Goal: Task Accomplishment & Management: Complete application form

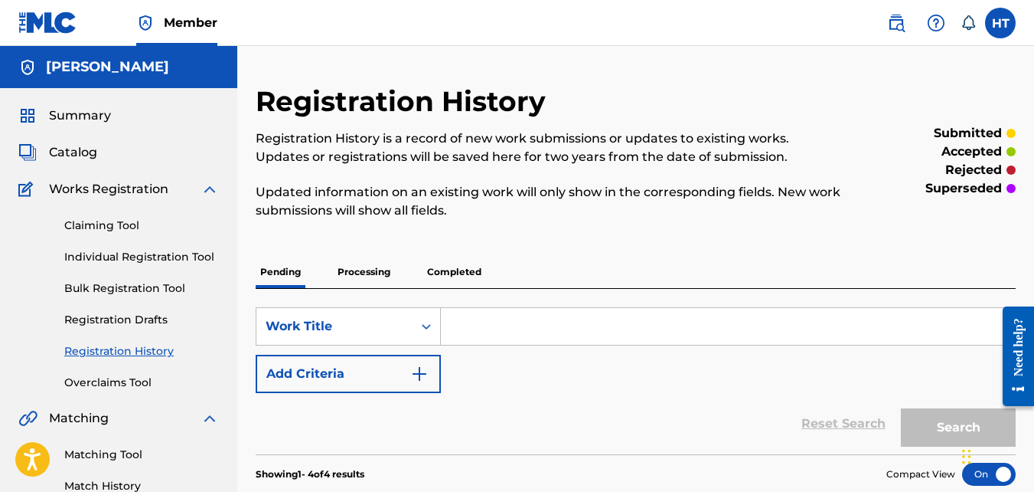
click at [500, 328] on input "Search Form" at bounding box center [728, 326] width 574 height 37
click at [156, 289] on link "Bulk Registration Tool" at bounding box center [141, 288] width 155 height 16
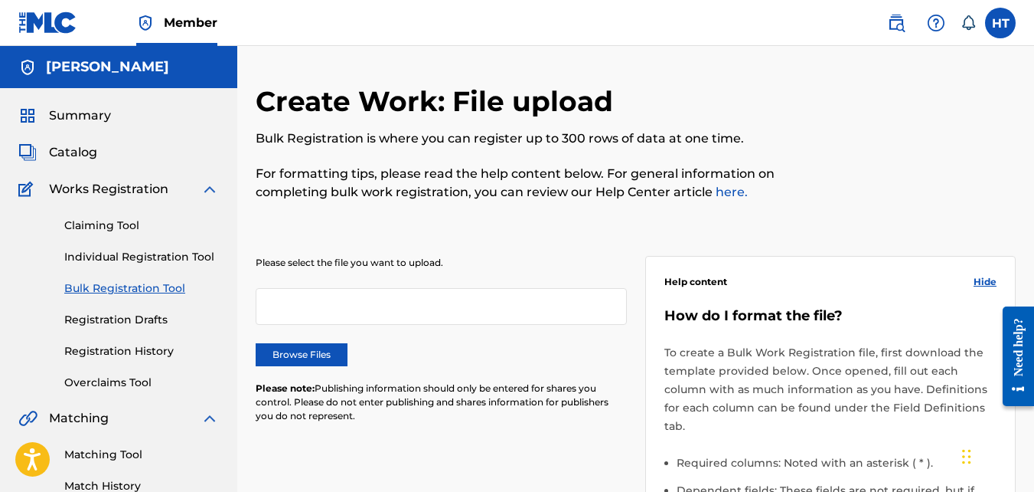
click at [184, 256] on link "Individual Registration Tool" at bounding box center [141, 257] width 155 height 16
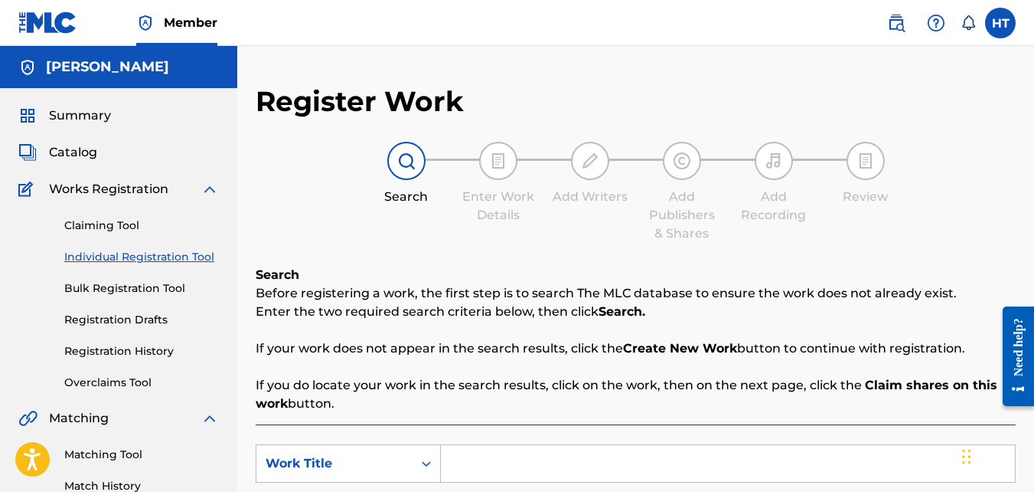
click at [461, 462] on input "Search Form" at bounding box center [728, 463] width 574 height 37
click at [479, 461] on input "VOL #1" at bounding box center [728, 463] width 574 height 37
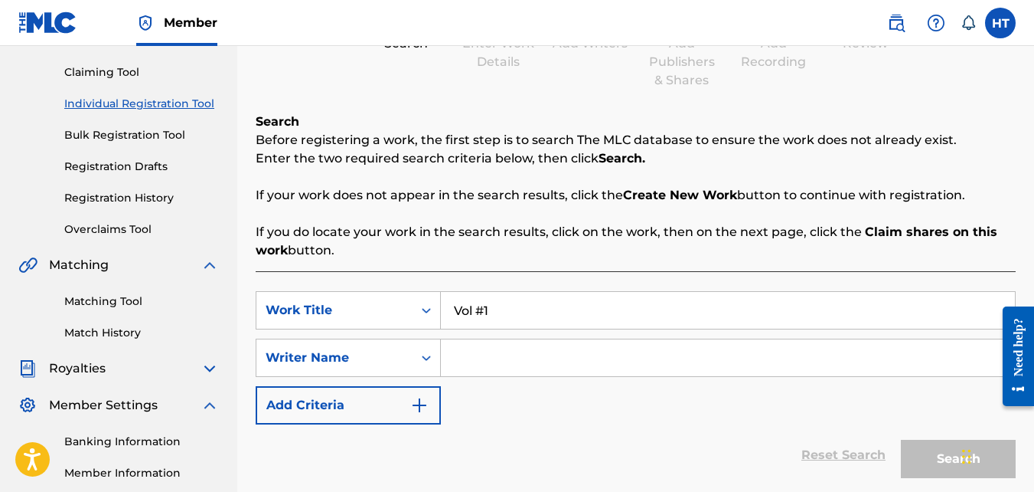
scroll to position [111, 0]
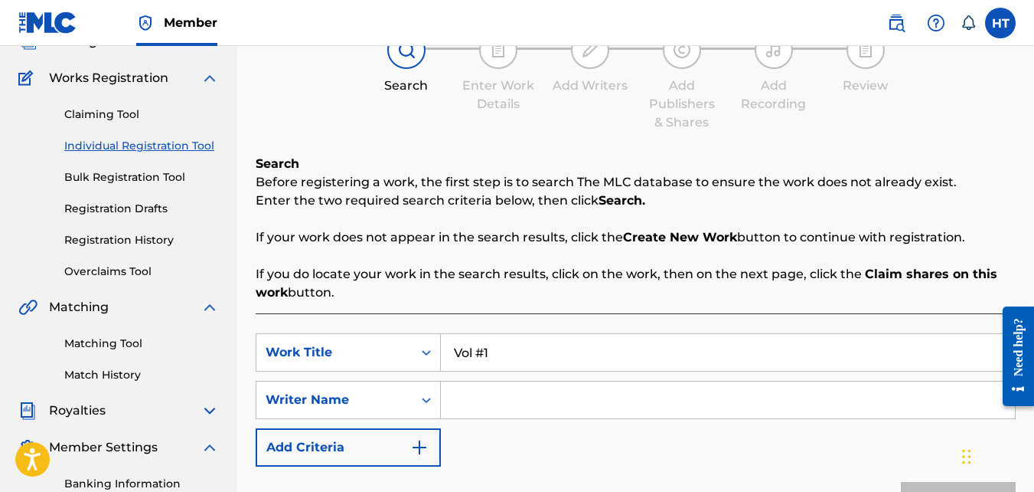
type input "Vol #1"
drag, startPoint x: 459, startPoint y: 403, endPoint x: 462, endPoint y: 390, distance: 14.0
click at [460, 403] on input "Search Form" at bounding box center [728, 399] width 574 height 37
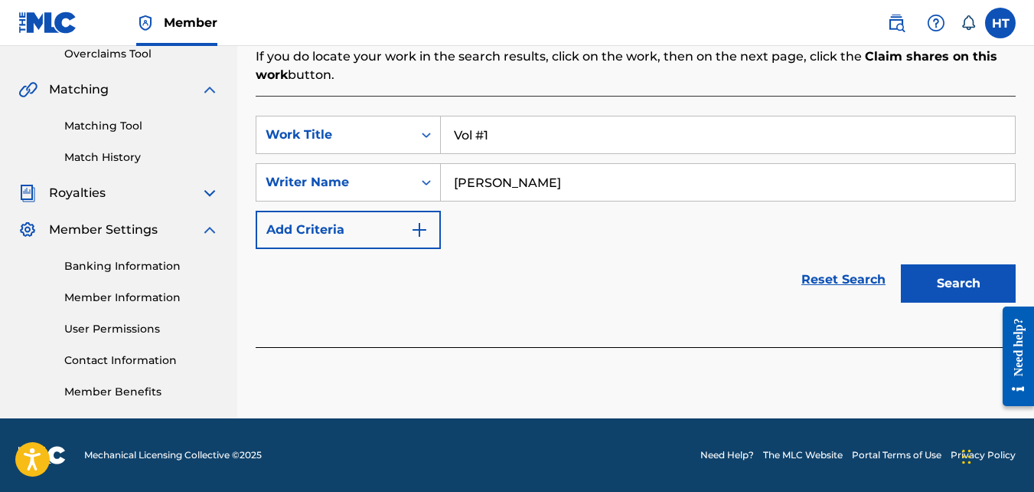
type input "[PERSON_NAME]"
click at [996, 296] on div at bounding box center [1012, 355] width 43 height 123
click at [978, 284] on button "Search" at bounding box center [958, 283] width 115 height 38
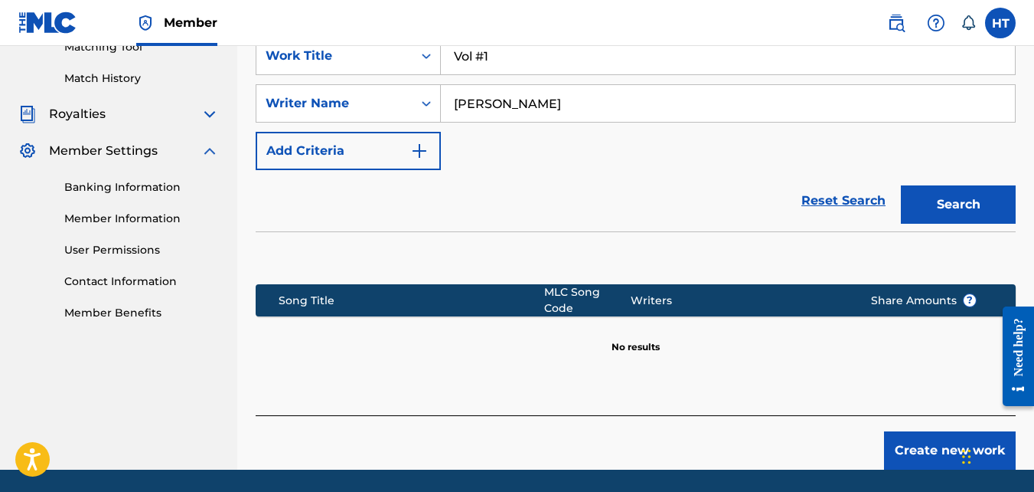
scroll to position [449, 0]
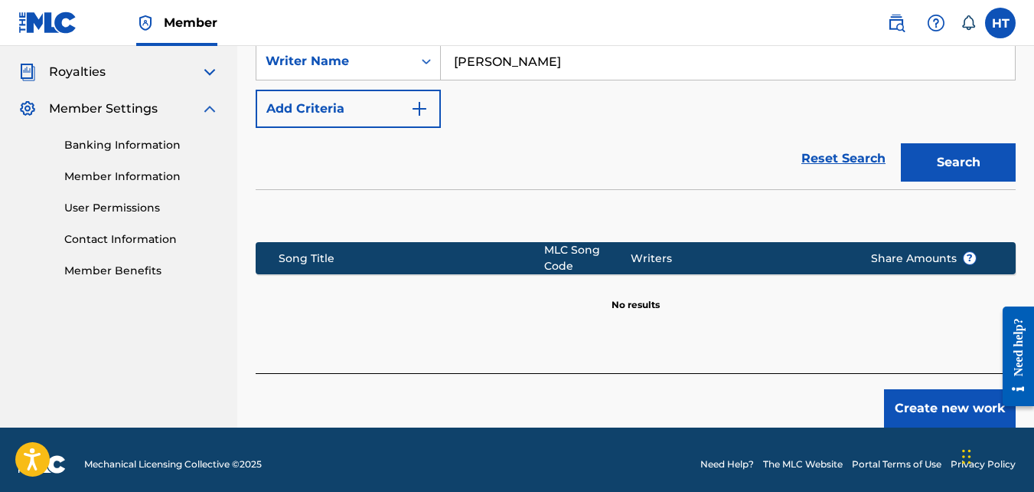
click at [984, 396] on button "Create new work" at bounding box center [950, 408] width 132 height 38
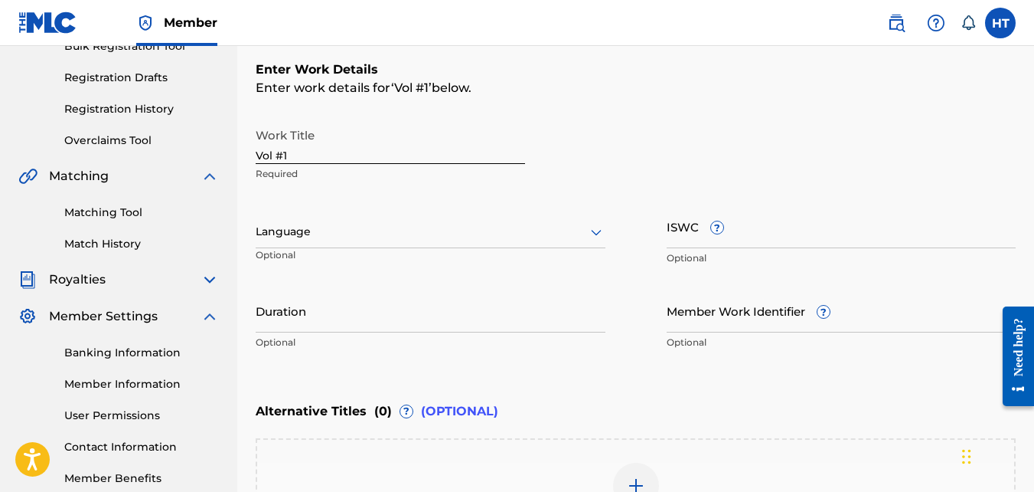
scroll to position [237, 0]
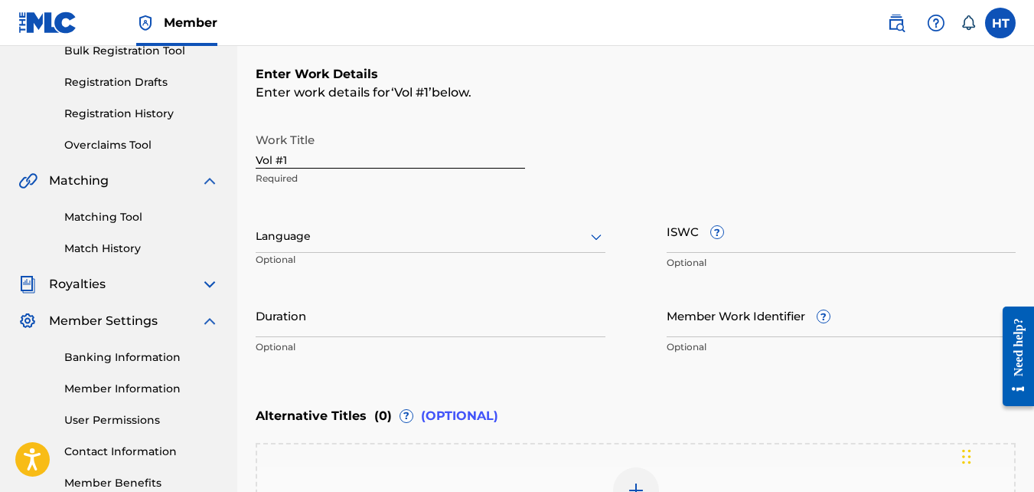
click at [267, 243] on div at bounding box center [431, 236] width 350 height 19
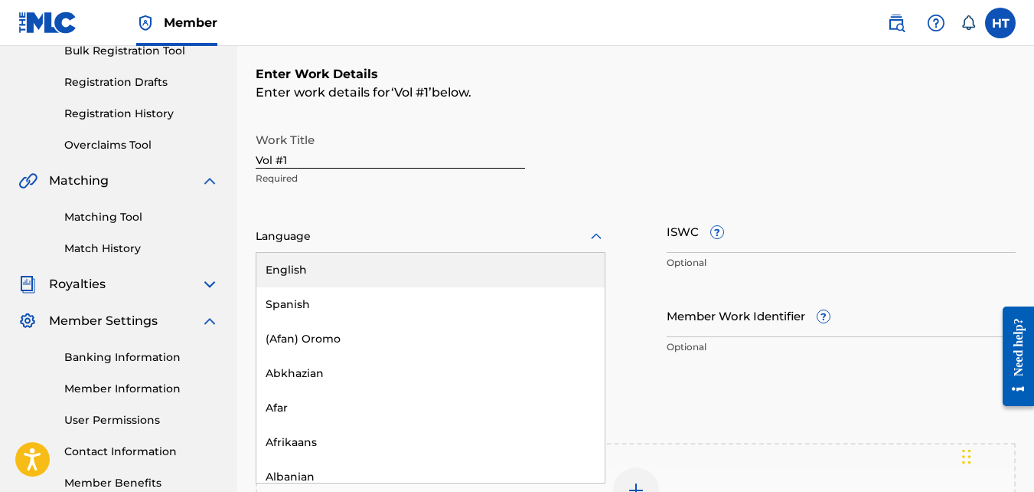
click at [275, 256] on div "English" at bounding box center [430, 270] width 348 height 34
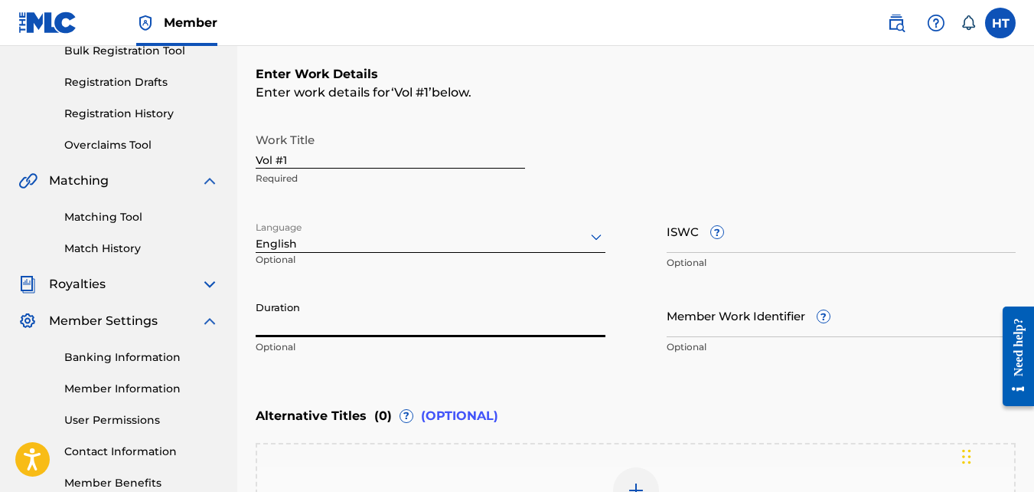
click at [271, 330] on input "Duration" at bounding box center [431, 315] width 350 height 44
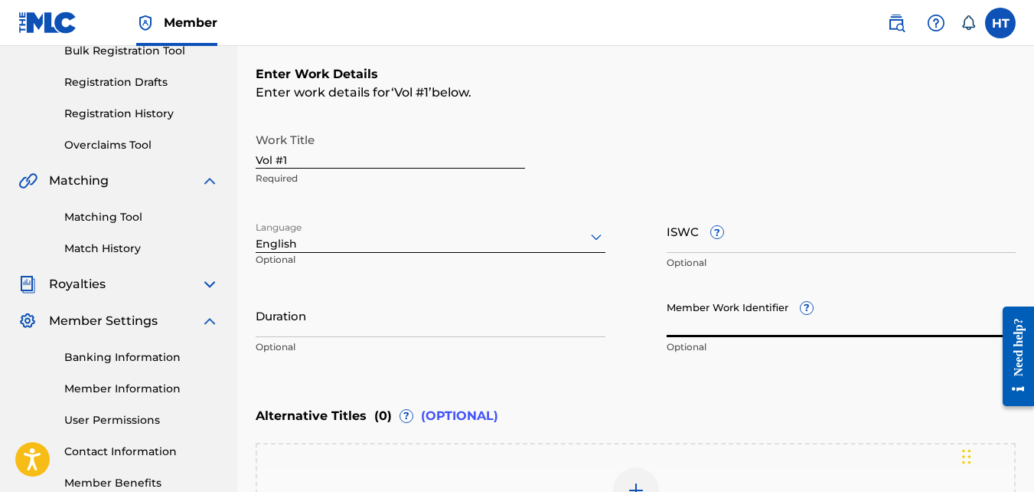
paste input "197045517188"
type input "197045517188"
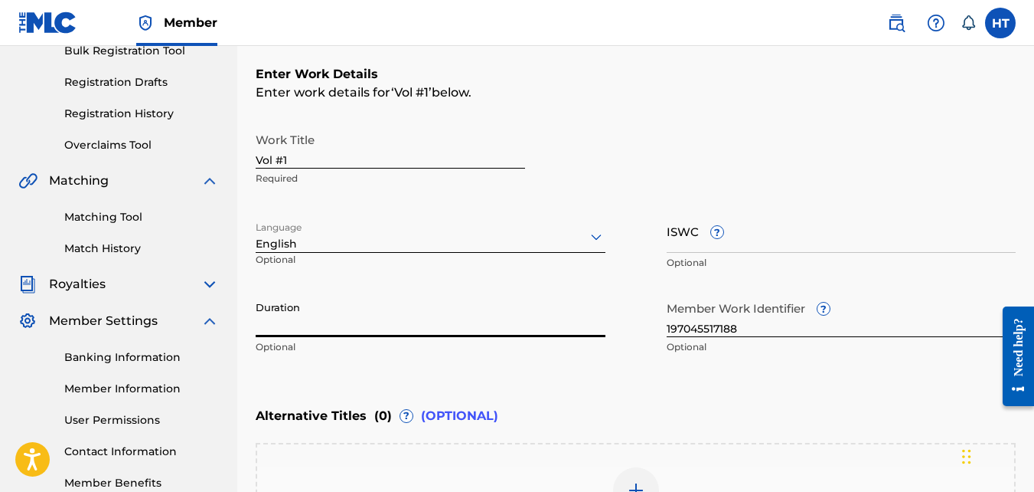
click at [534, 328] on input "Duration" at bounding box center [431, 315] width 350 height 44
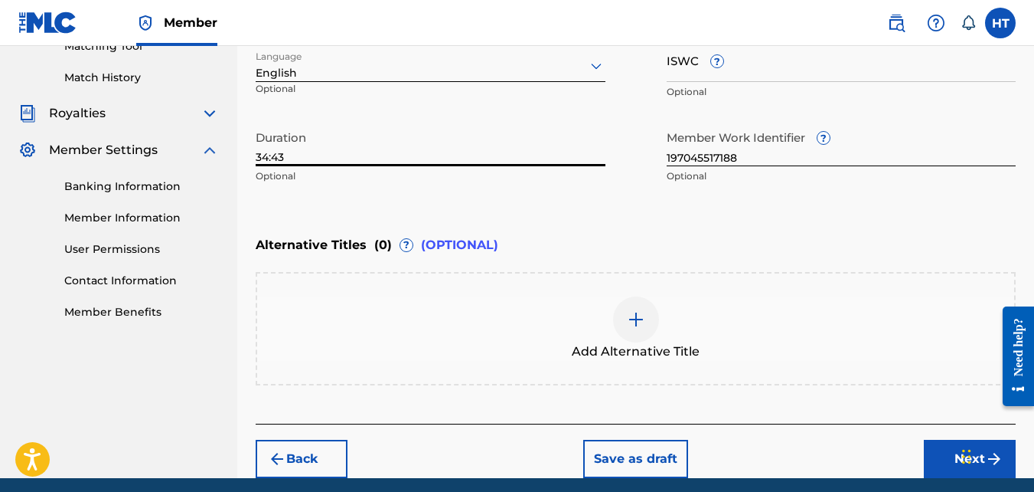
scroll to position [430, 0]
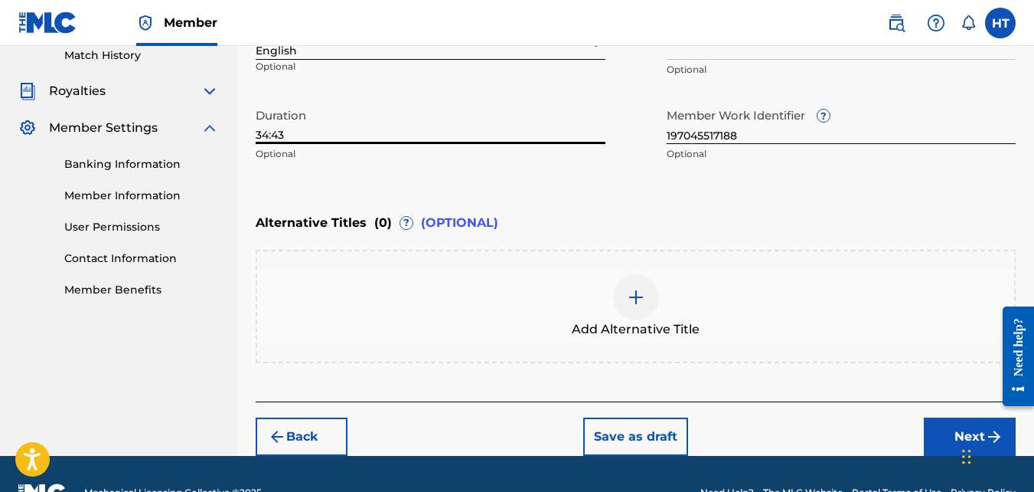
type input "34:43"
click at [965, 433] on div "Chat Widget" at bounding box center [996, 455] width 77 height 74
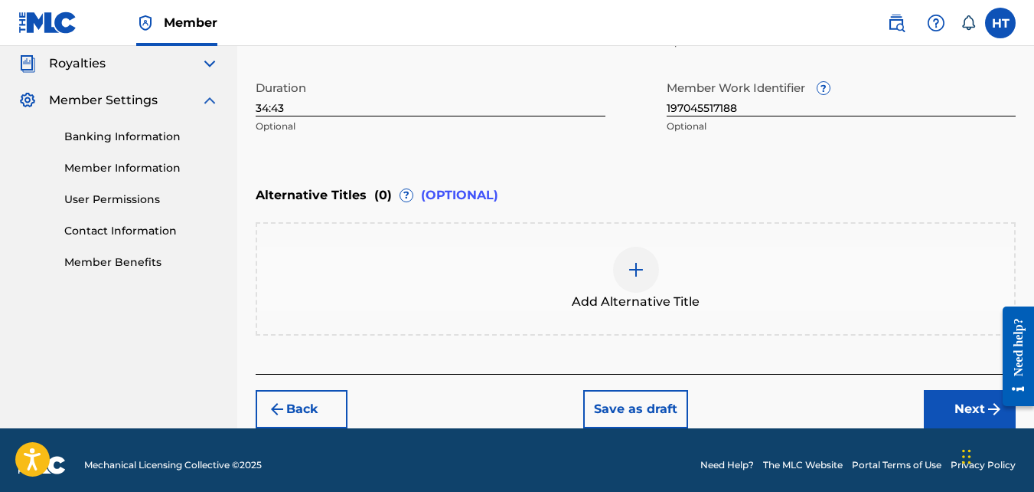
scroll to position [461, 0]
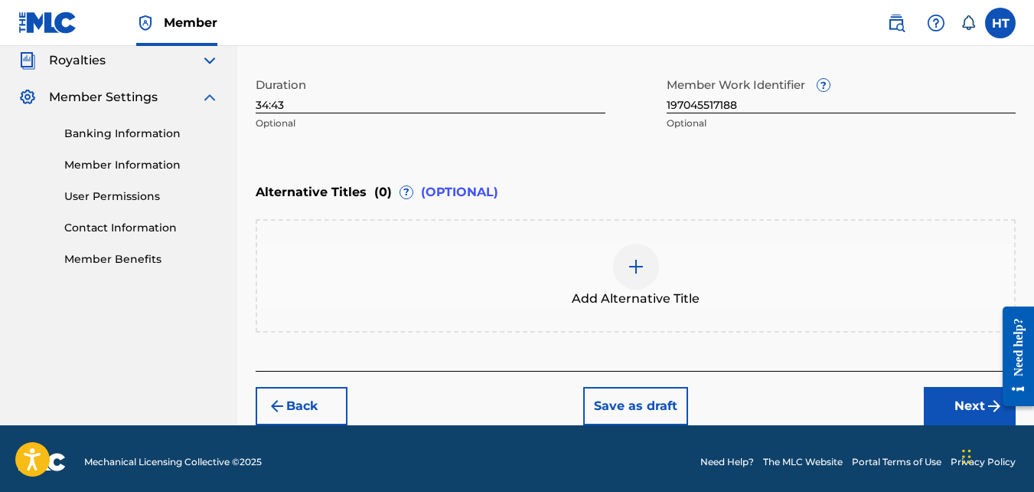
click at [972, 413] on button "Next" at bounding box center [970, 406] width 92 height 38
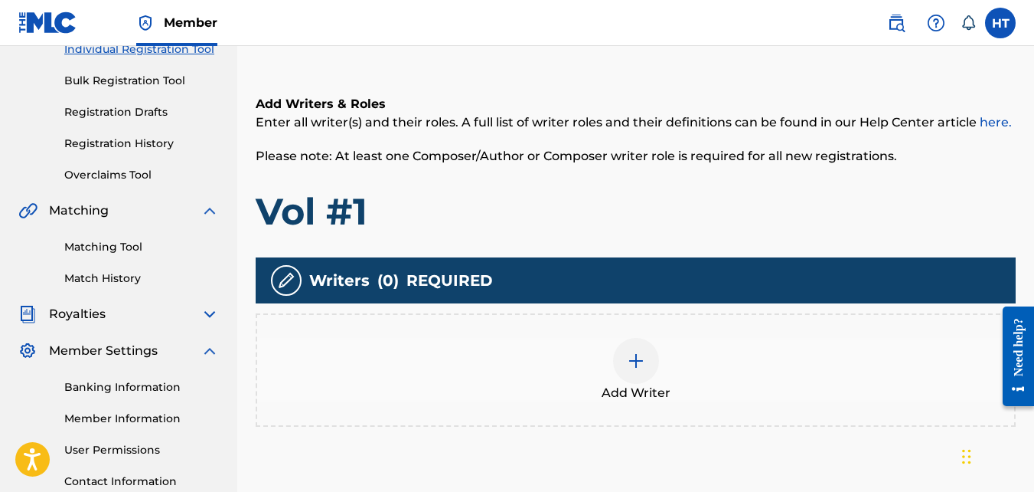
scroll to position [240, 0]
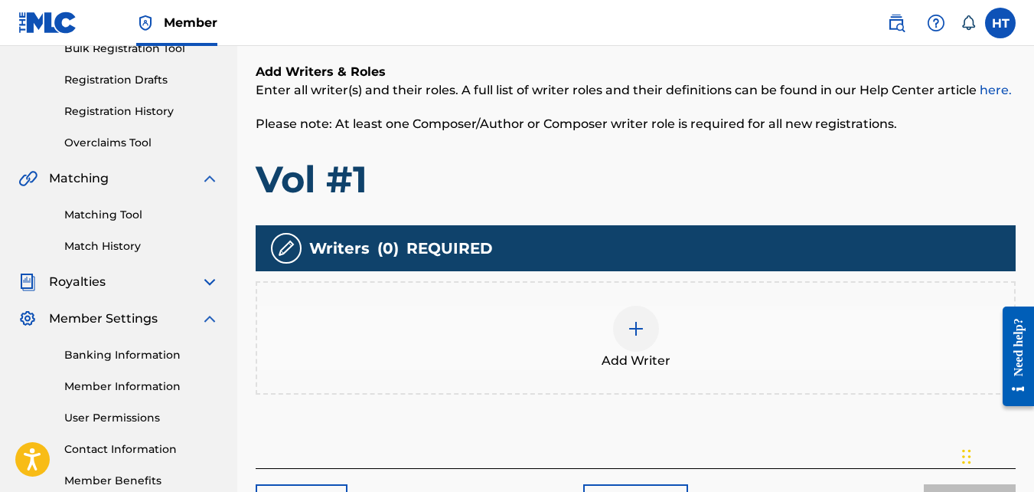
click at [642, 329] on img at bounding box center [636, 328] width 18 height 18
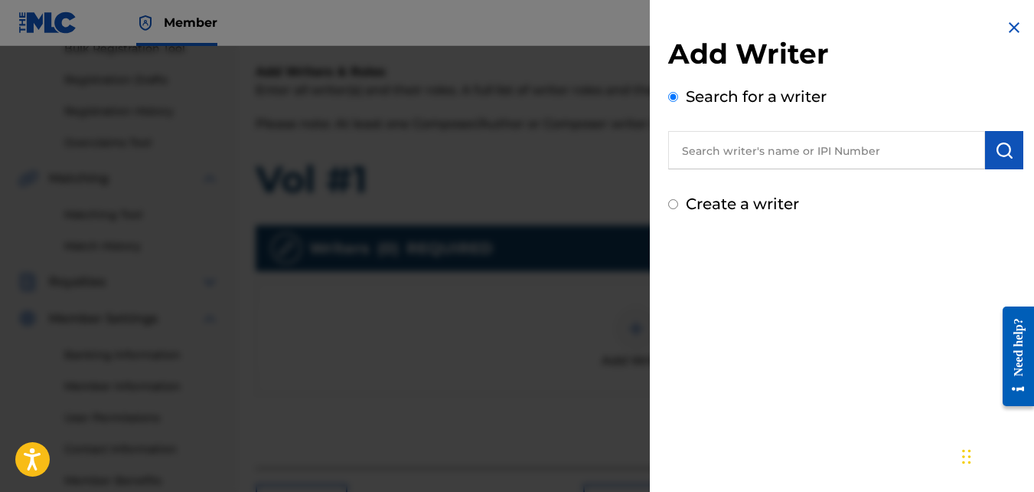
click at [718, 158] on input "text" at bounding box center [826, 150] width 317 height 38
type input "5"
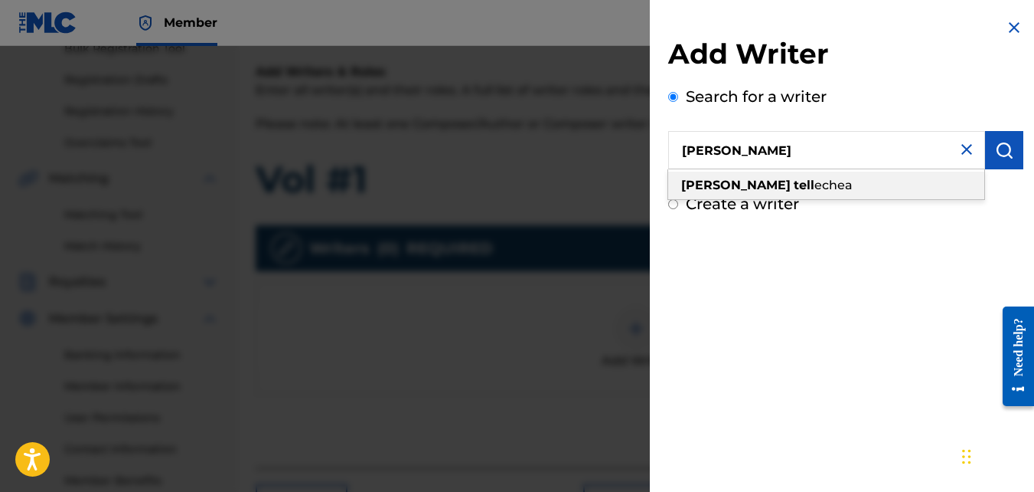
click at [794, 187] on strong "tell" at bounding box center [804, 185] width 21 height 15
type input "[PERSON_NAME]"
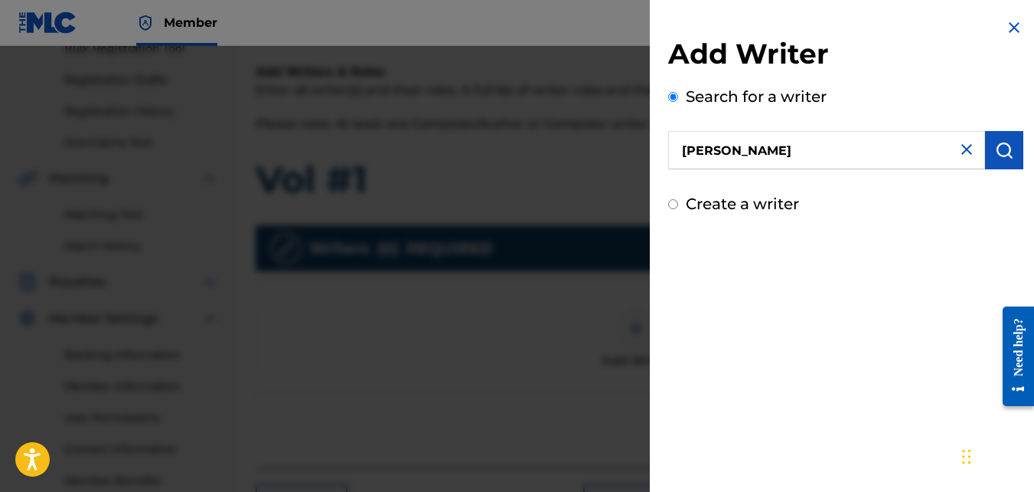
click at [1008, 154] on button "submit" at bounding box center [1004, 150] width 38 height 38
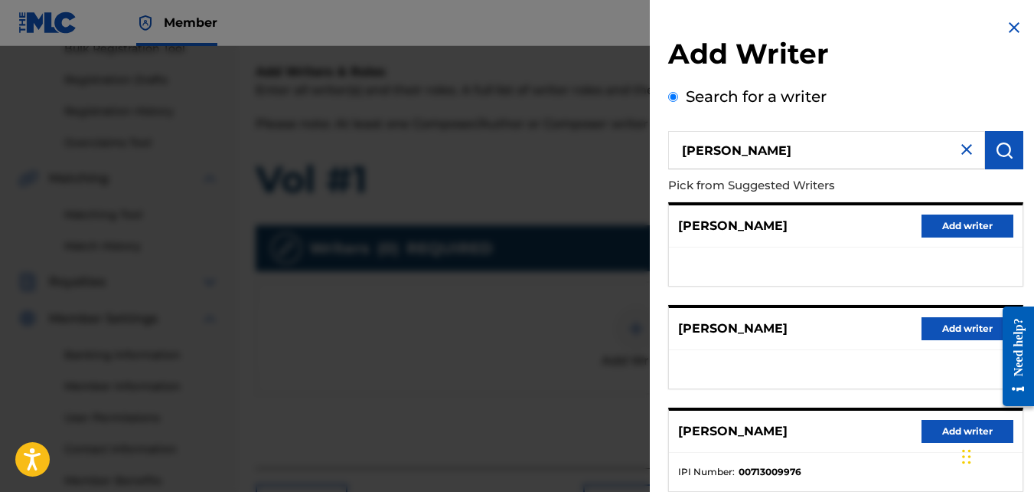
click at [973, 325] on button "Add writer" at bounding box center [968, 328] width 92 height 23
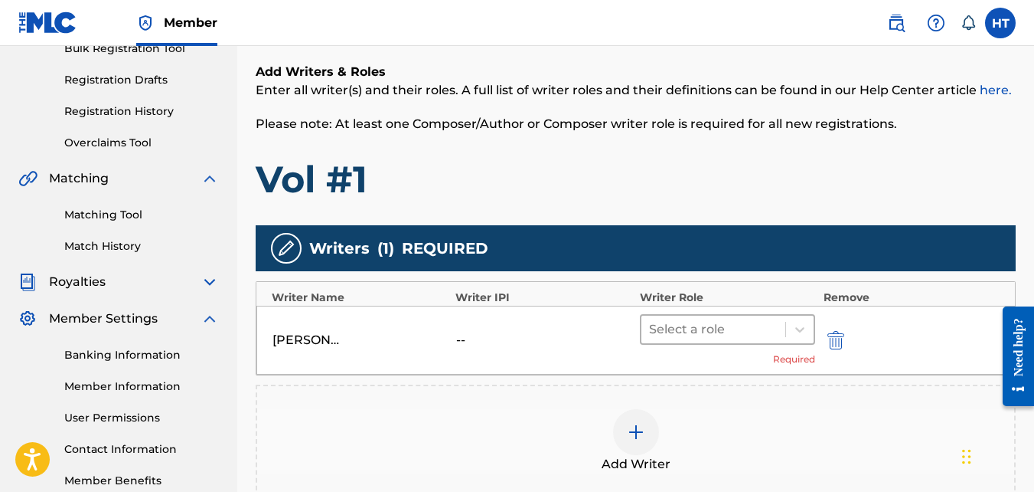
click at [763, 330] on div at bounding box center [713, 329] width 129 height 21
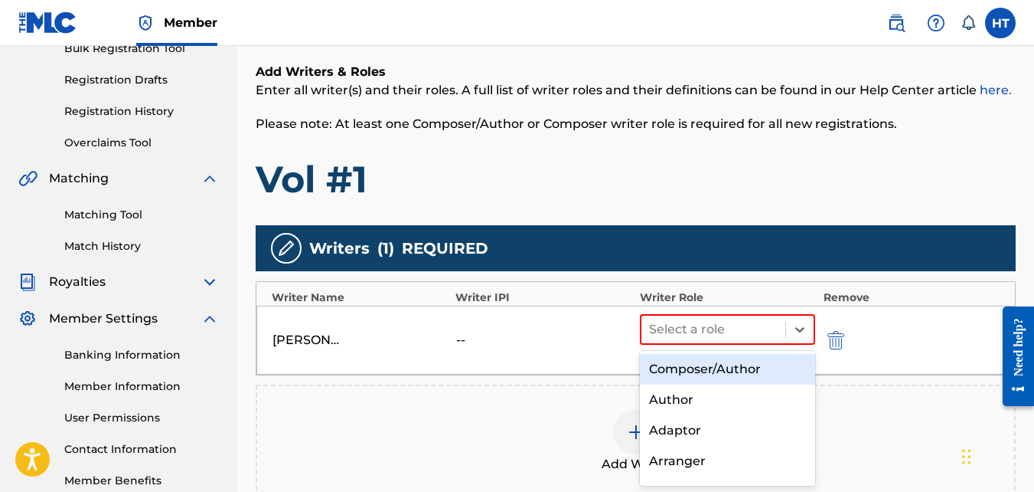
drag, startPoint x: 743, startPoint y: 374, endPoint x: 737, endPoint y: 367, distance: 10.3
click at [743, 375] on div "Composer/Author" at bounding box center [728, 369] width 176 height 31
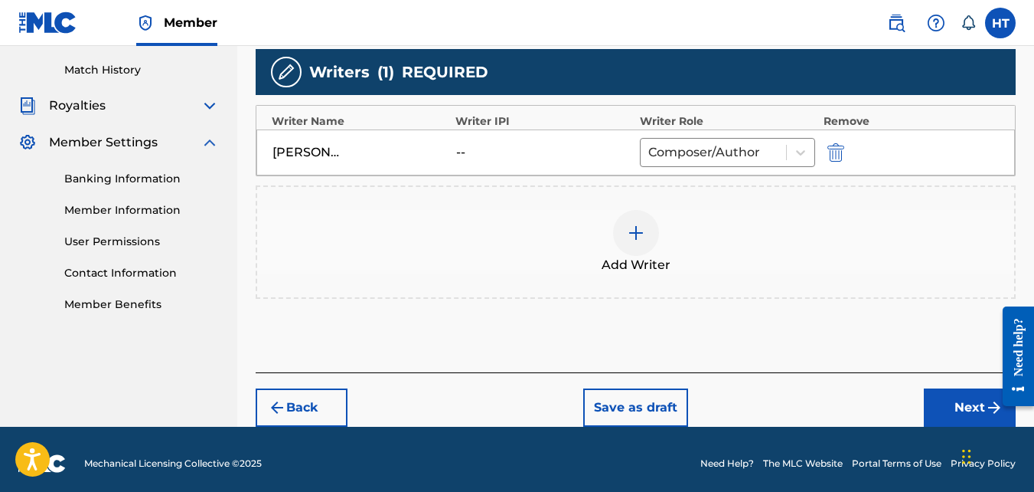
scroll to position [420, 0]
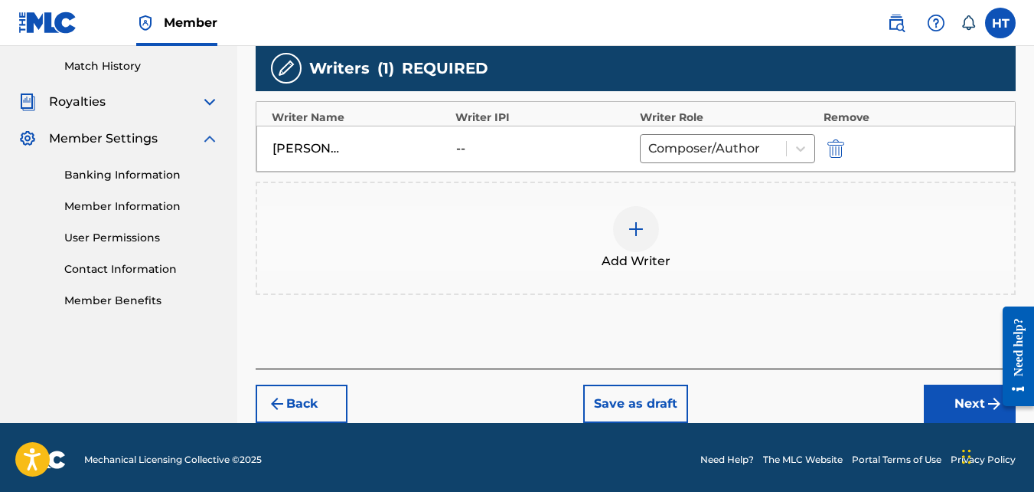
click at [943, 403] on button "Next" at bounding box center [970, 403] width 92 height 38
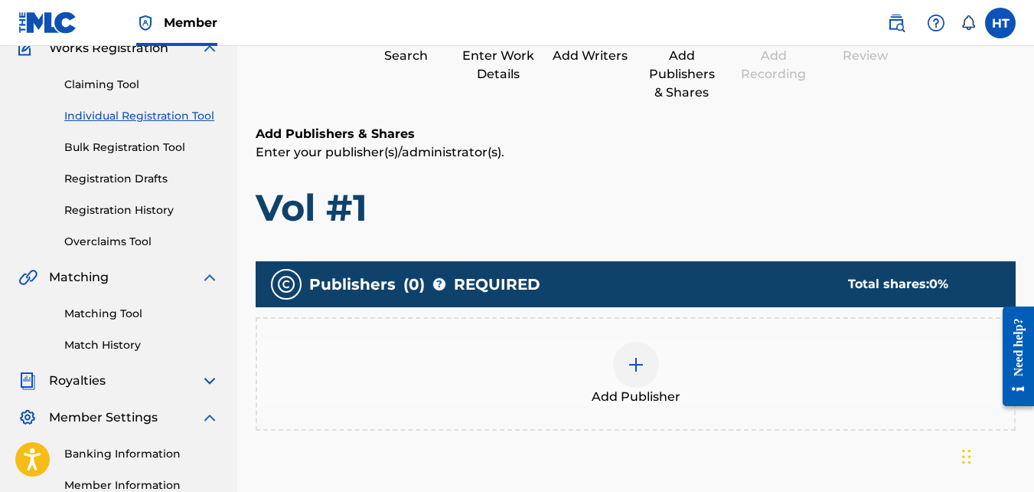
scroll to position [142, 0]
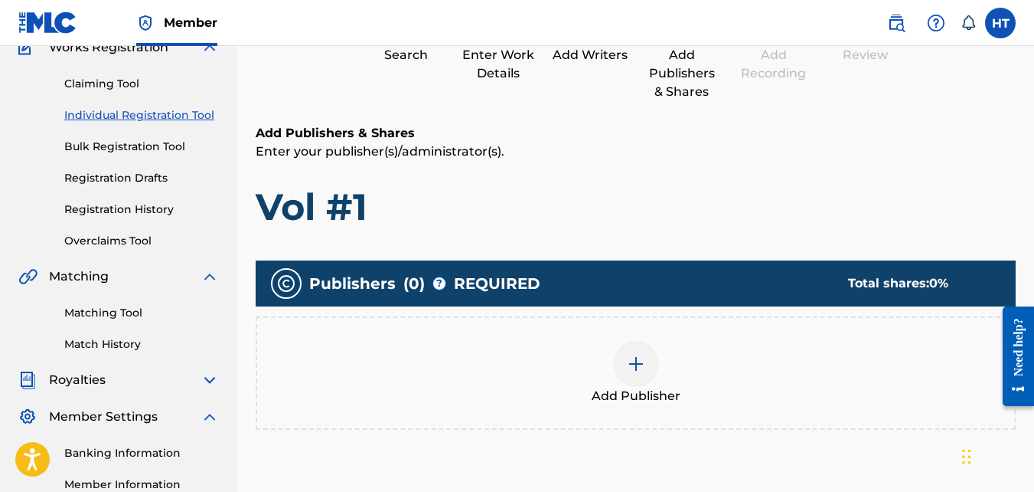
click at [645, 359] on img at bounding box center [636, 363] width 18 height 18
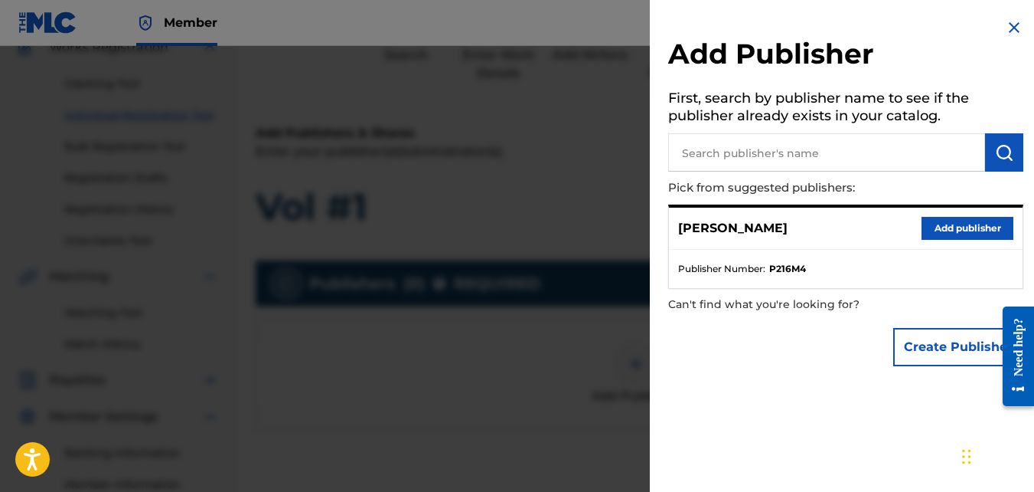
click at [952, 221] on button "Add publisher" at bounding box center [968, 228] width 92 height 23
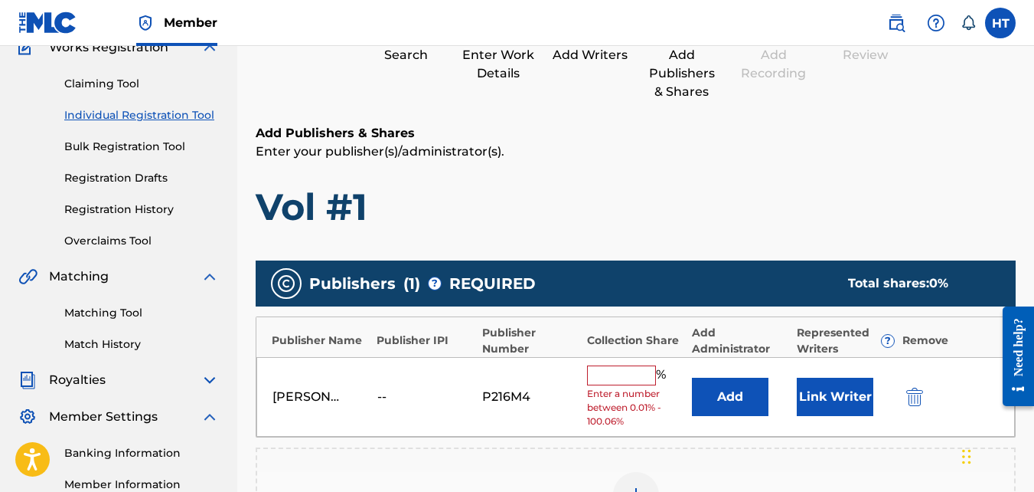
click at [629, 382] on input "text" at bounding box center [621, 375] width 69 height 20
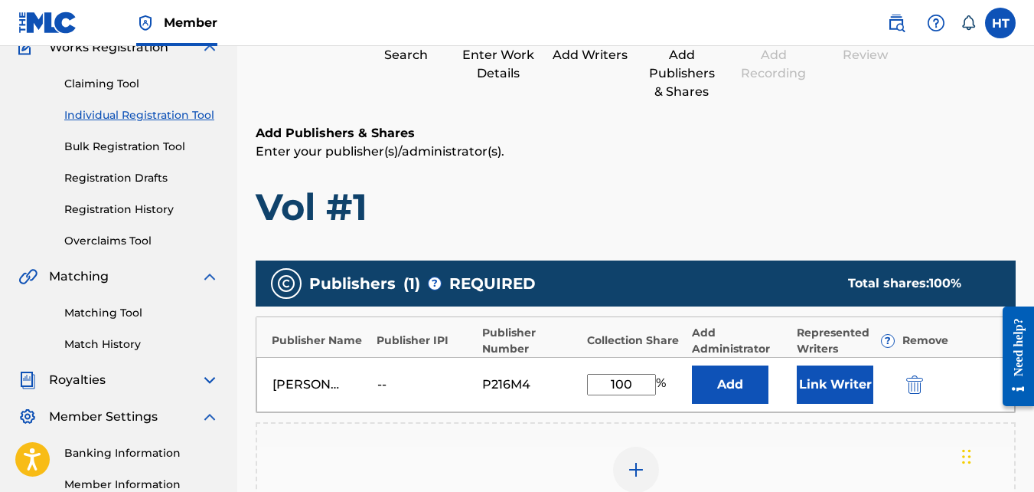
type input "100"
click at [1004, 207] on h1 "Vol #1" at bounding box center [636, 207] width 760 height 46
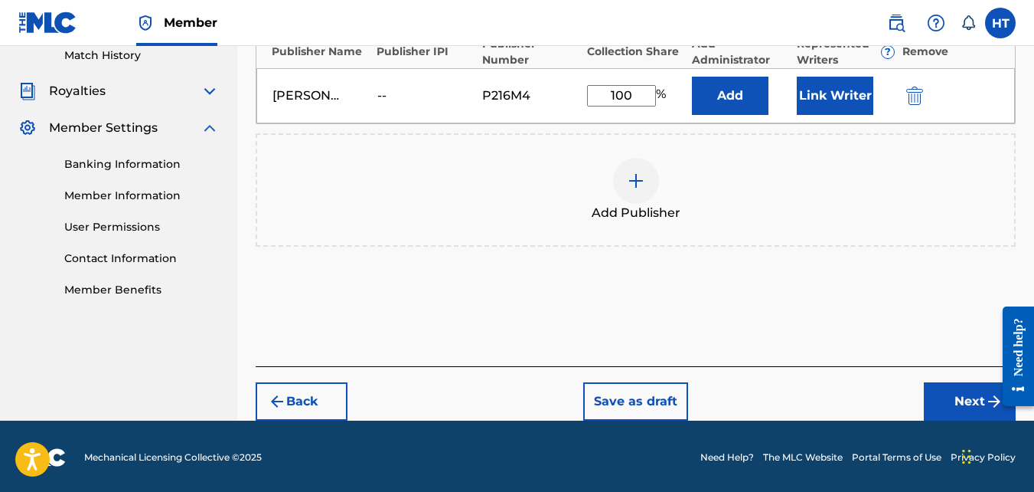
scroll to position [433, 0]
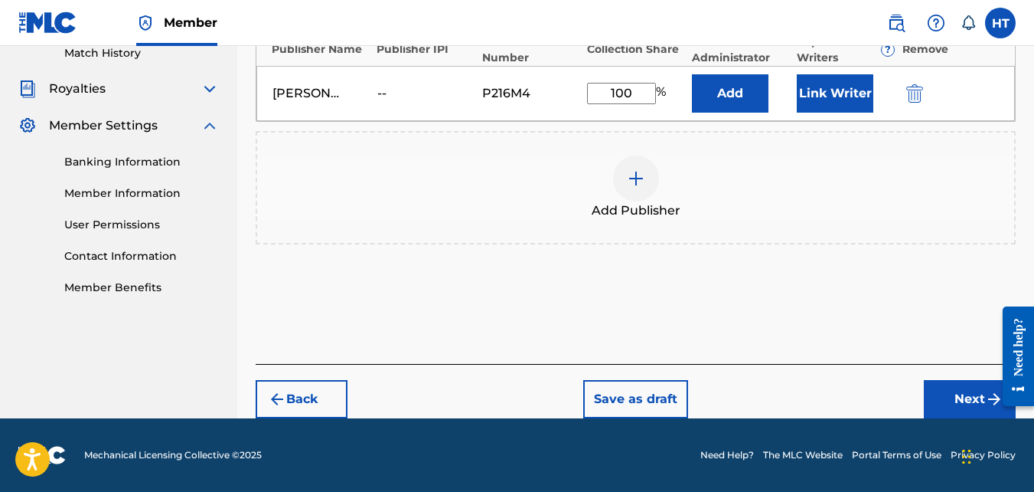
click at [972, 407] on button "Next" at bounding box center [970, 399] width 92 height 38
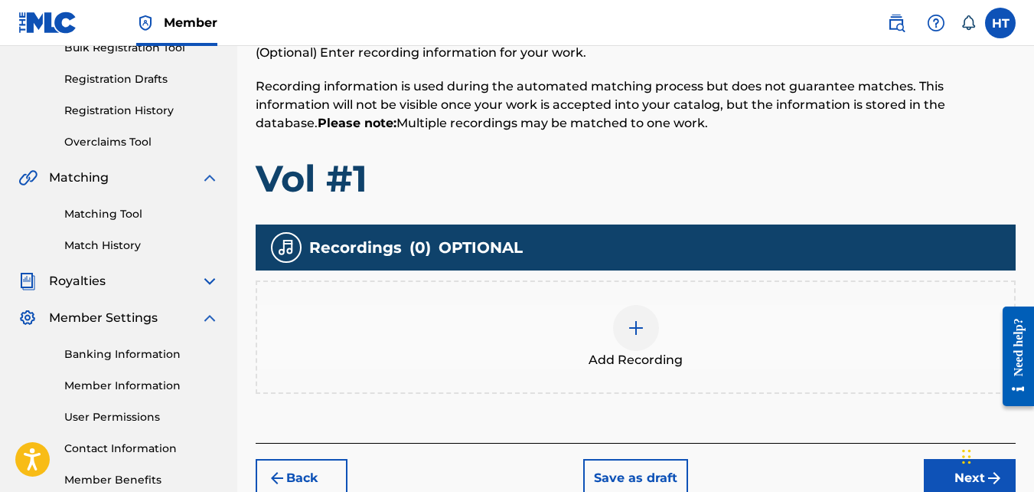
scroll to position [241, 0]
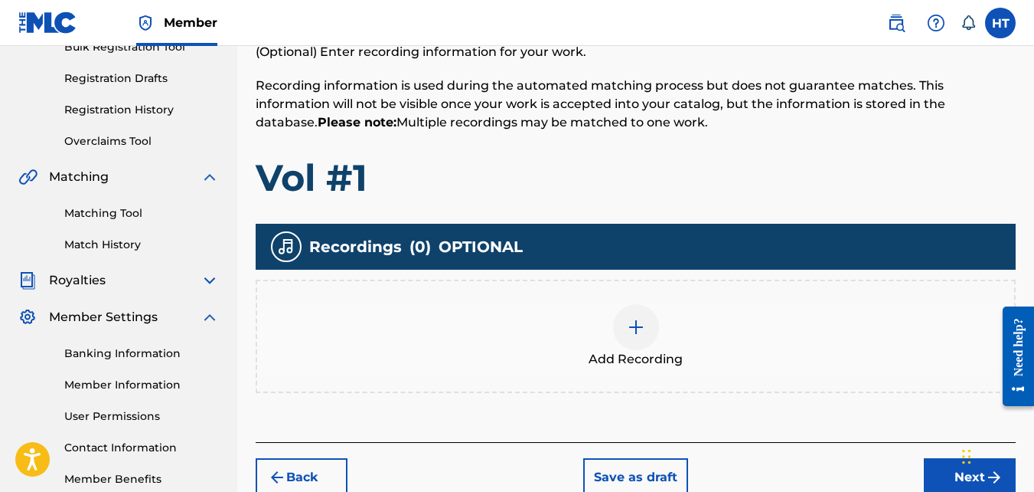
click at [632, 325] on img at bounding box center [636, 327] width 18 height 18
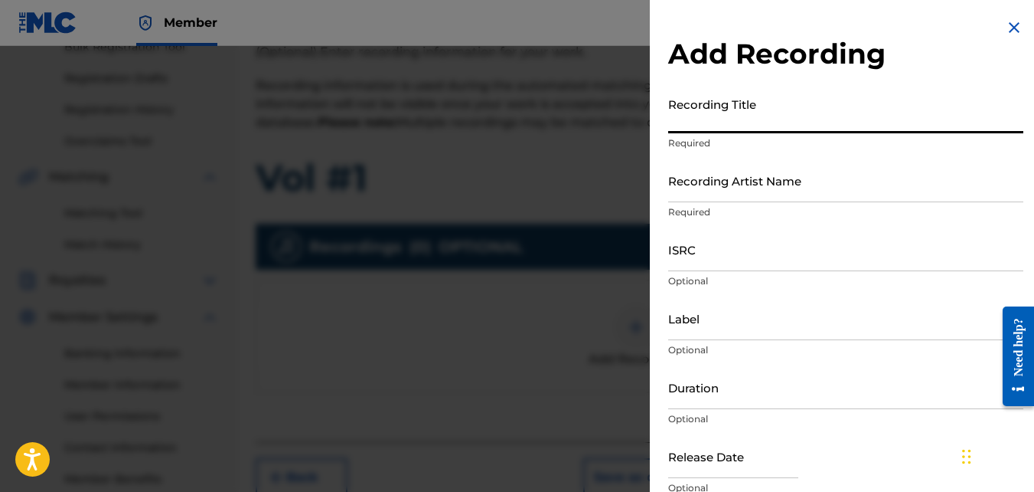
click at [704, 126] on input "Recording Title" at bounding box center [845, 112] width 355 height 44
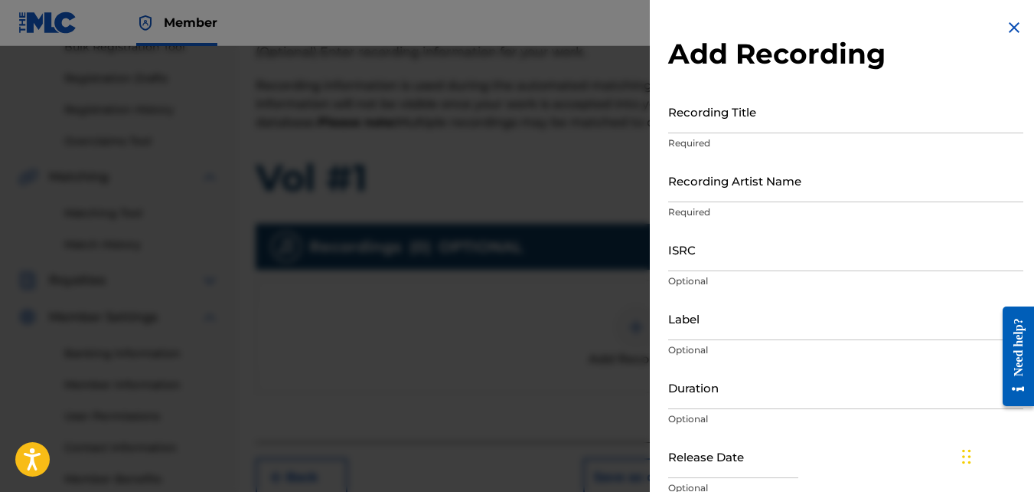
click at [1011, 23] on img at bounding box center [1014, 27] width 18 height 18
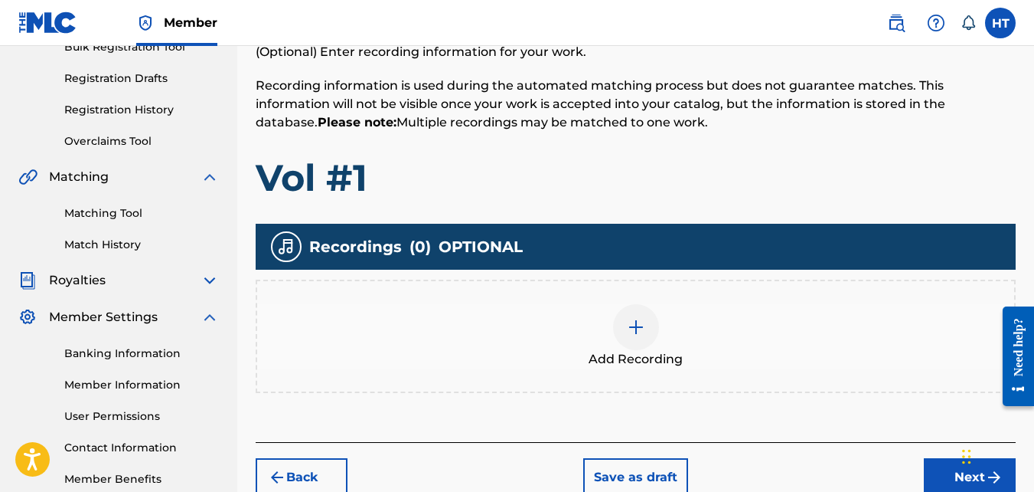
drag, startPoint x: 41, startPoint y: 41, endPoint x: 40, endPoint y: 33, distance: 7.8
click at [41, 41] on link at bounding box center [47, 22] width 59 height 45
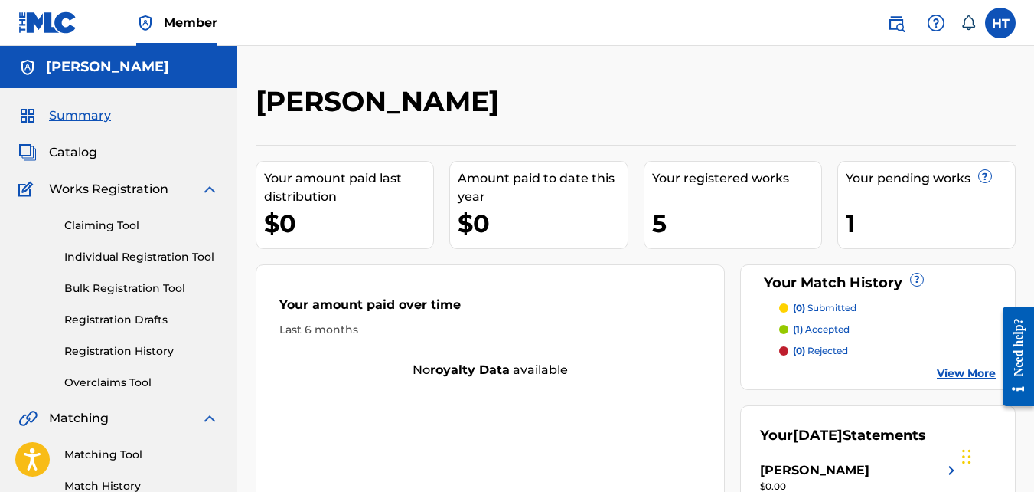
click at [128, 319] on link "Registration Drafts" at bounding box center [141, 320] width 155 height 16
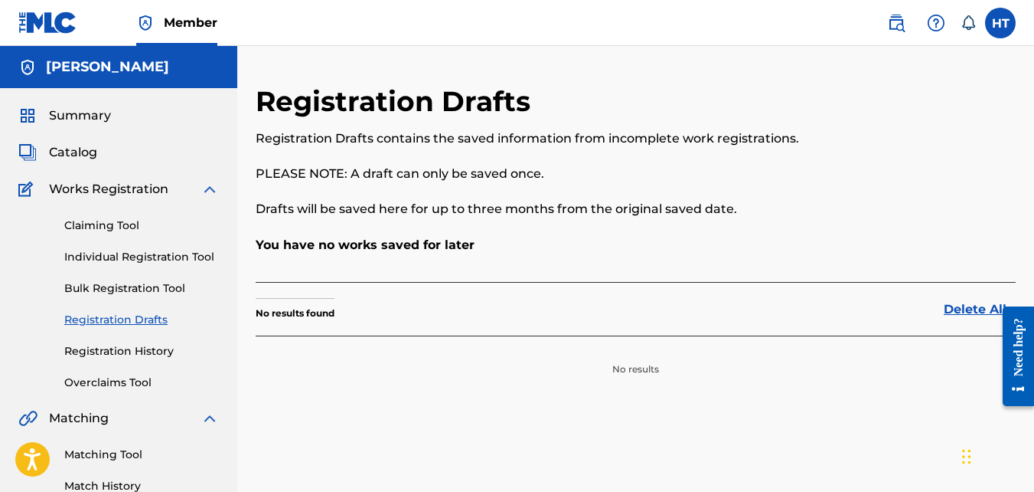
click at [150, 252] on link "Individual Registration Tool" at bounding box center [141, 257] width 155 height 16
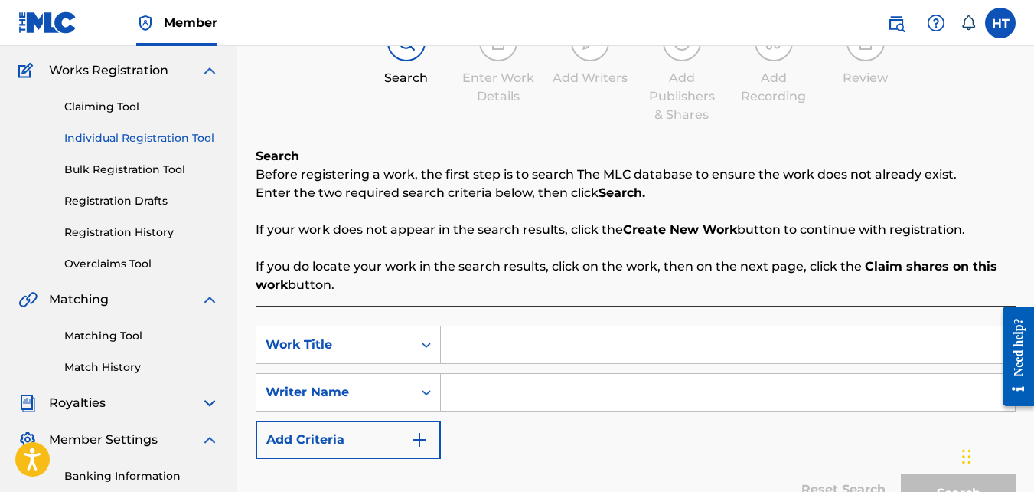
scroll to position [123, 0]
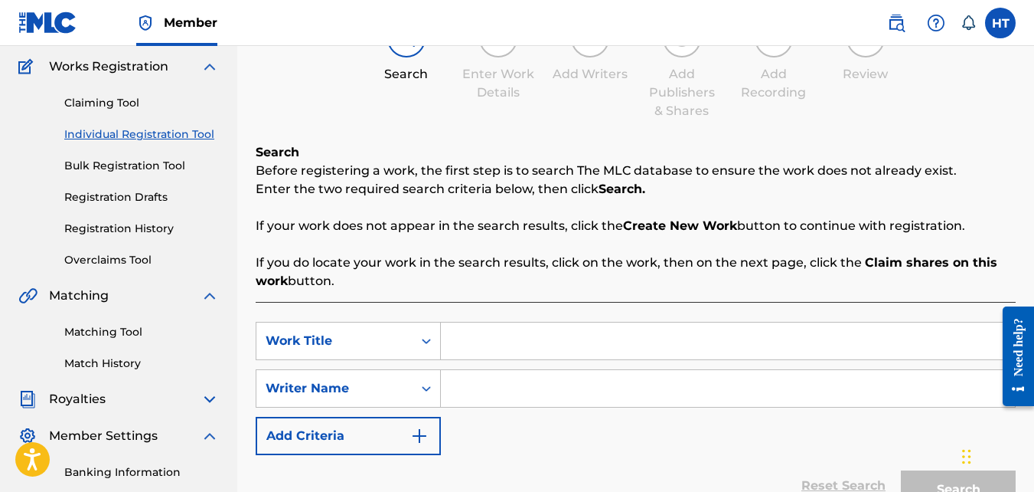
click at [586, 332] on input "Search Form" at bounding box center [728, 340] width 574 height 37
type input "Vol#1"
click at [534, 386] on input "Search Form" at bounding box center [728, 388] width 574 height 37
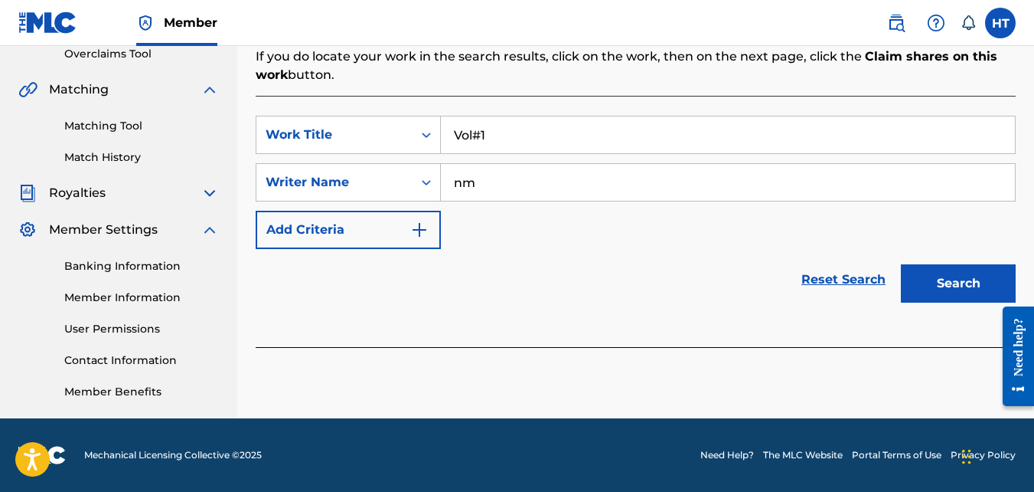
scroll to position [313, 0]
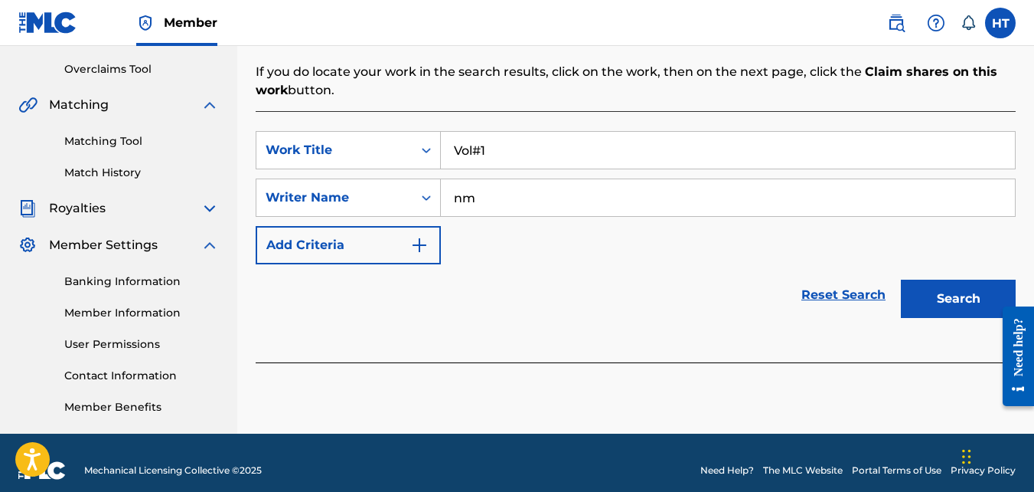
click at [941, 311] on button "Search" at bounding box center [958, 298] width 115 height 38
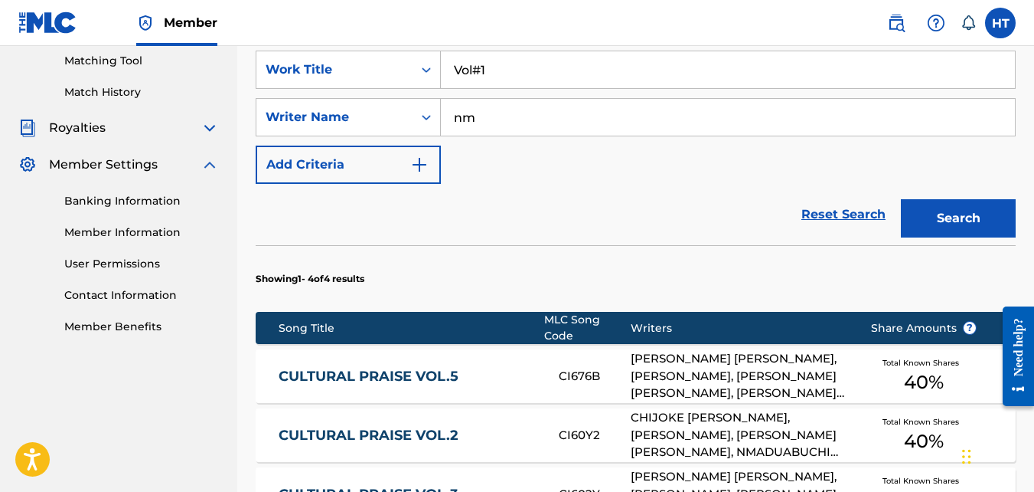
scroll to position [355, 0]
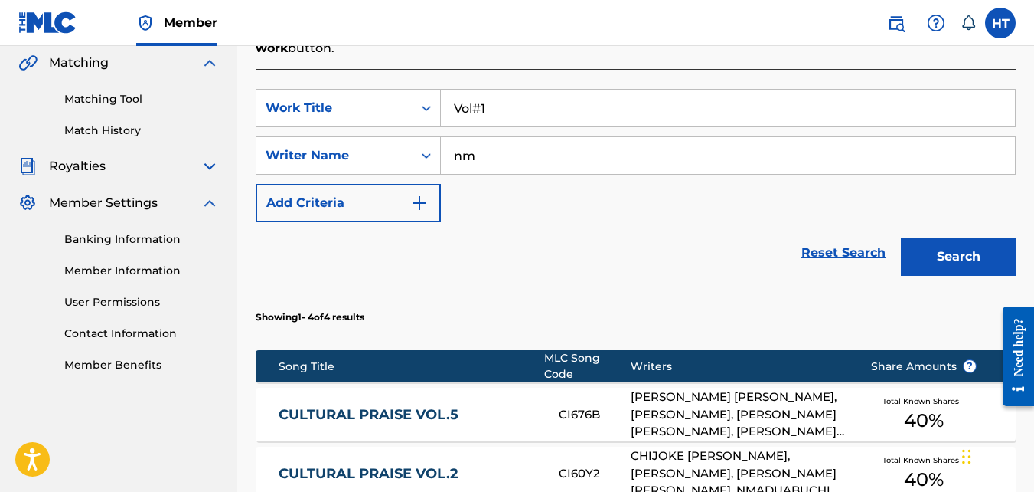
click at [547, 156] on input "nm" at bounding box center [728, 155] width 574 height 37
type input "n"
type input "[PERSON_NAME]"
click at [983, 245] on button "Search" at bounding box center [958, 256] width 115 height 38
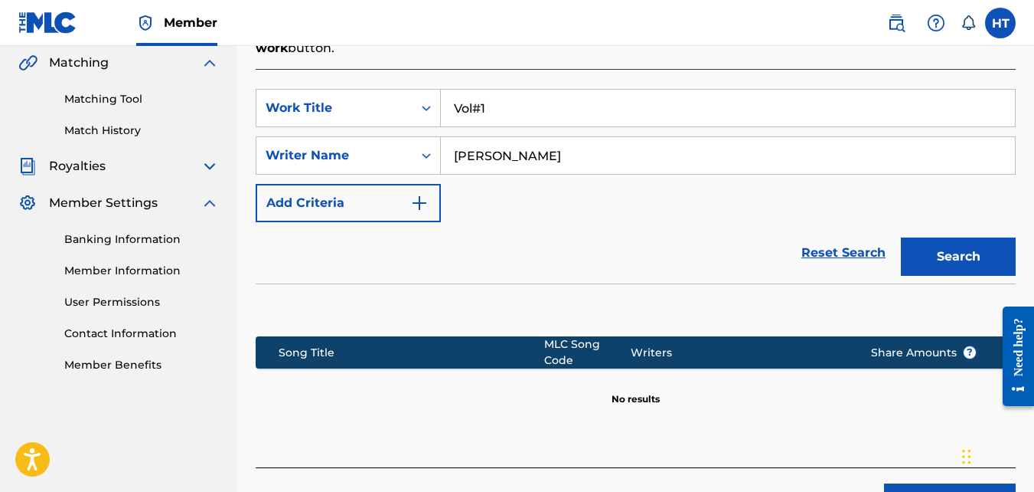
click at [473, 106] on input "Vol#1" at bounding box center [728, 108] width 574 height 37
click at [951, 266] on button "Search" at bounding box center [958, 256] width 115 height 38
click at [477, 108] on input "Vol #1" at bounding box center [728, 108] width 574 height 37
type input "Vol#1"
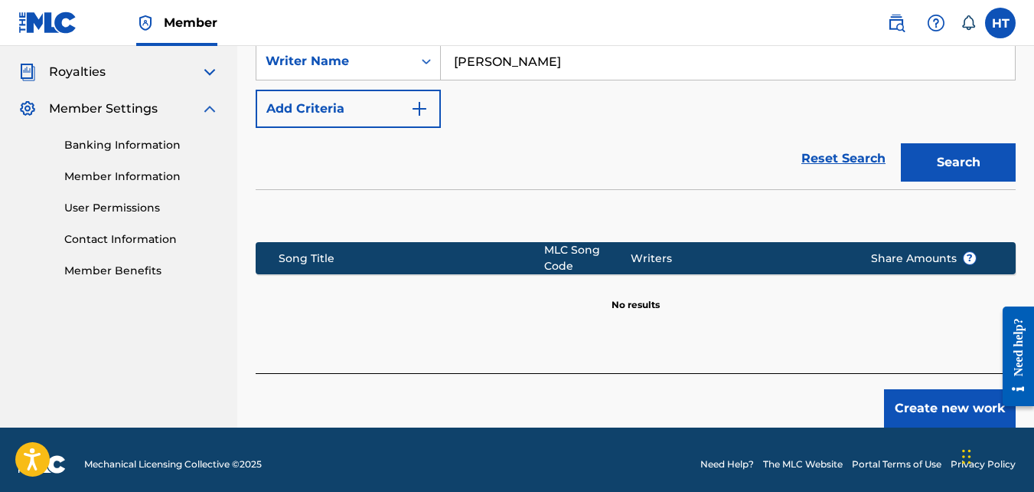
drag, startPoint x: 1039, startPoint y: 237, endPoint x: 35, endPoint y: 12, distance: 1028.7
click at [922, 396] on button "Create new work" at bounding box center [950, 408] width 132 height 38
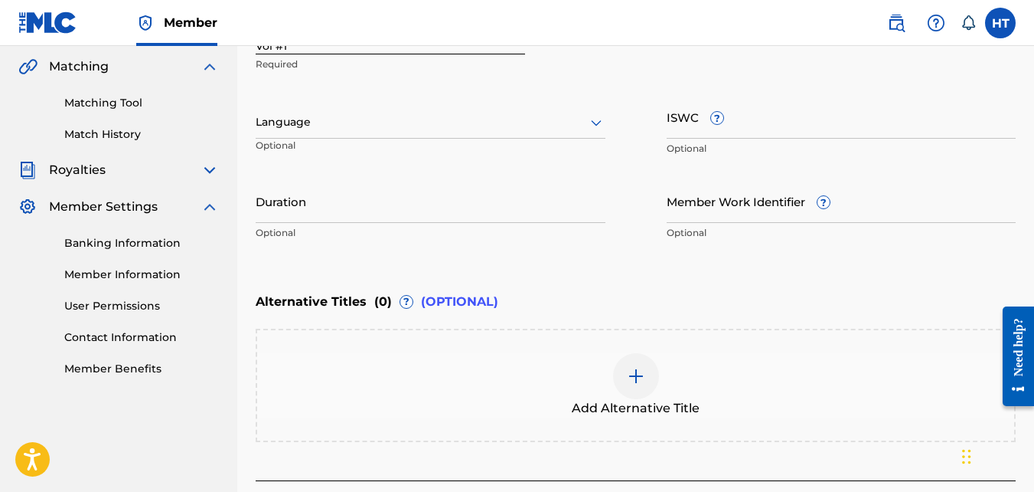
scroll to position [257, 0]
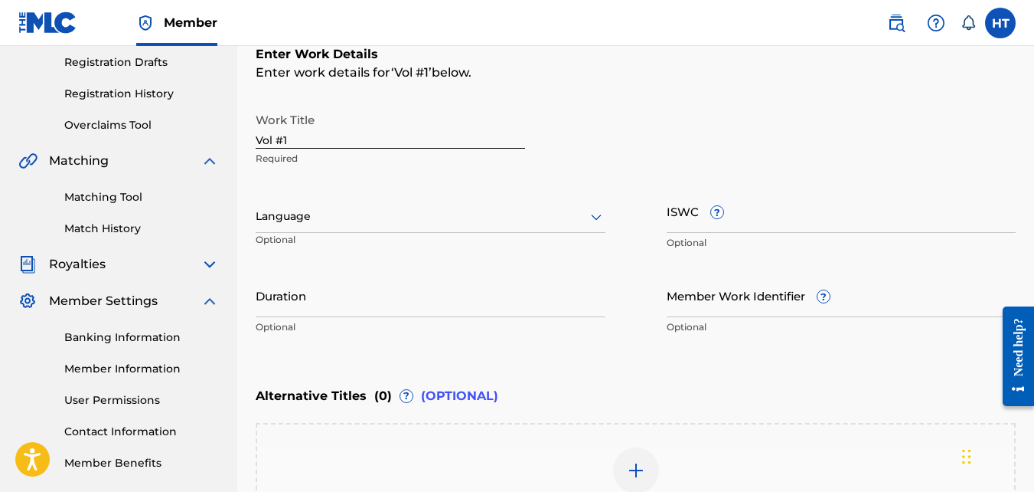
click at [482, 219] on div at bounding box center [431, 216] width 350 height 19
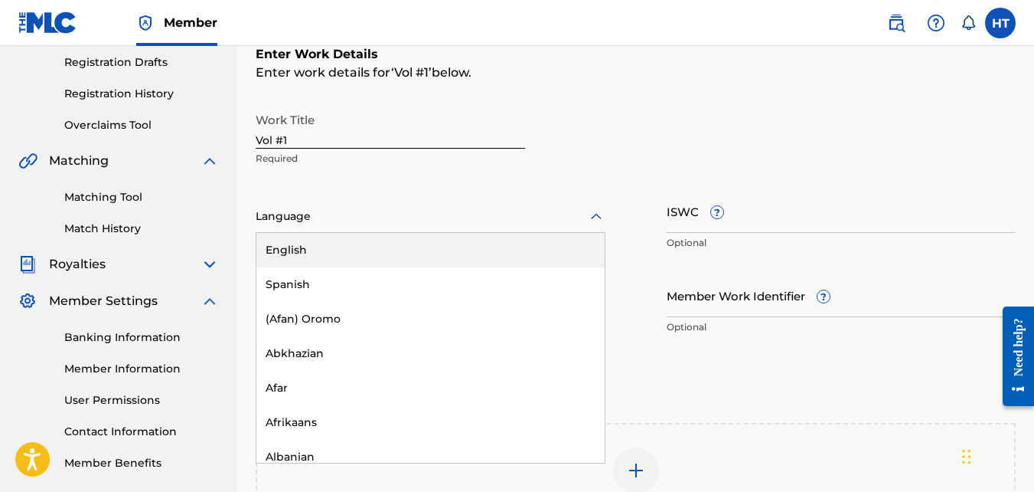
click at [448, 237] on div "English" at bounding box center [430, 250] width 348 height 34
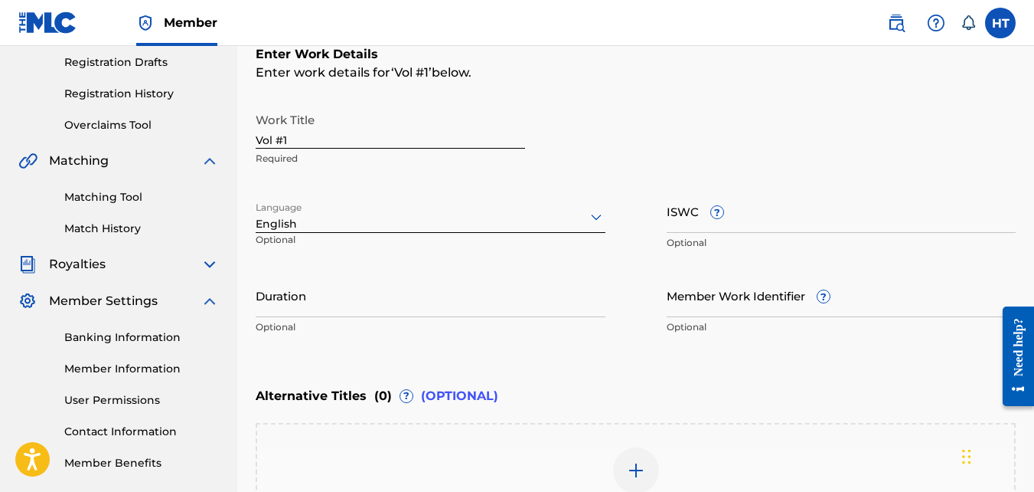
click at [406, 299] on input "Duration" at bounding box center [431, 295] width 350 height 44
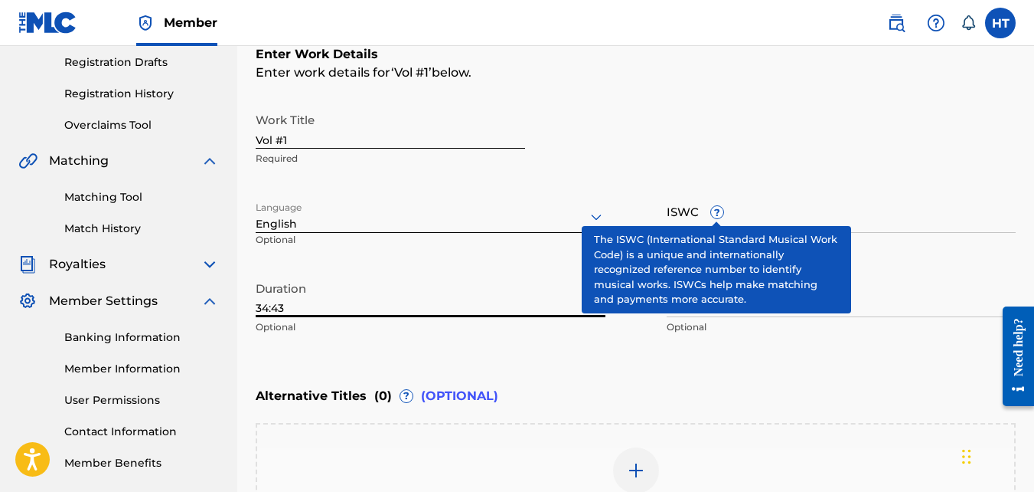
type input "34:43"
drag, startPoint x: 896, startPoint y: 306, endPoint x: 880, endPoint y: 311, distance: 16.0
click at [880, 311] on input "Member Work Identifier ?" at bounding box center [842, 295] width 350 height 44
click at [880, 296] on input "Member Work Identifier ?" at bounding box center [842, 295] width 350 height 44
click at [890, 238] on p "Optional" at bounding box center [842, 243] width 350 height 14
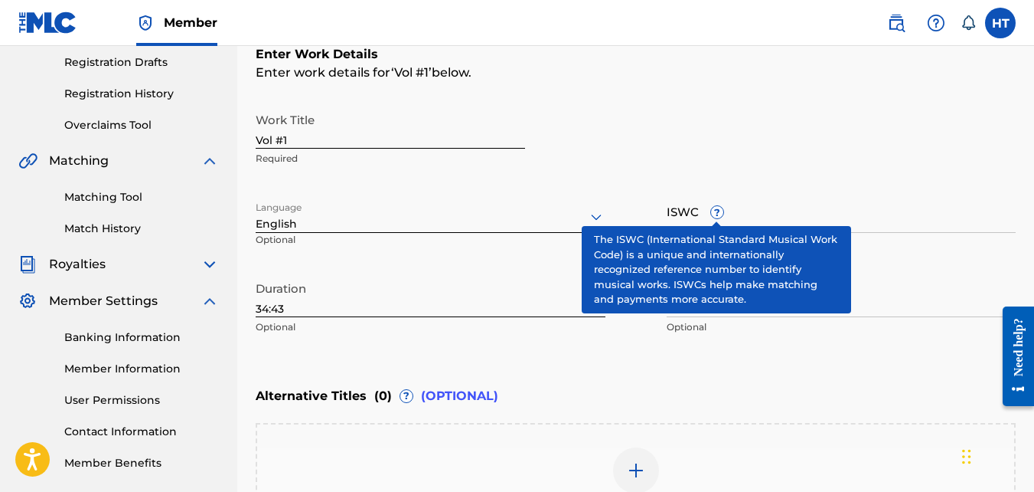
click at [871, 289] on input "Member Work Identifier ?" at bounding box center [842, 295] width 350 height 44
click at [831, 237] on p "Optional" at bounding box center [842, 243] width 350 height 14
click at [716, 212] on span "?" at bounding box center [717, 212] width 12 height 12
click at [716, 212] on input "ISWC ?" at bounding box center [842, 211] width 350 height 44
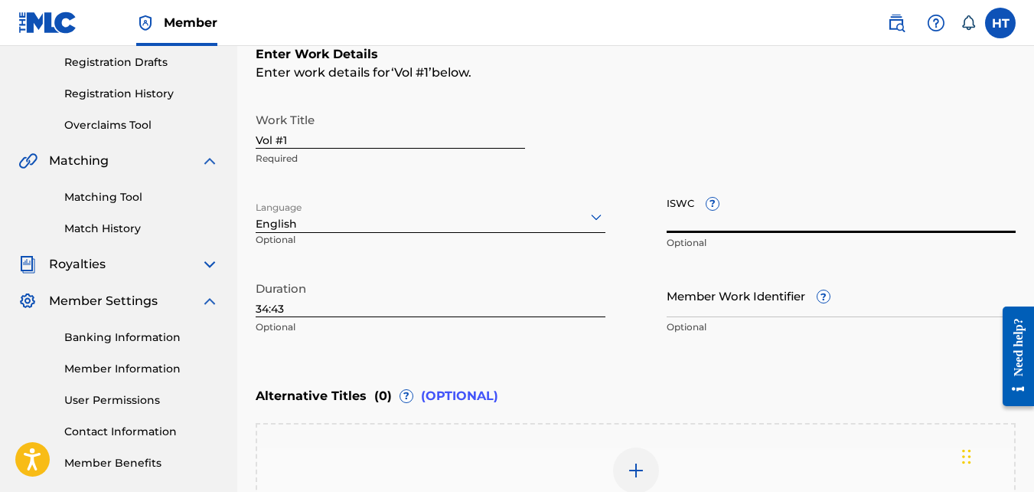
click at [707, 297] on input "Member Work Identifier ?" at bounding box center [842, 295] width 350 height 44
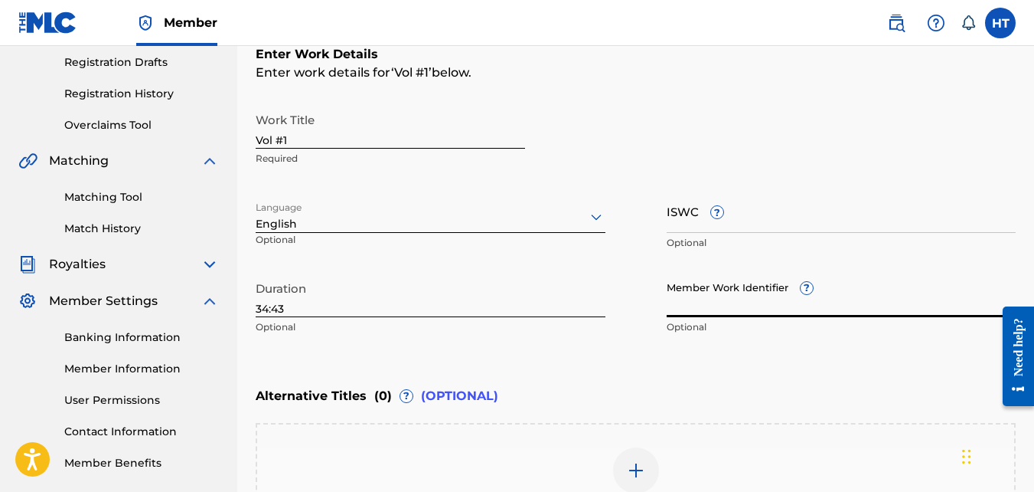
paste input "197045517188"
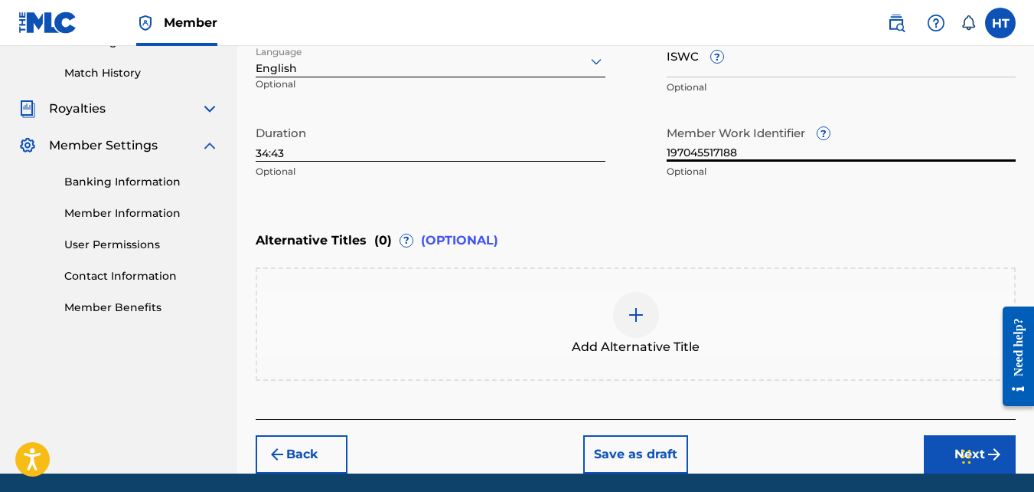
scroll to position [429, 0]
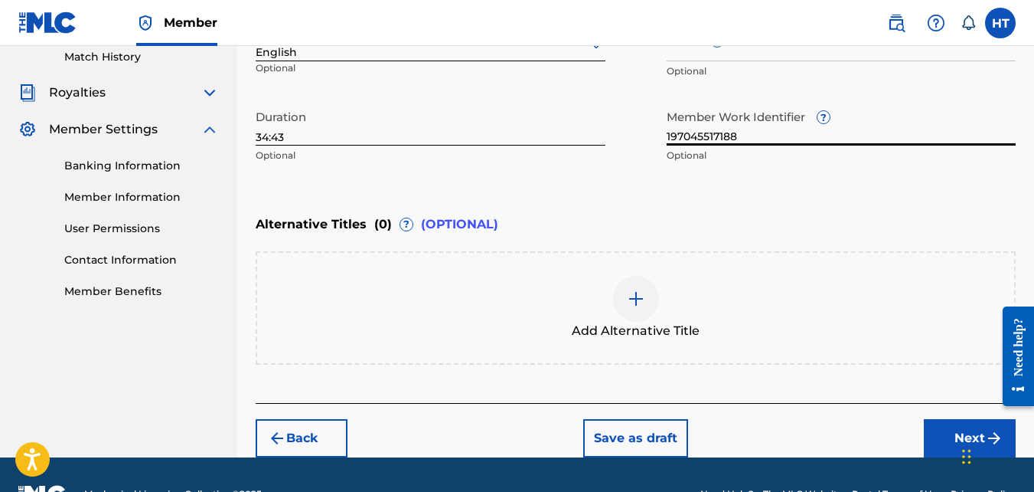
type input "197045517188"
click at [962, 434] on div "Chat Widget" at bounding box center [990, 455] width 77 height 74
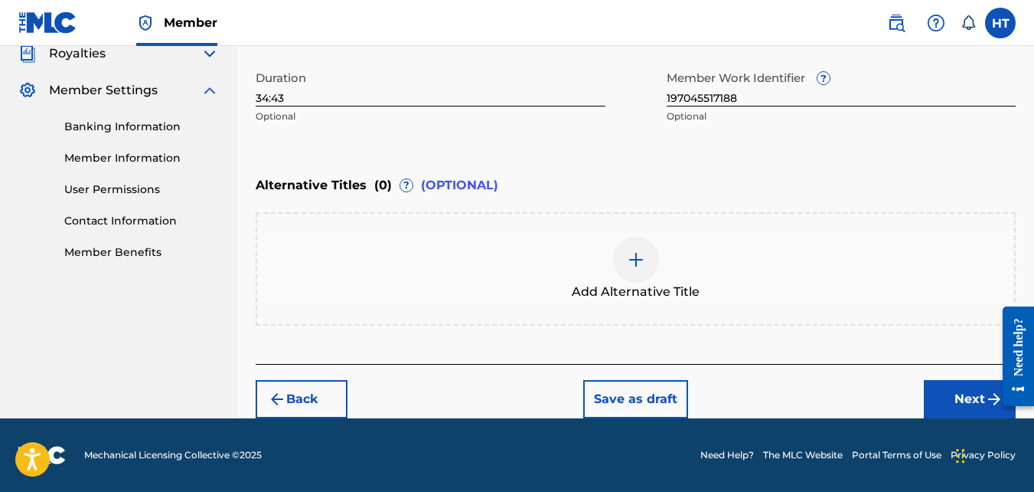
click at [978, 396] on button "Next" at bounding box center [970, 399] width 92 height 38
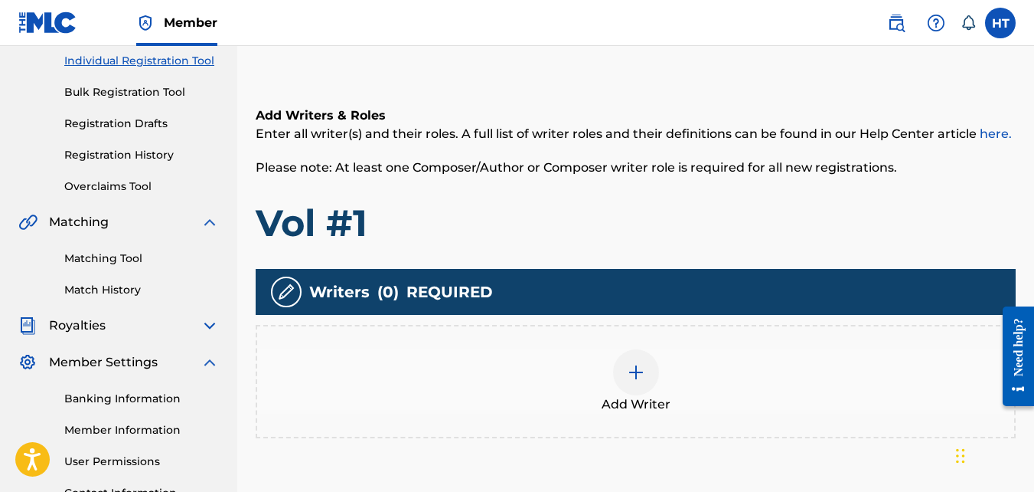
scroll to position [198, 0]
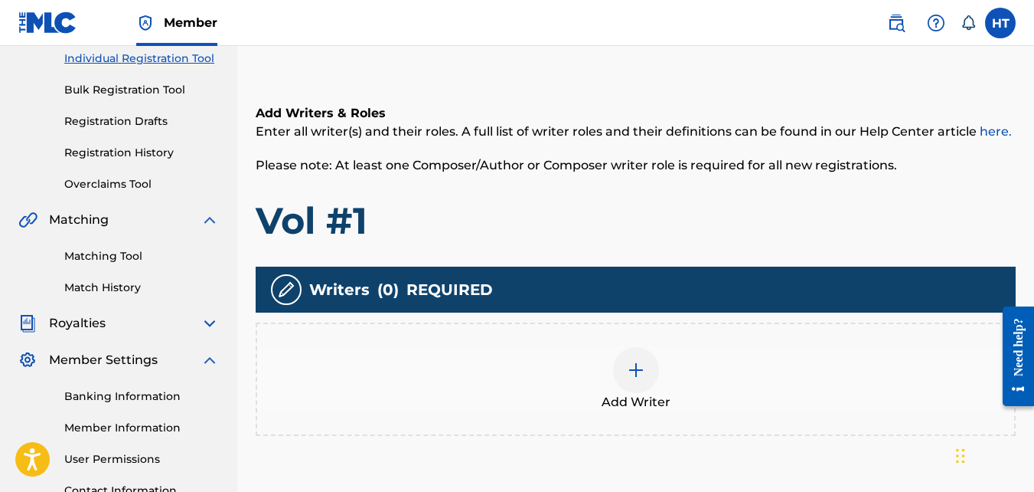
click at [642, 368] on img at bounding box center [636, 370] width 18 height 18
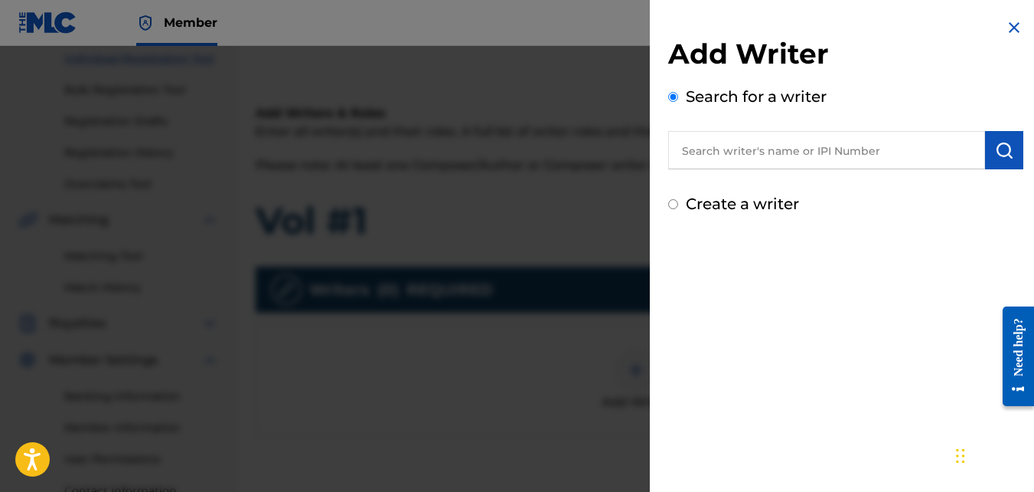
click at [763, 154] on input "text" at bounding box center [826, 150] width 317 height 38
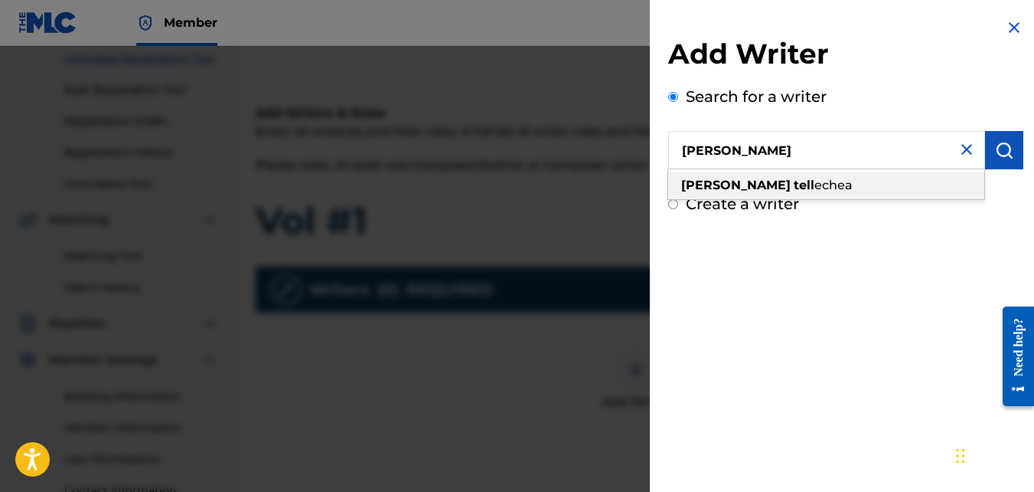
click at [815, 181] on span "echea" at bounding box center [834, 185] width 38 height 15
type input "[PERSON_NAME]"
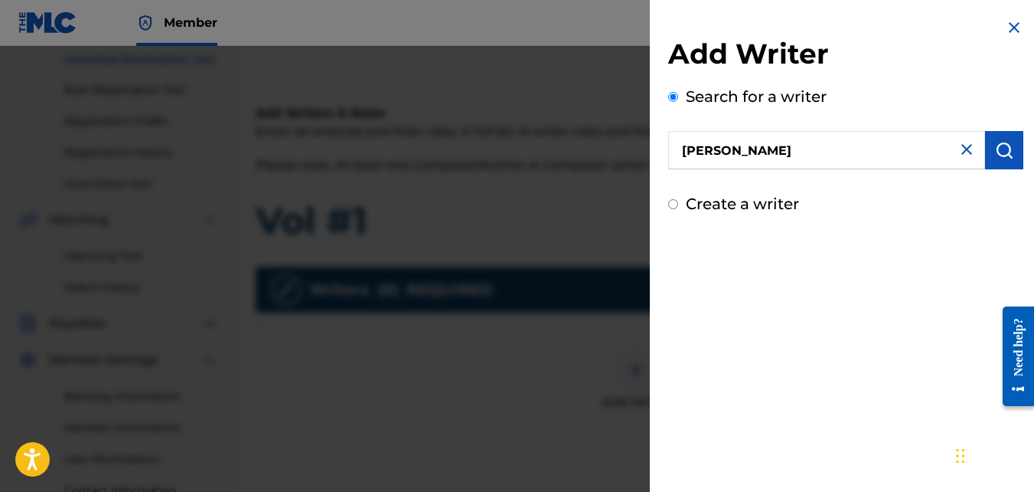
click at [1005, 162] on button "submit" at bounding box center [1004, 150] width 38 height 38
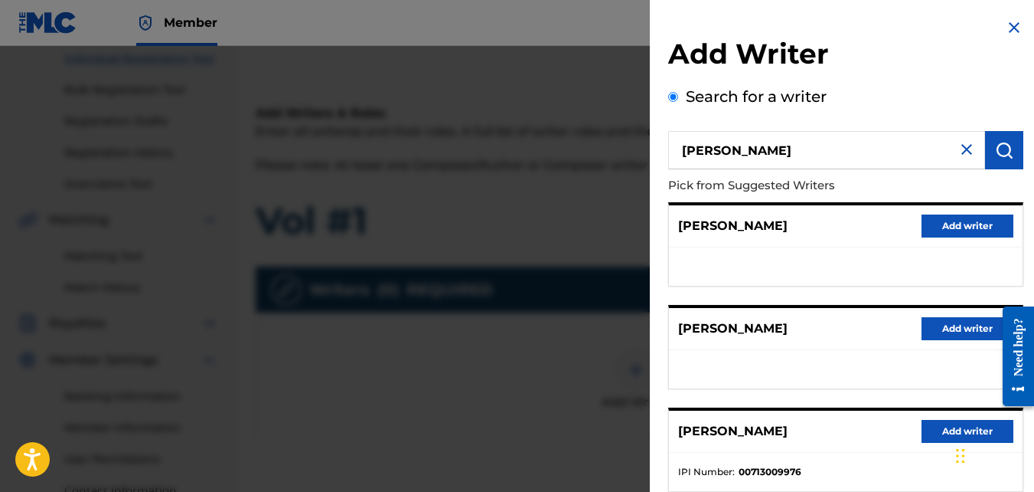
click at [971, 325] on button "Add writer" at bounding box center [968, 328] width 92 height 23
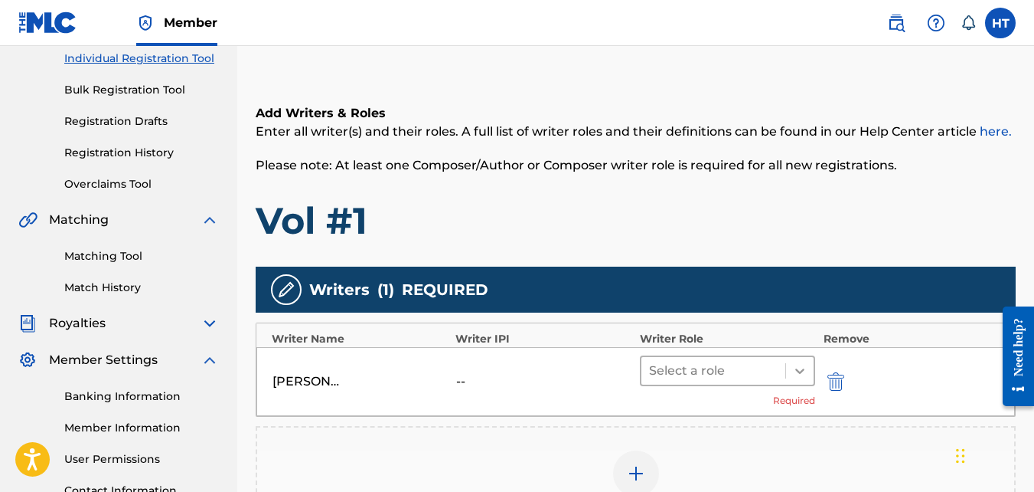
click at [792, 374] on div at bounding box center [800, 371] width 28 height 28
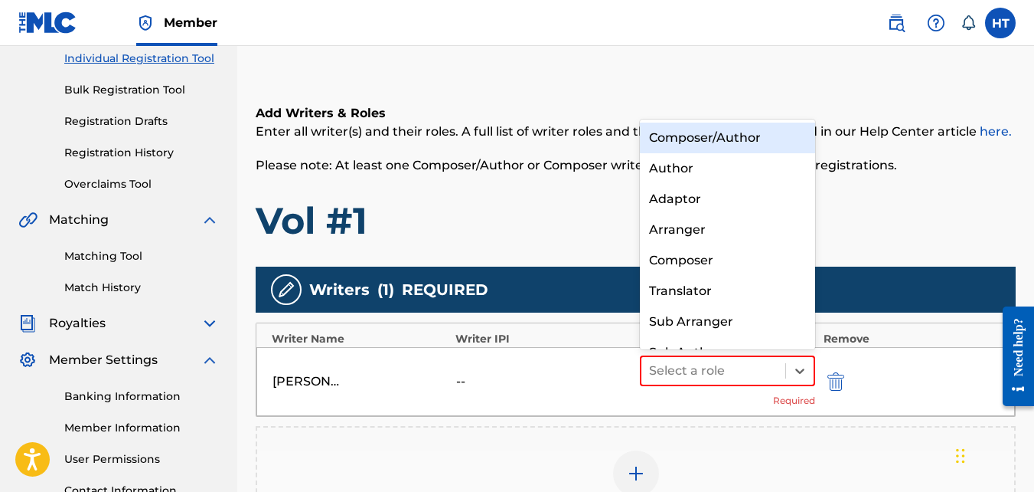
click at [715, 140] on div "Composer/Author" at bounding box center [728, 138] width 176 height 31
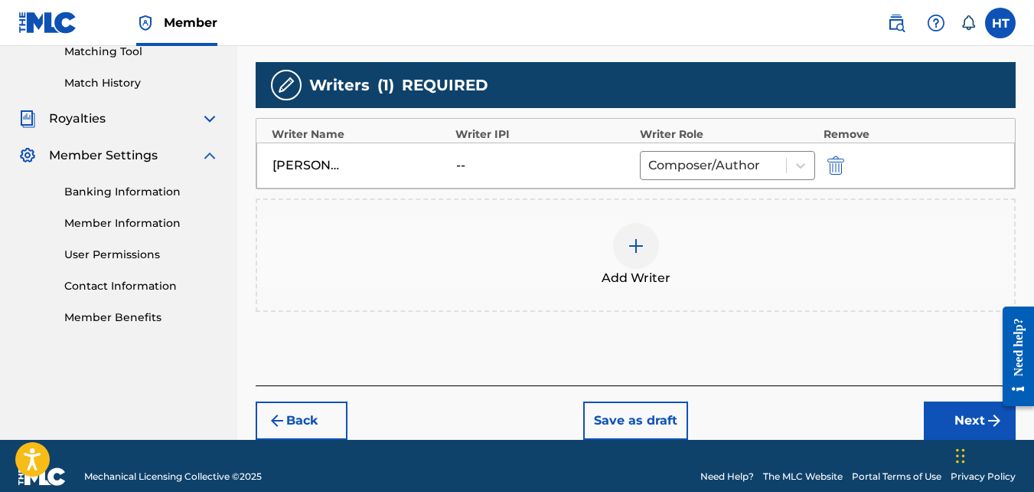
scroll to position [421, 0]
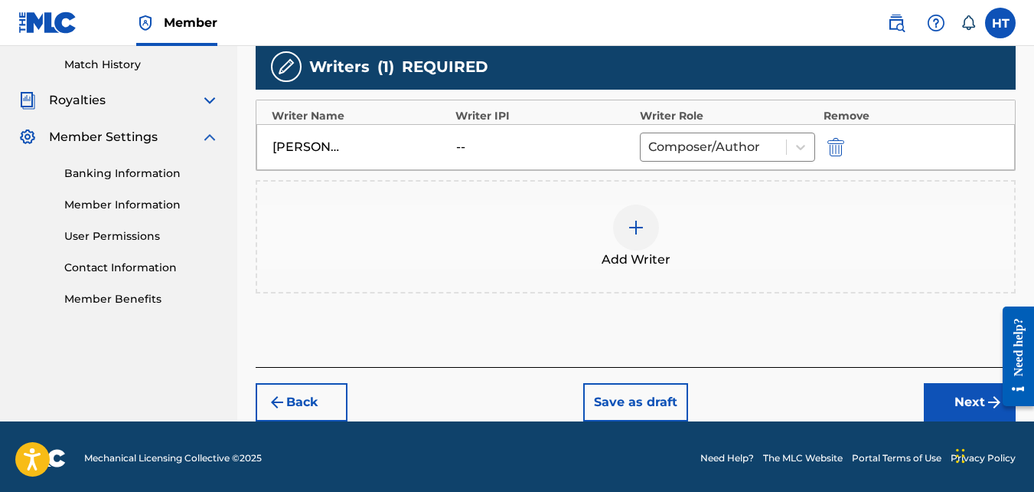
click at [961, 393] on button "Next" at bounding box center [970, 402] width 92 height 38
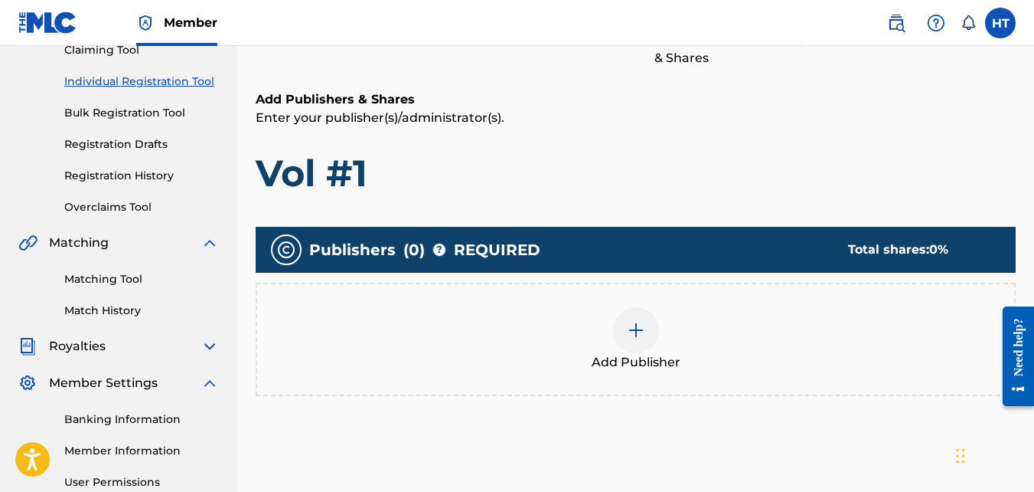
scroll to position [69, 0]
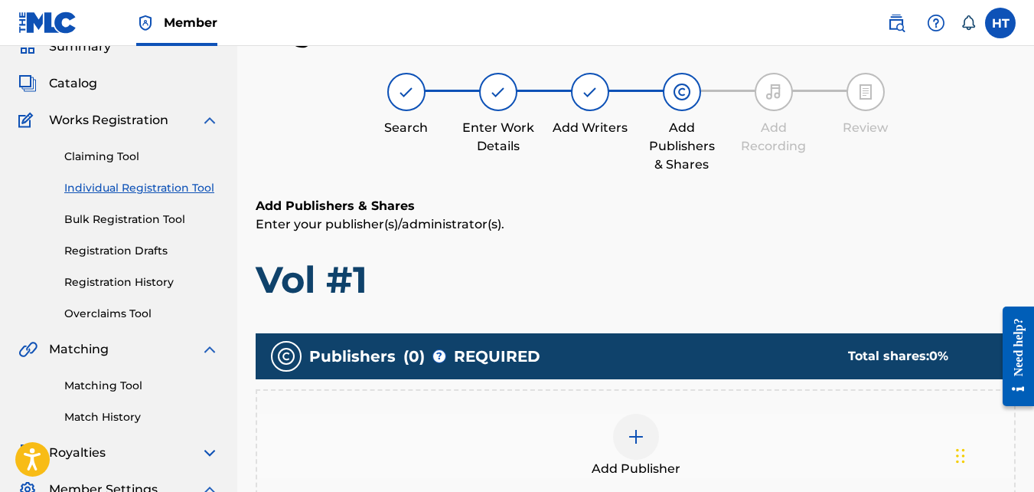
click at [627, 433] on img at bounding box center [636, 436] width 18 height 18
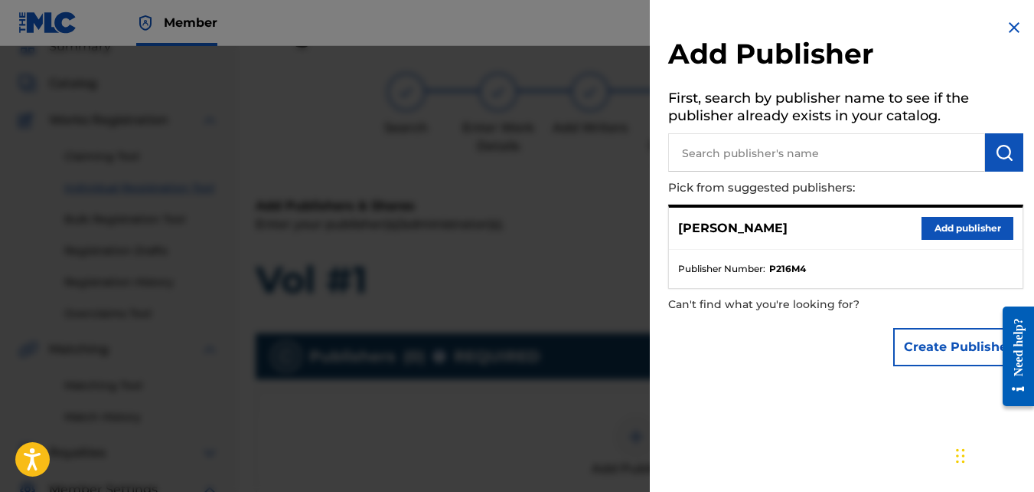
click at [953, 234] on button "Add publisher" at bounding box center [968, 228] width 92 height 23
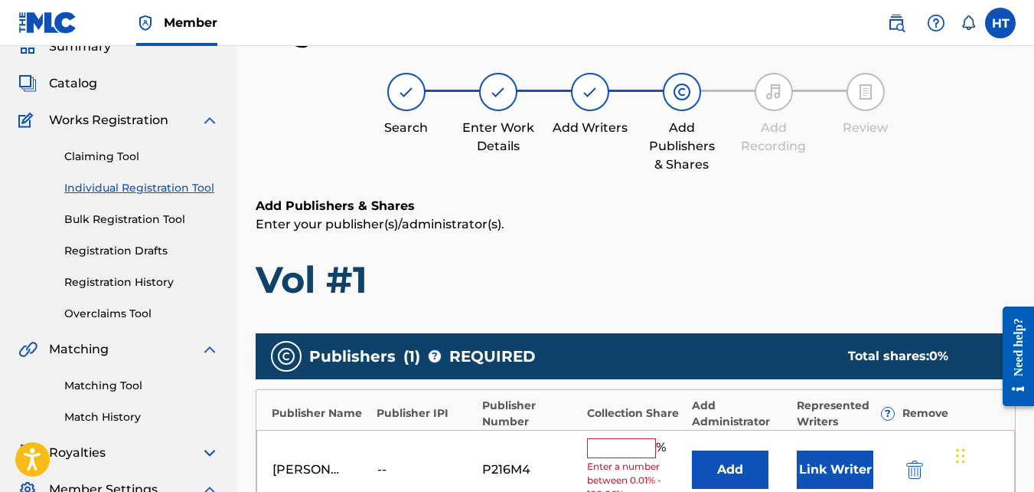
click at [633, 446] on input "text" at bounding box center [621, 448] width 69 height 20
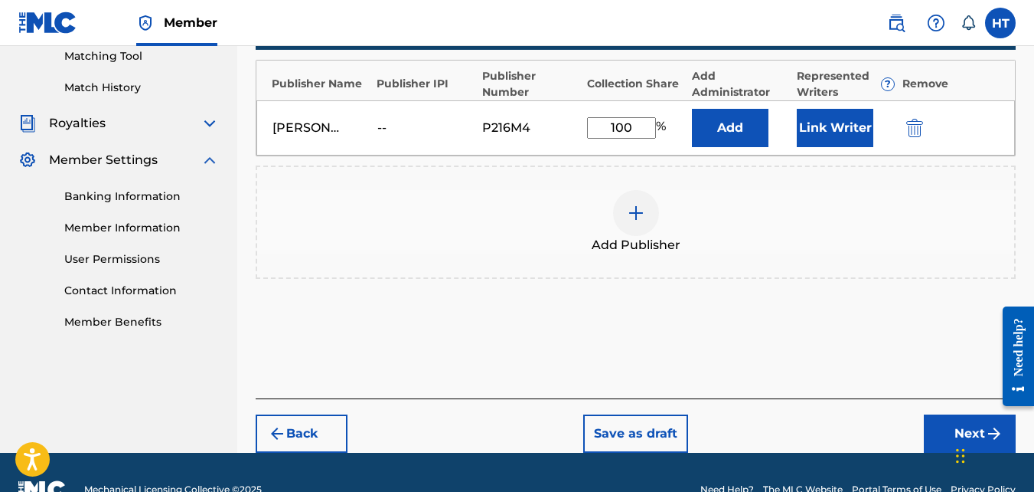
scroll to position [397, 0]
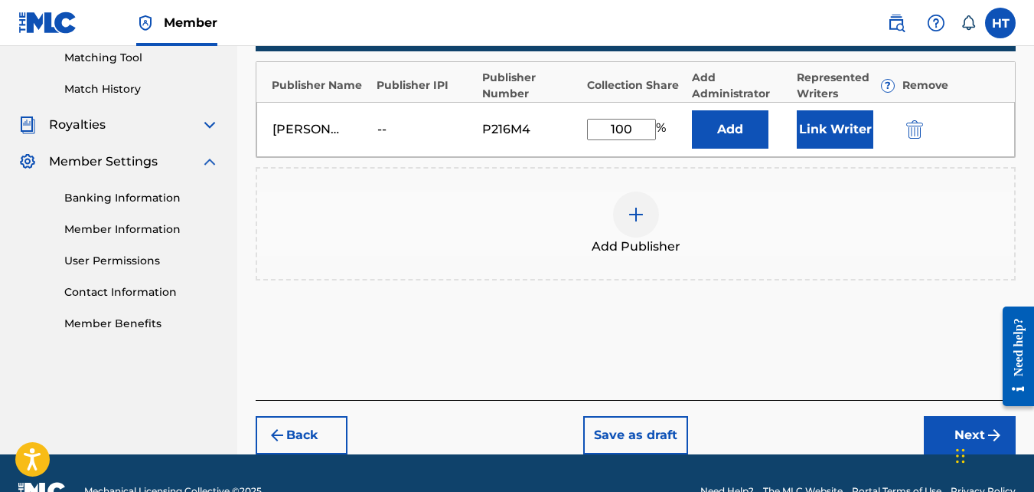
type input "100"
click at [965, 434] on div "Chat Widget" at bounding box center [985, 455] width 77 height 74
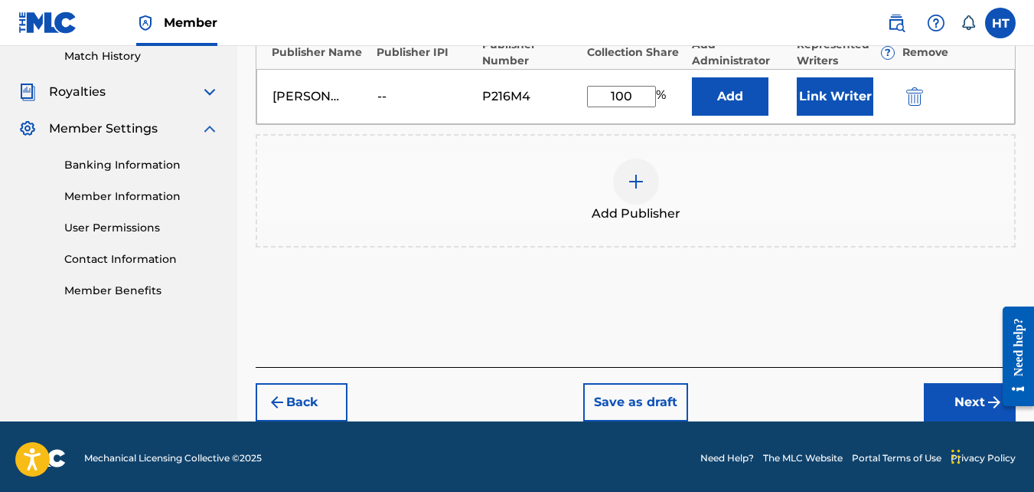
scroll to position [433, 0]
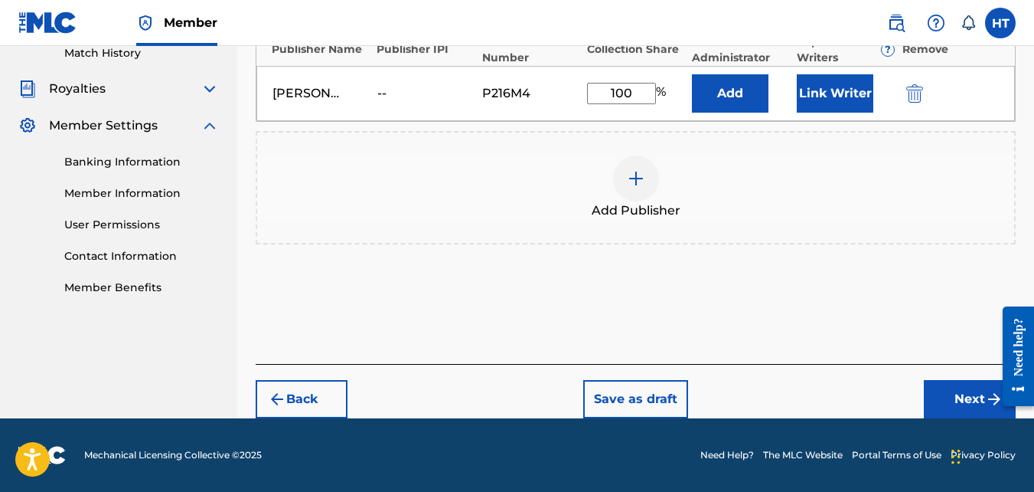
click at [984, 395] on button "Next" at bounding box center [970, 399] width 92 height 38
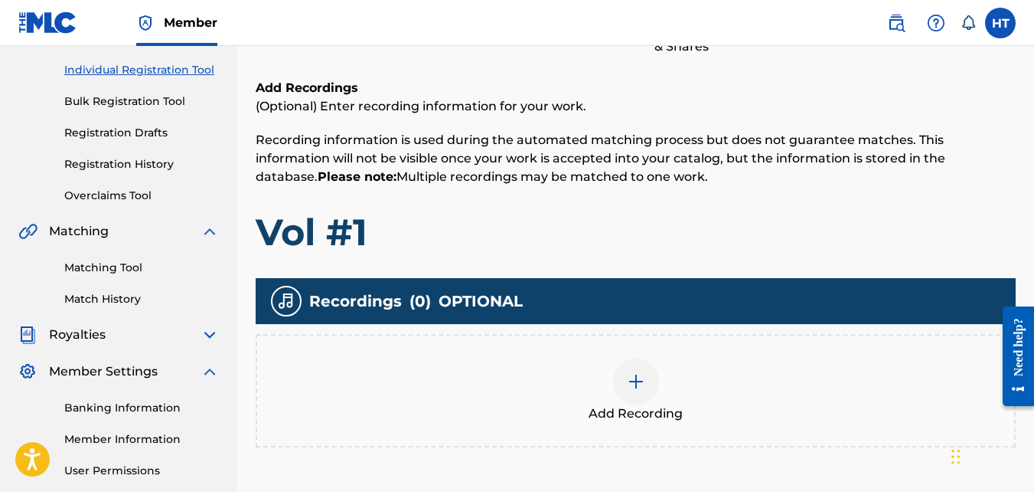
scroll to position [181, 0]
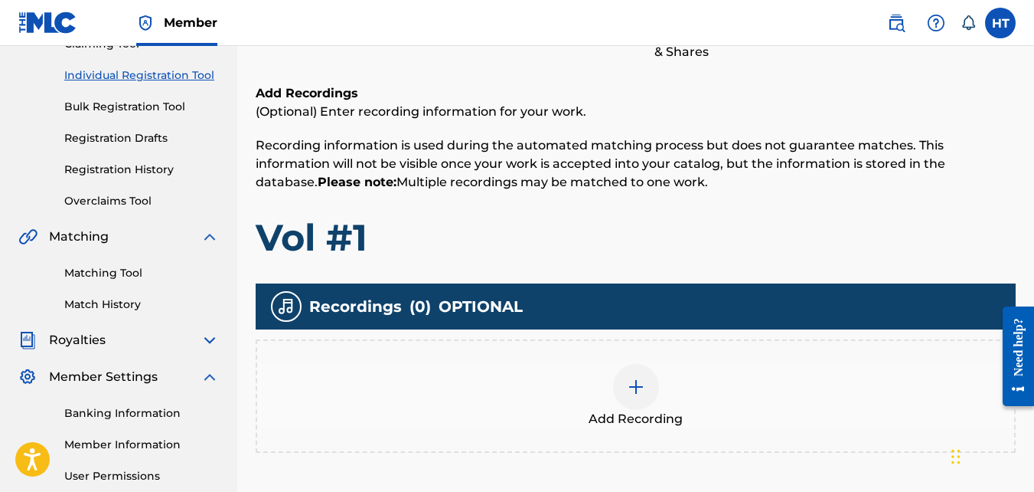
click at [638, 381] on img at bounding box center [636, 386] width 18 height 18
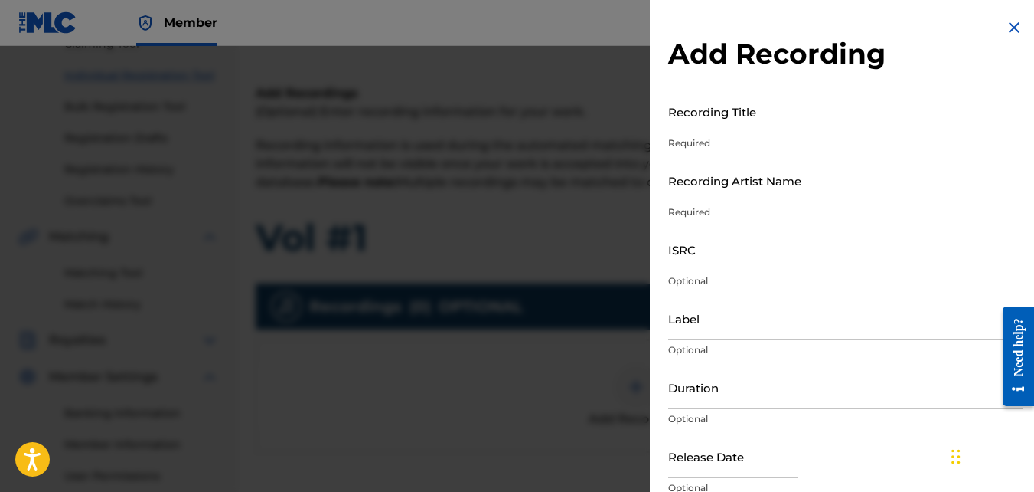
click at [733, 119] on input "Recording Title" at bounding box center [845, 112] width 355 height 44
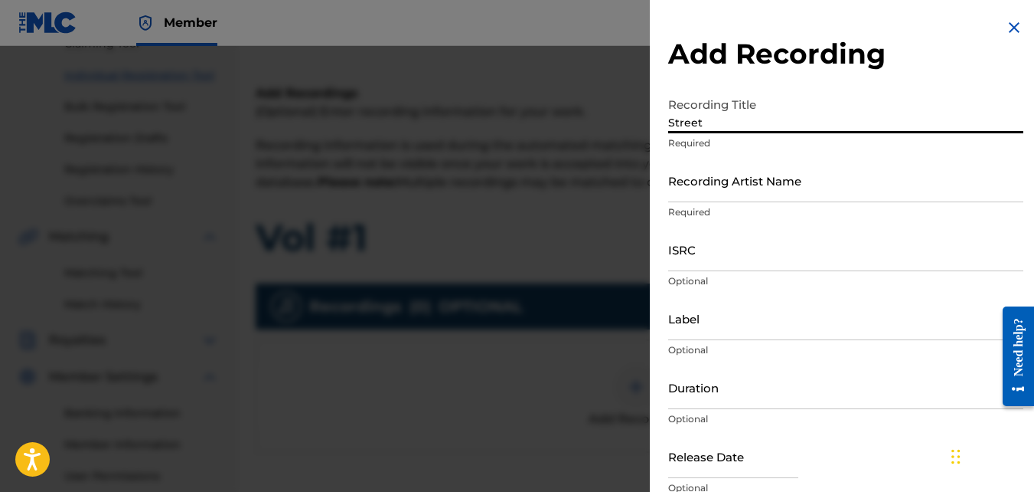
type input "Street"
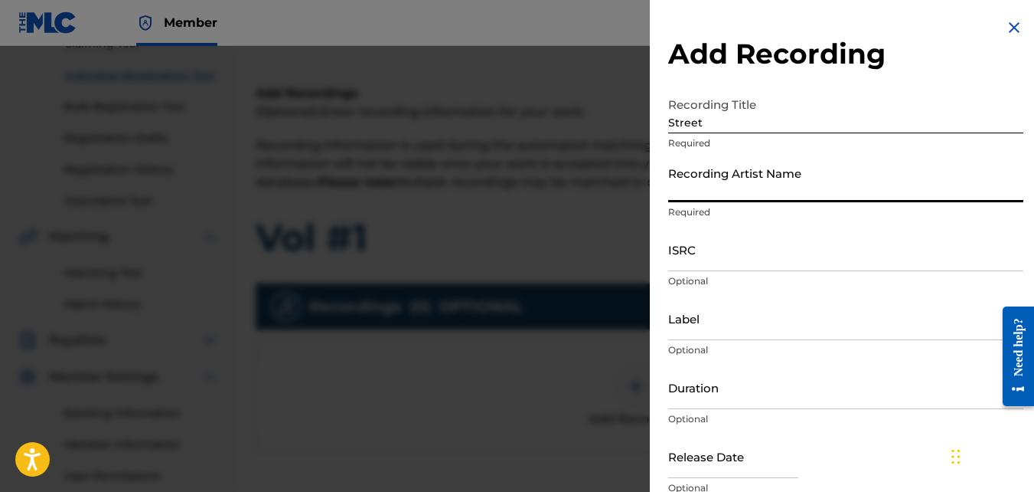
click at [782, 186] on input "Recording Artist Name" at bounding box center [845, 180] width 355 height 44
type input "Princecharmghost"
type input "HBT-RECORDS WORLD-WIDE LABELsince.012"
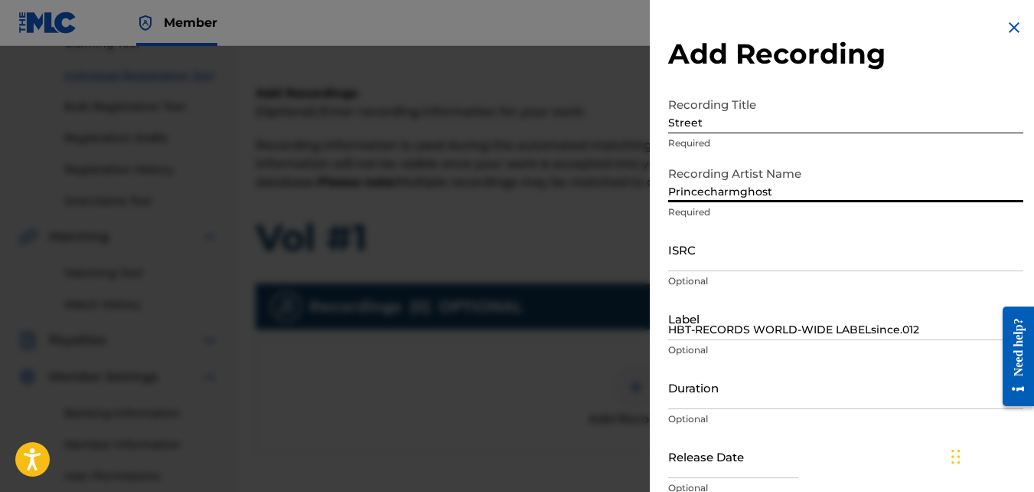
type input "02:57"
click at [735, 260] on input "ISRC" at bounding box center [845, 249] width 355 height 44
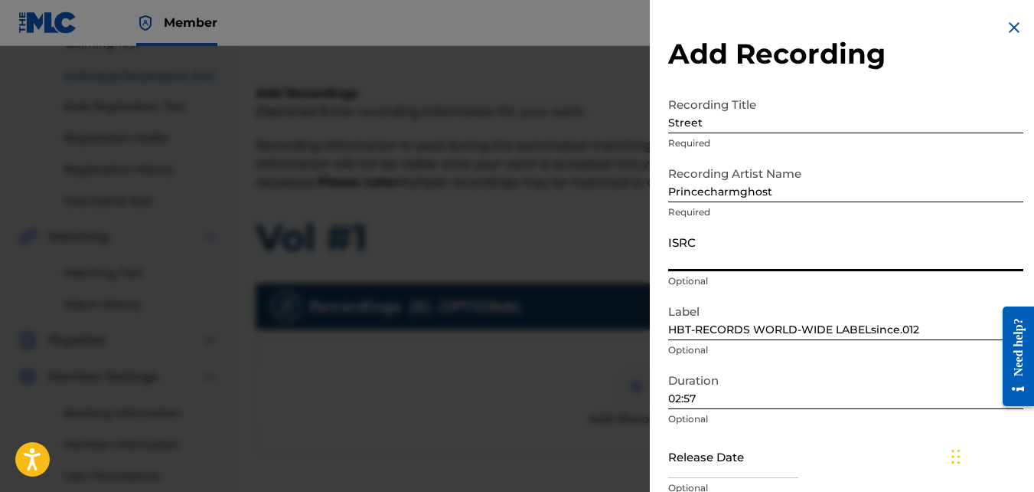
paste input "QZK6K2286749"
type input "QZK6K2286749"
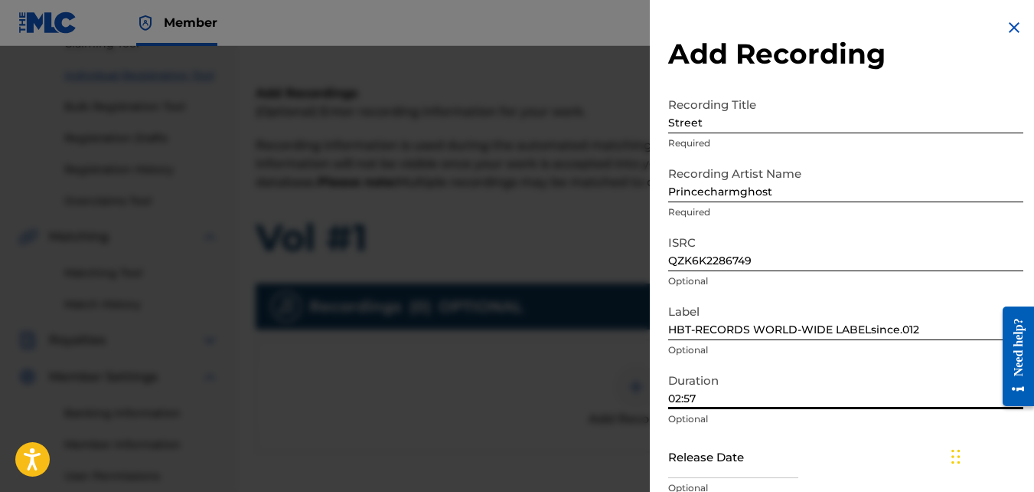
click at [737, 398] on input "02:57" at bounding box center [845, 387] width 355 height 44
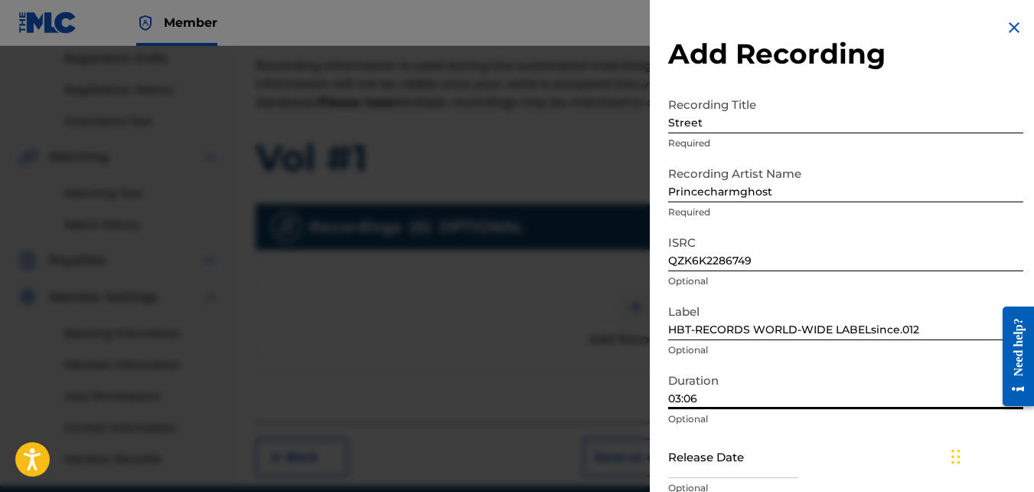
scroll to position [262, 0]
type input "03:06"
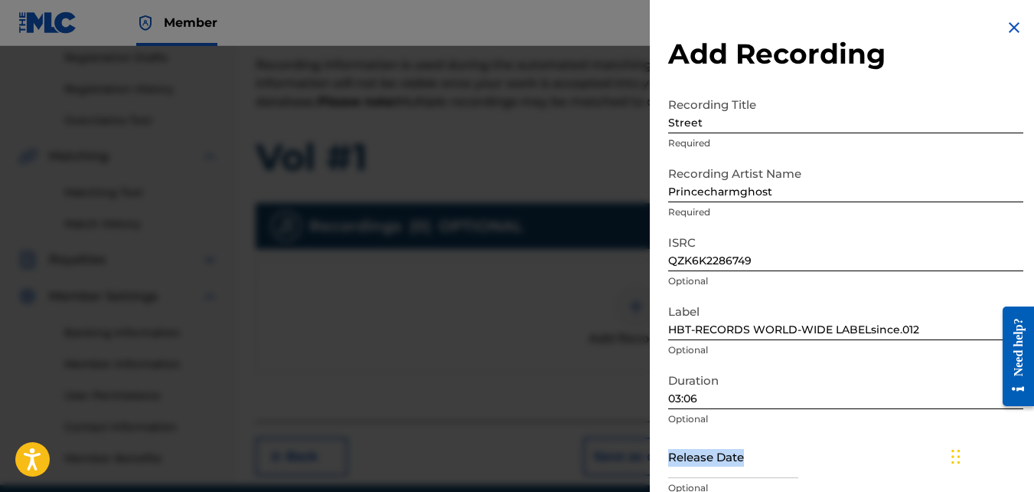
drag, startPoint x: 942, startPoint y: 423, endPoint x: 939, endPoint y: 447, distance: 24.7
click at [939, 447] on form "Recording Title Street Required Recording Artist Name Princecharmghost Required…" at bounding box center [845, 316] width 355 height 452
drag, startPoint x: 939, startPoint y: 447, endPoint x: 919, endPoint y: 433, distance: 25.3
click at [919, 433] on div "Duration 03:06 Optional" at bounding box center [845, 399] width 355 height 69
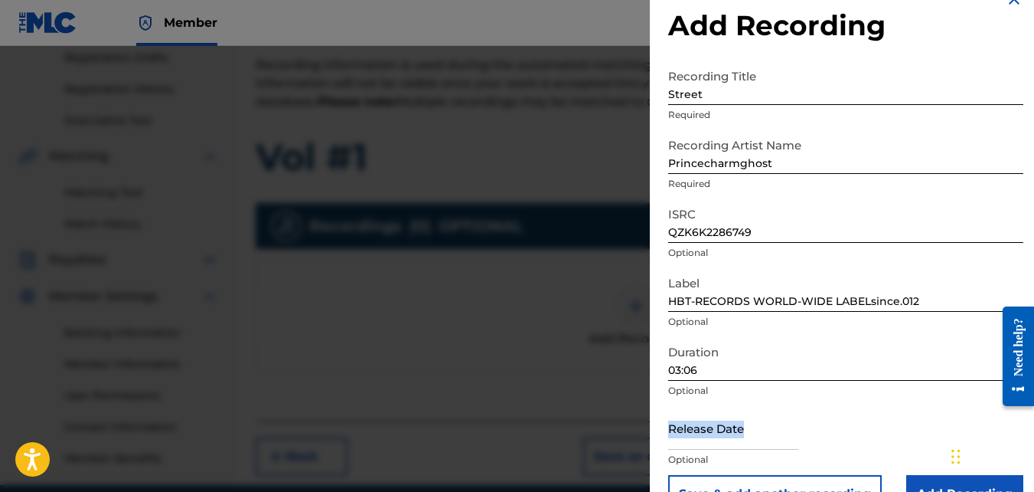
scroll to position [31, 0]
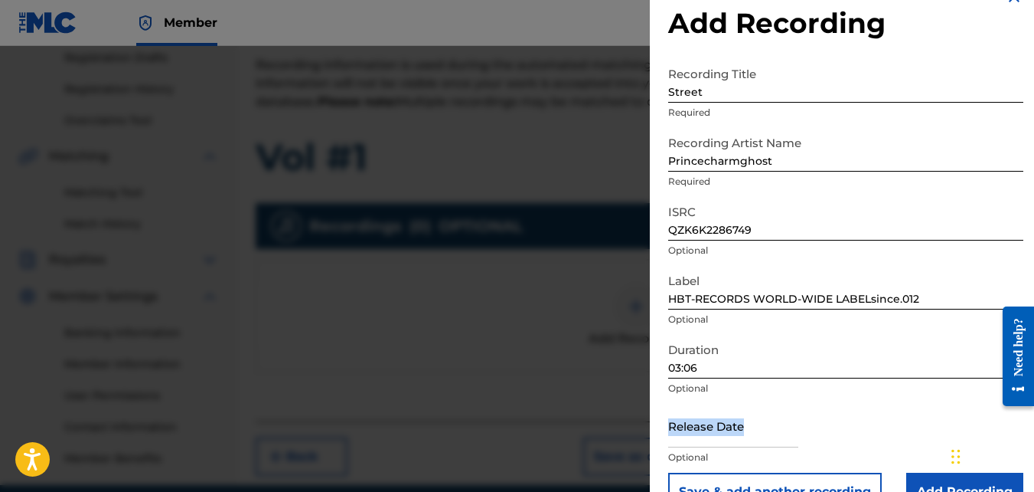
click at [932, 477] on input "Add Recording" at bounding box center [965, 491] width 117 height 38
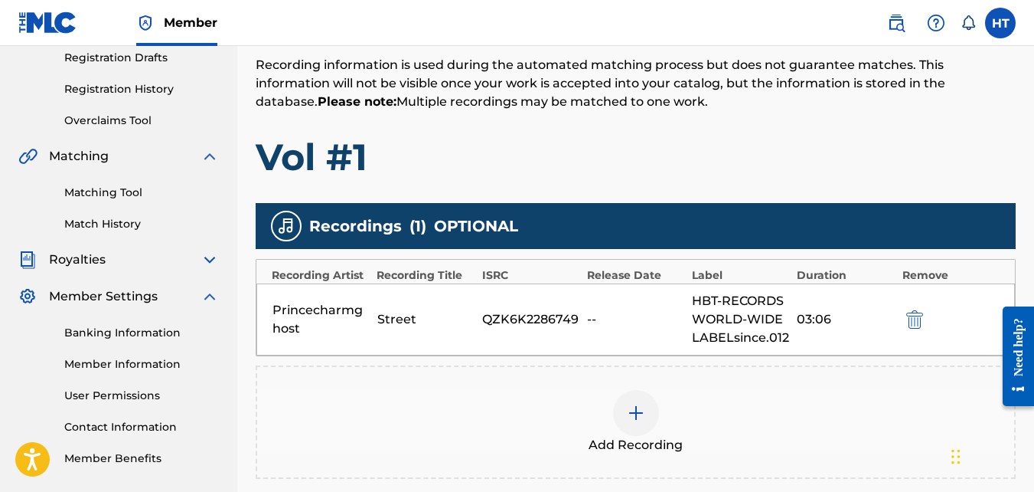
click at [638, 408] on img at bounding box center [636, 412] width 18 height 18
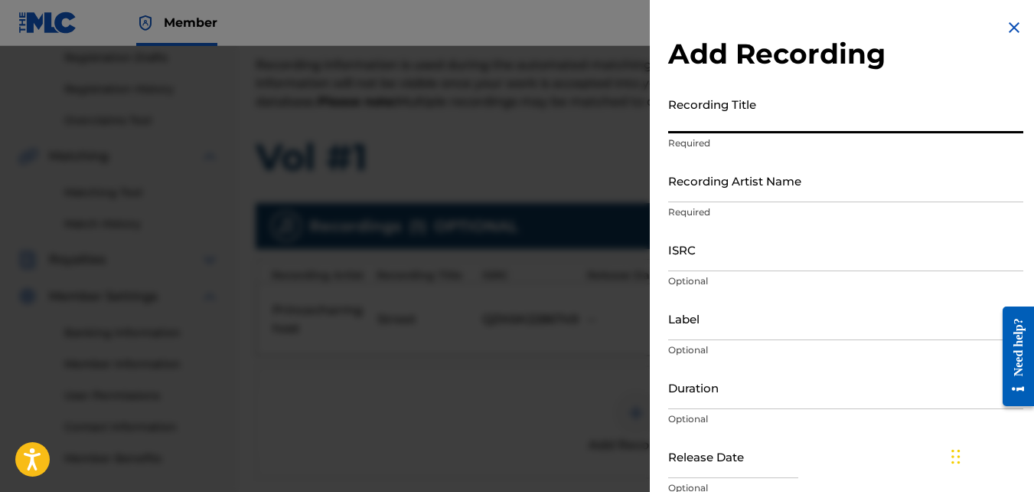
click at [734, 119] on input "Recording Title" at bounding box center [845, 112] width 355 height 44
type input "On The Phone"
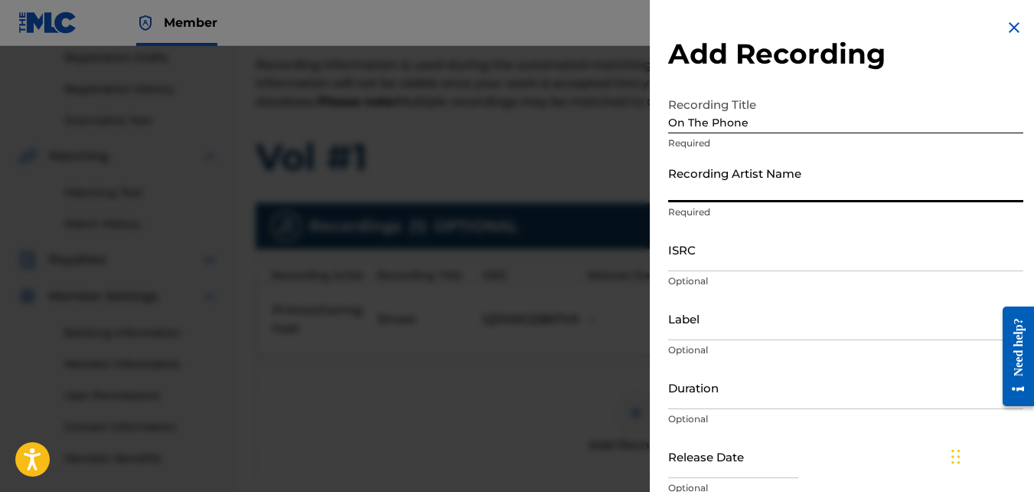
click at [685, 191] on input "Recording Artist Name" at bounding box center [845, 180] width 355 height 44
drag, startPoint x: 685, startPoint y: 191, endPoint x: 694, endPoint y: 193, distance: 8.7
paste input "QZK6K2286749"
type input "Q"
type input "Princecharmghost"
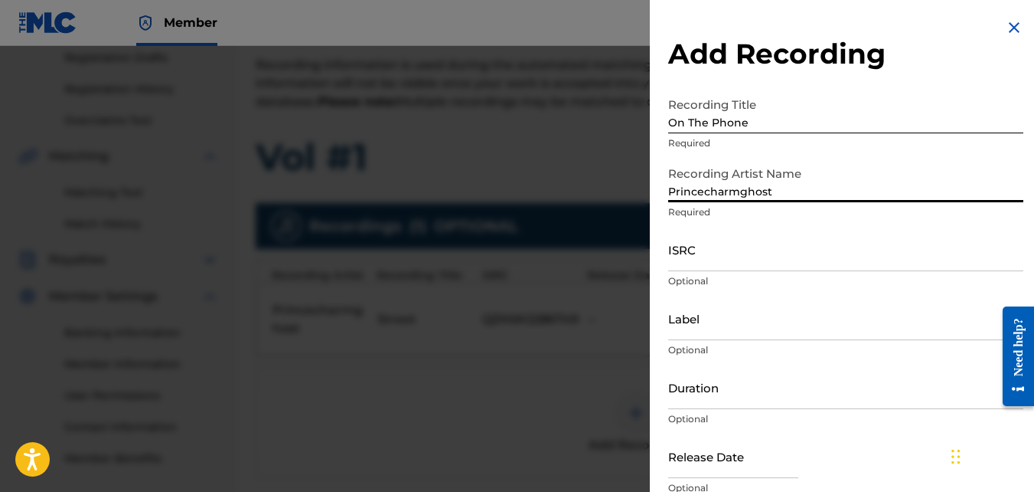
type input "HBT-RECORDS WORLD-WIDE LABELsince.012"
type input "03:06"
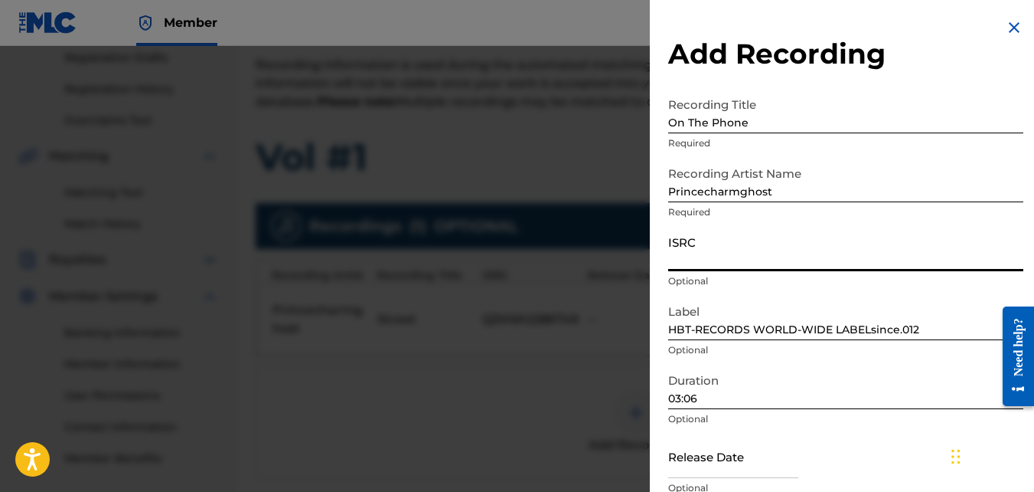
click at [716, 256] on input "ISRC" at bounding box center [845, 249] width 355 height 44
paste input "QZK6K2286750"
type input "QZK6K2286750"
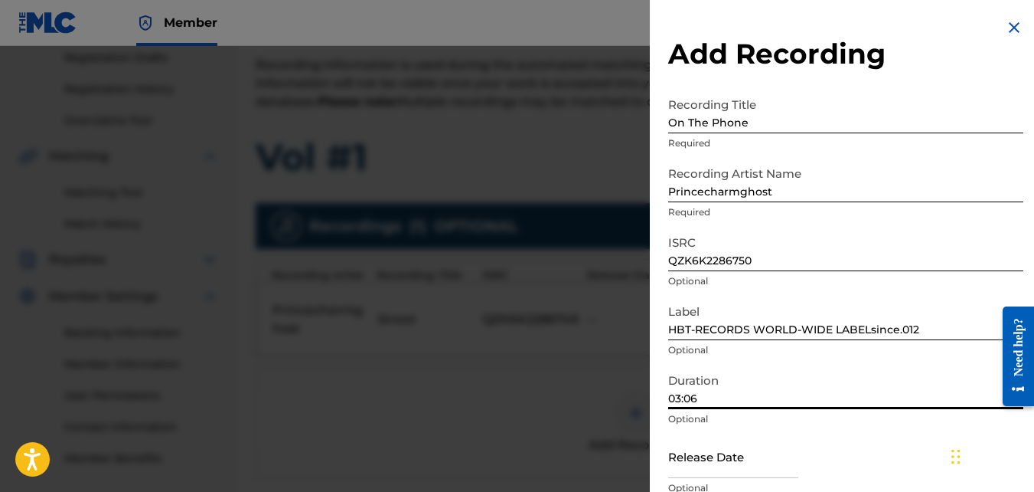
click at [719, 403] on input "03:06" at bounding box center [845, 387] width 355 height 44
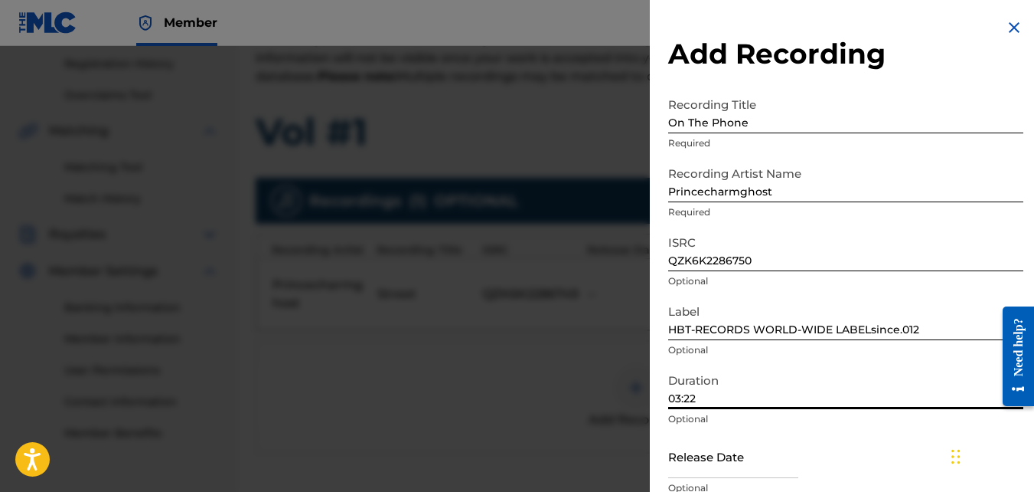
scroll to position [345, 0]
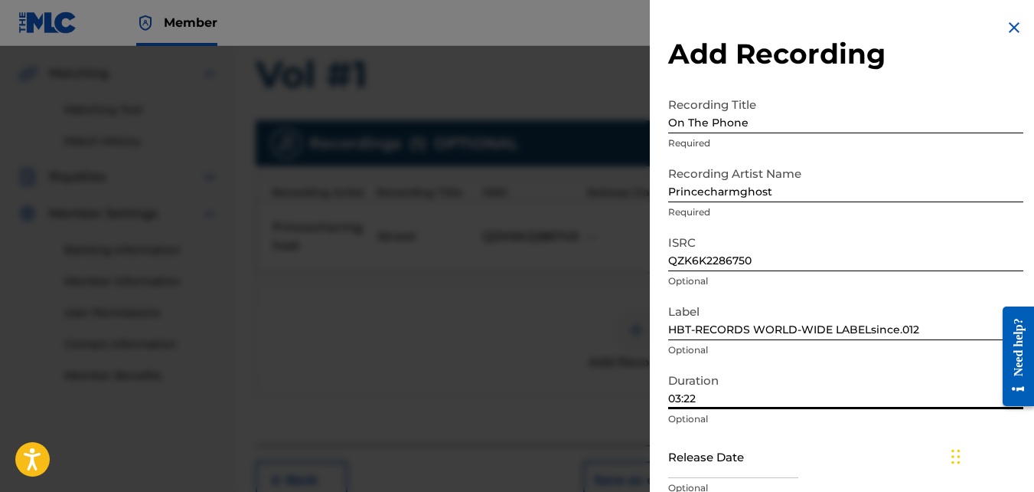
click at [965, 383] on input "03:22" at bounding box center [845, 387] width 355 height 44
click at [936, 385] on input "03:22" at bounding box center [845, 387] width 355 height 44
type input "03:22"
click at [941, 445] on div "Release Date Optional" at bounding box center [845, 468] width 355 height 69
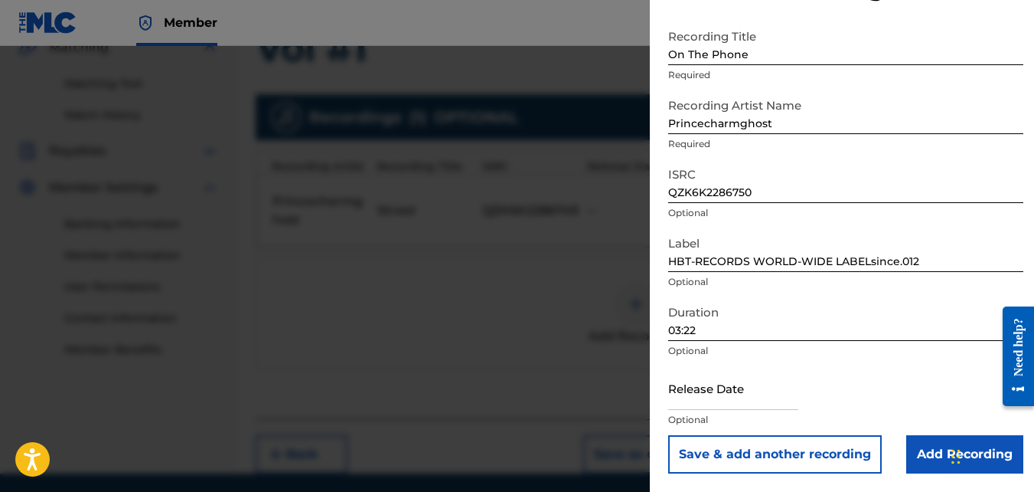
scroll to position [375, 0]
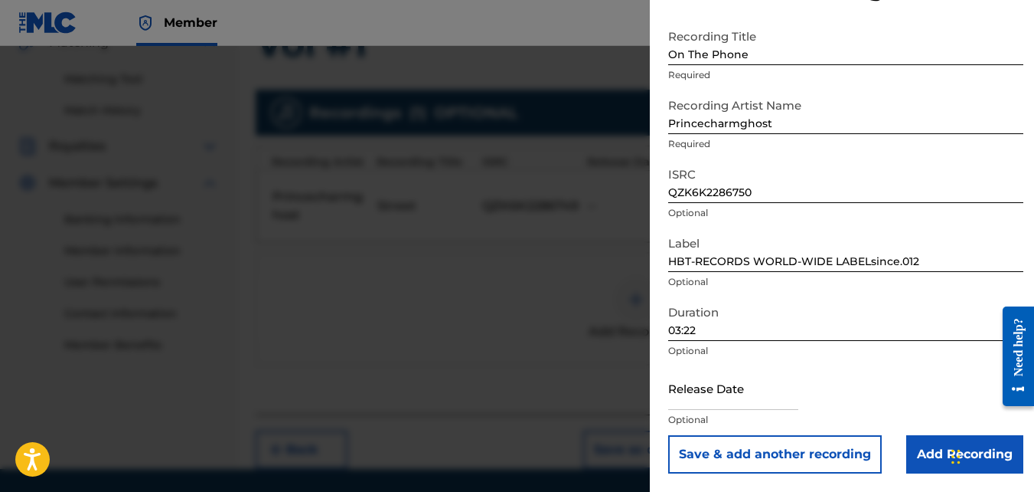
click at [946, 452] on input "Add Recording" at bounding box center [965, 454] width 117 height 38
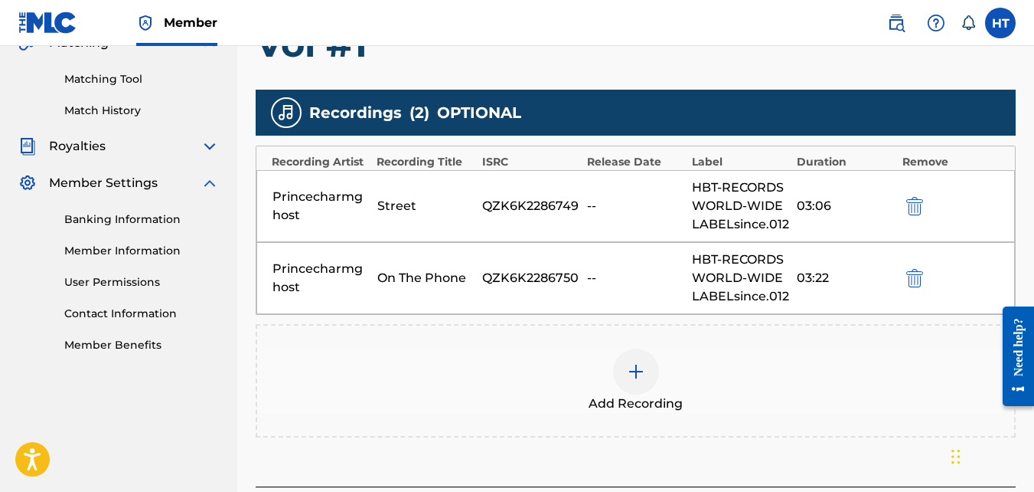
click at [641, 368] on img at bounding box center [636, 371] width 18 height 18
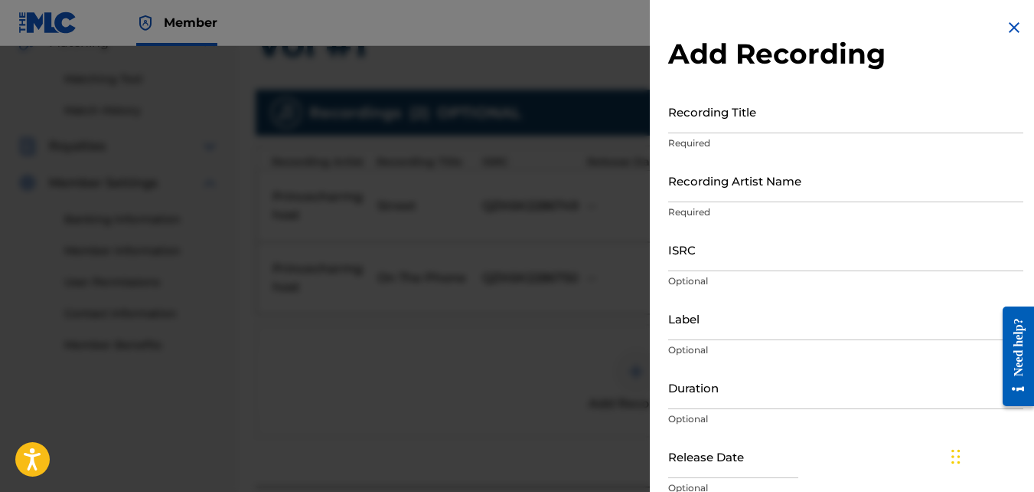
click at [694, 120] on input "Recording Title" at bounding box center [845, 112] width 355 height 44
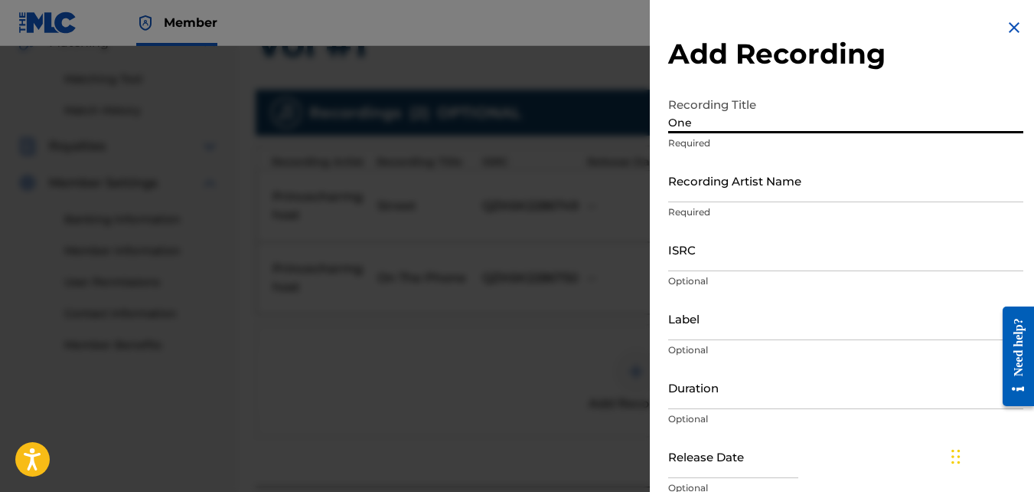
type input "One"
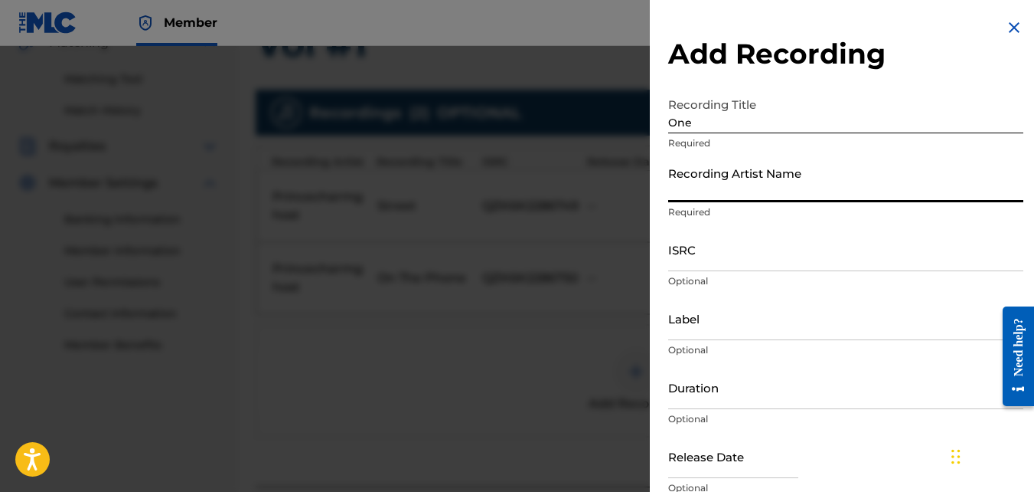
click at [729, 188] on input "Recording Artist Name" at bounding box center [845, 180] width 355 height 44
type input "Princecharmghost"
type input "HBT-RECORDS WORLD-WIDE LABELsince.012"
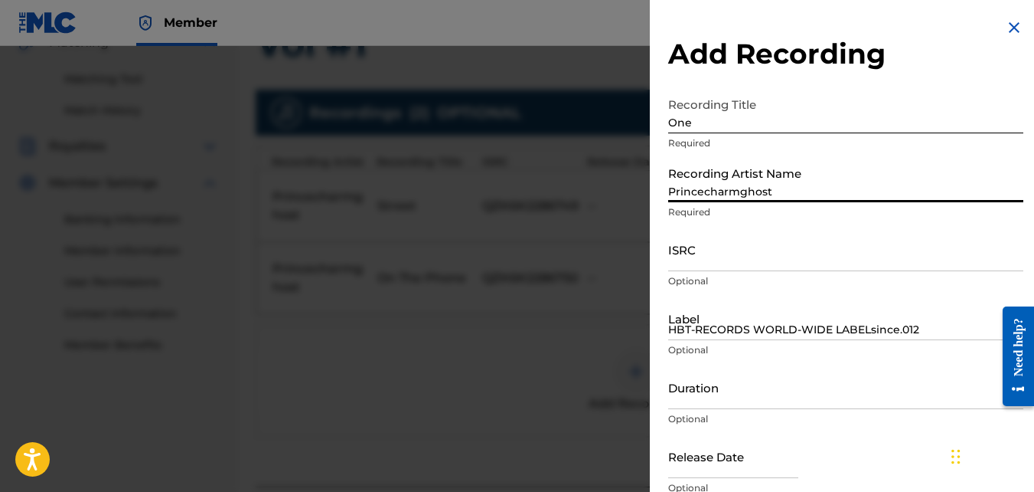
type input "03:22"
click at [714, 263] on input "ISRC" at bounding box center [845, 249] width 355 height 44
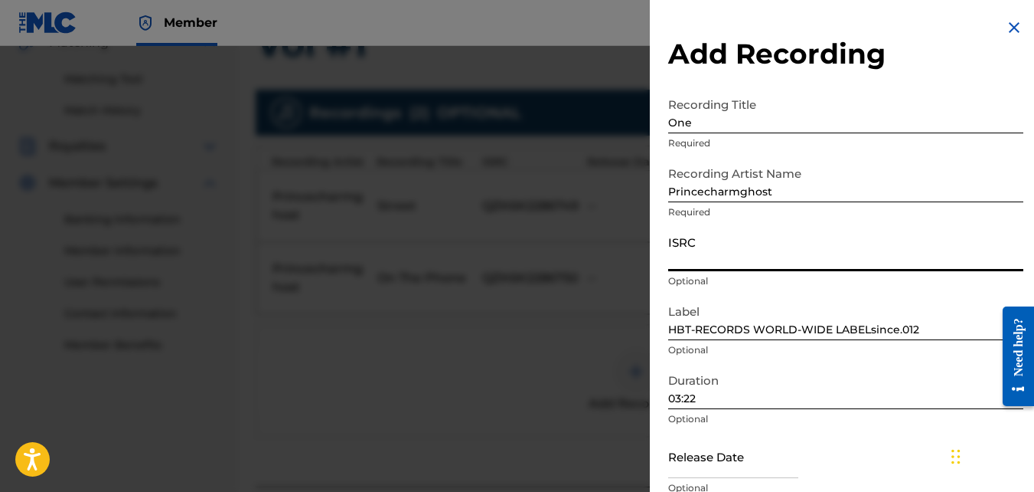
paste input "QZK6K2286751"
type input "QZK6K2286751"
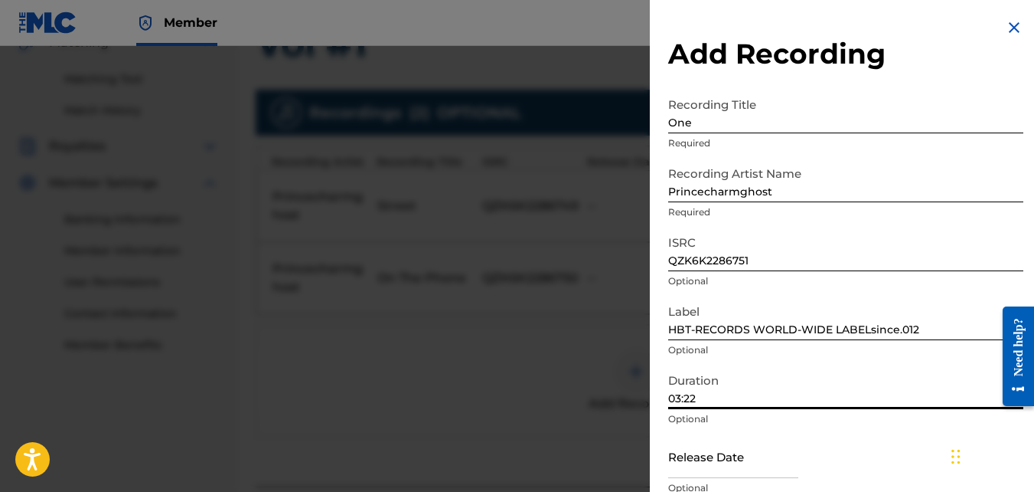
click at [678, 403] on input "03:22" at bounding box center [845, 387] width 355 height 44
click at [696, 399] on input "02:22" at bounding box center [845, 387] width 355 height 44
type input "02:28"
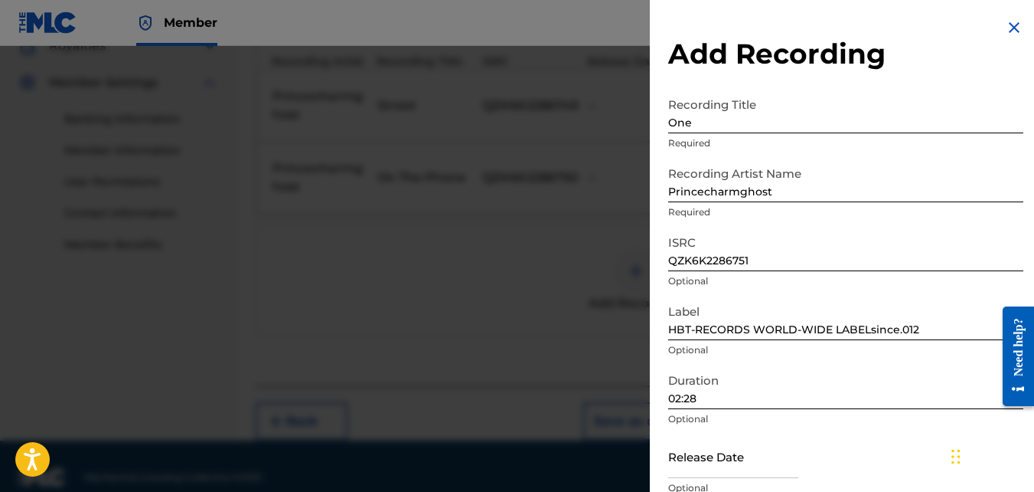
scroll to position [498, 0]
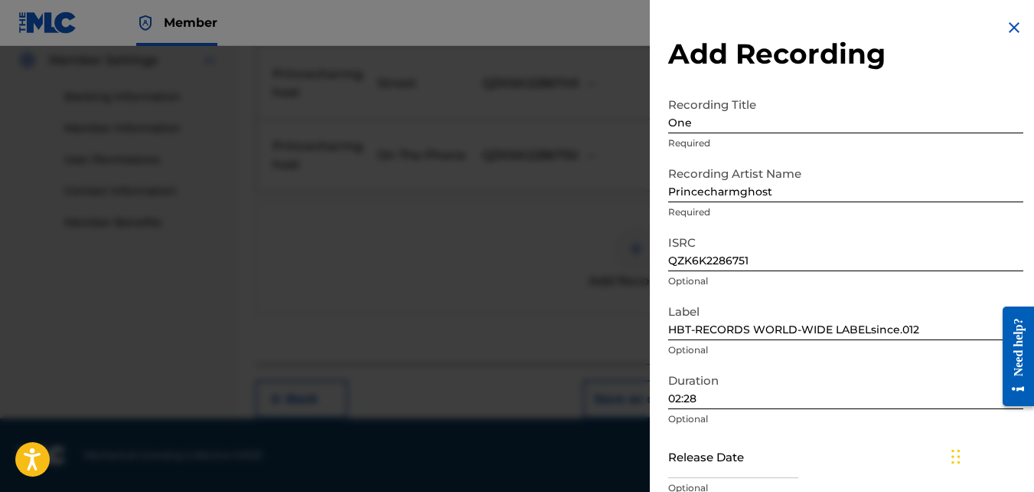
click at [910, 428] on div "Duration 02:28 Optional" at bounding box center [845, 399] width 355 height 69
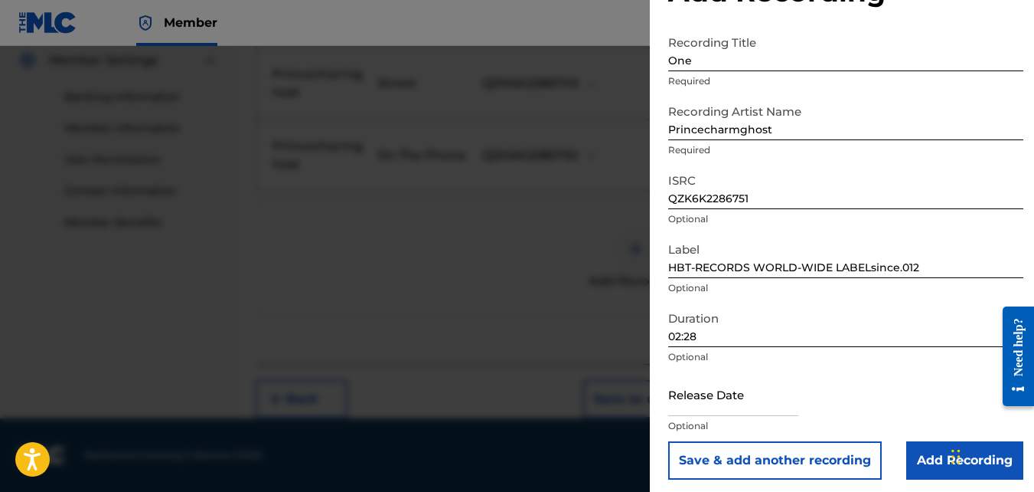
scroll to position [68, 0]
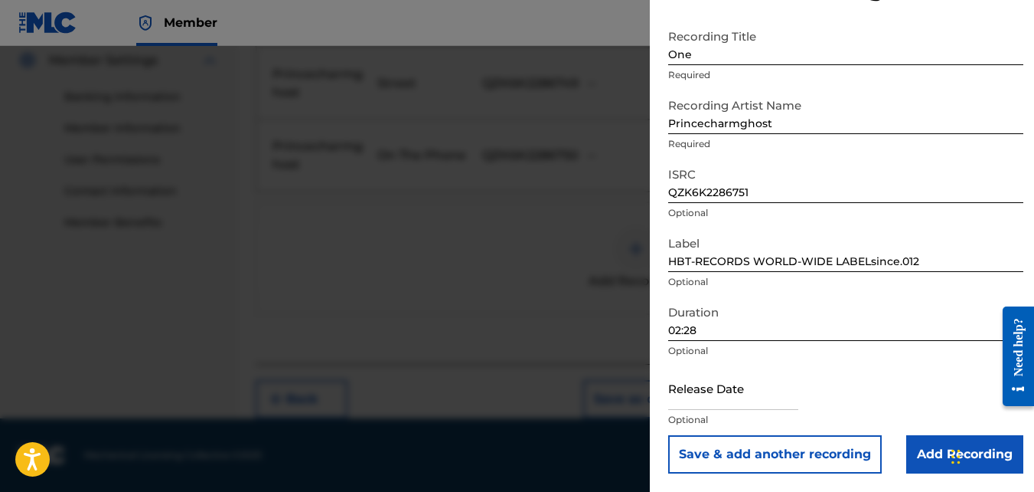
click at [924, 446] on input "Add Recording" at bounding box center [965, 454] width 117 height 38
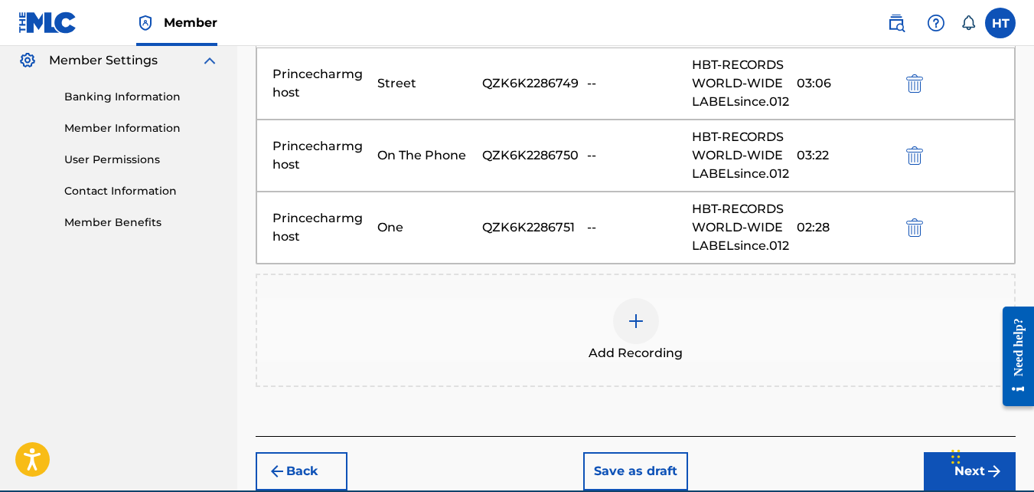
click at [632, 315] on img at bounding box center [636, 321] width 18 height 18
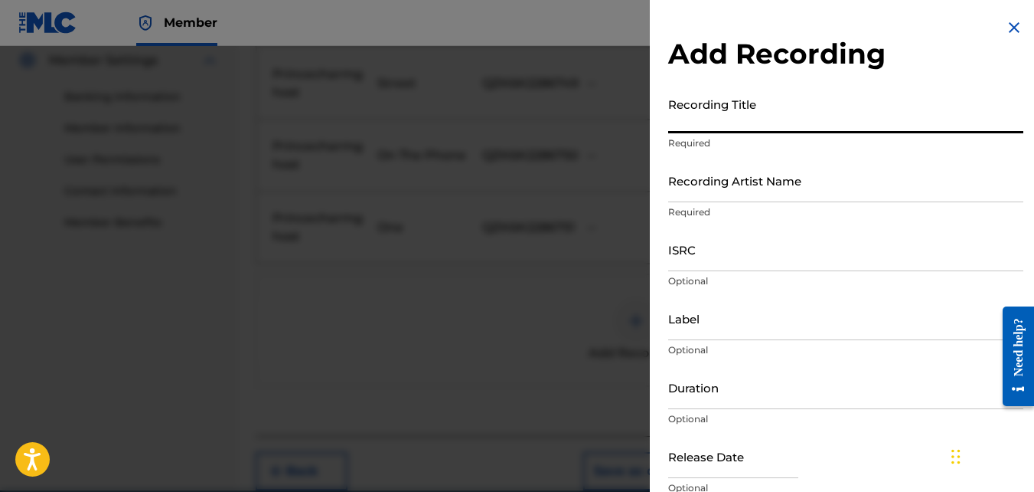
click at [725, 120] on input "Recording Title" at bounding box center [845, 112] width 355 height 44
type input "Deal"
click at [720, 198] on input "Recording Artist Name" at bounding box center [845, 180] width 355 height 44
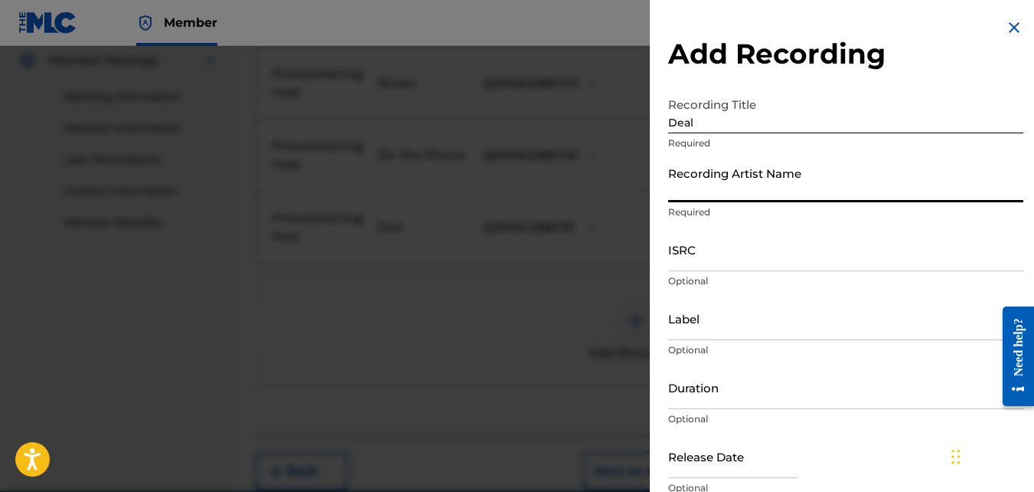
type input "Princecharmghost"
type input "HBT-RECORDS WORLD-WIDE LABELsince.012"
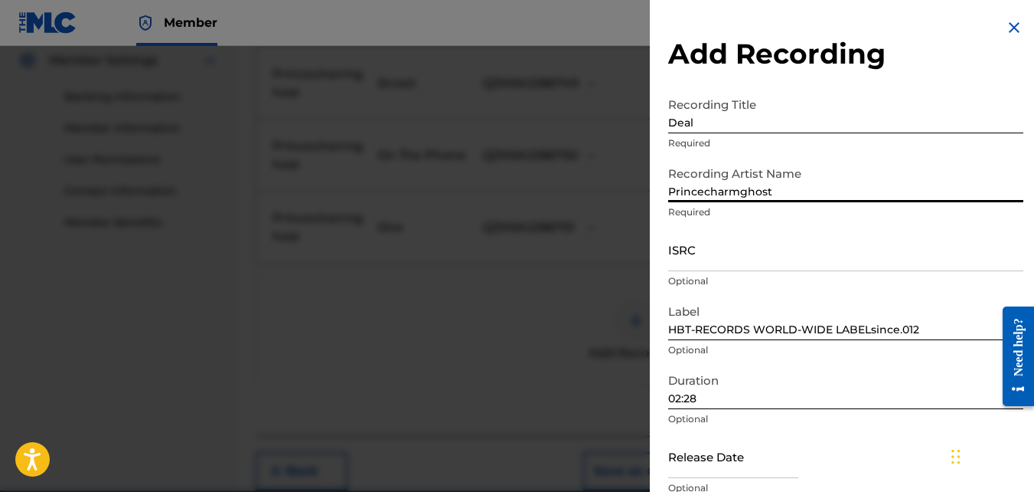
click at [706, 397] on input "02:28" at bounding box center [845, 387] width 355 height 44
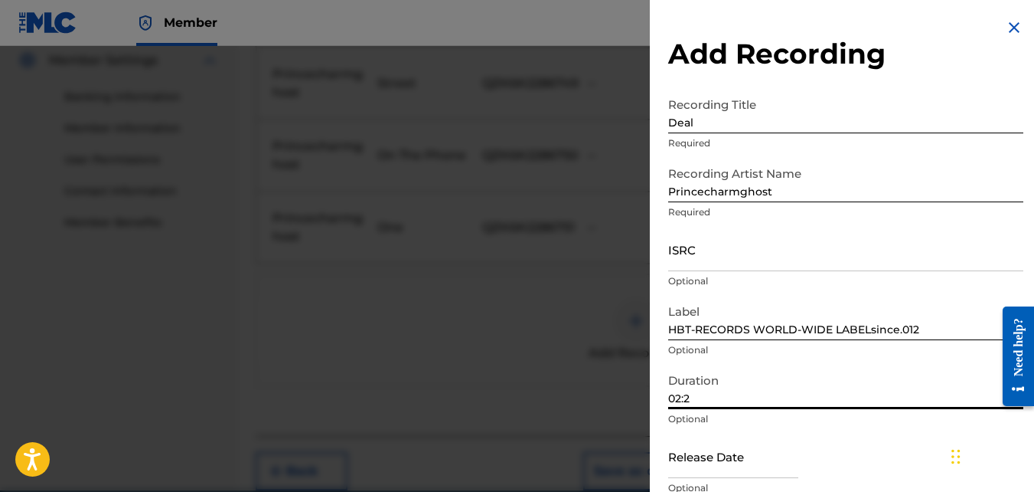
type input "02:2"
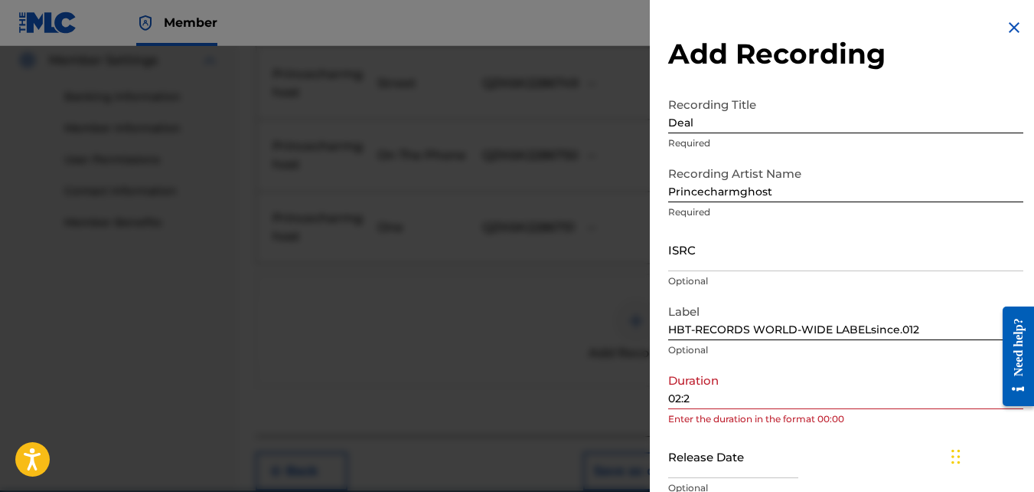
click at [575, 62] on div at bounding box center [517, 292] width 1034 height 492
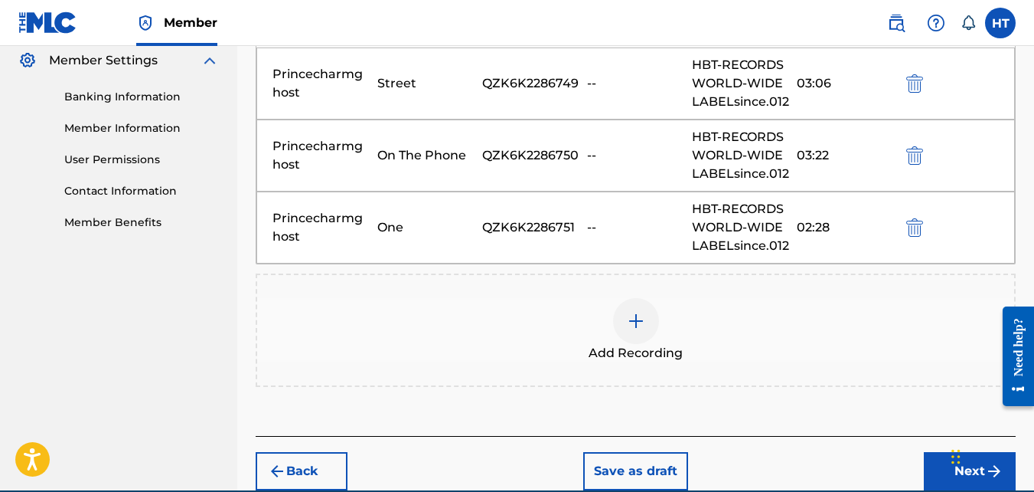
click at [631, 323] on img at bounding box center [636, 321] width 18 height 18
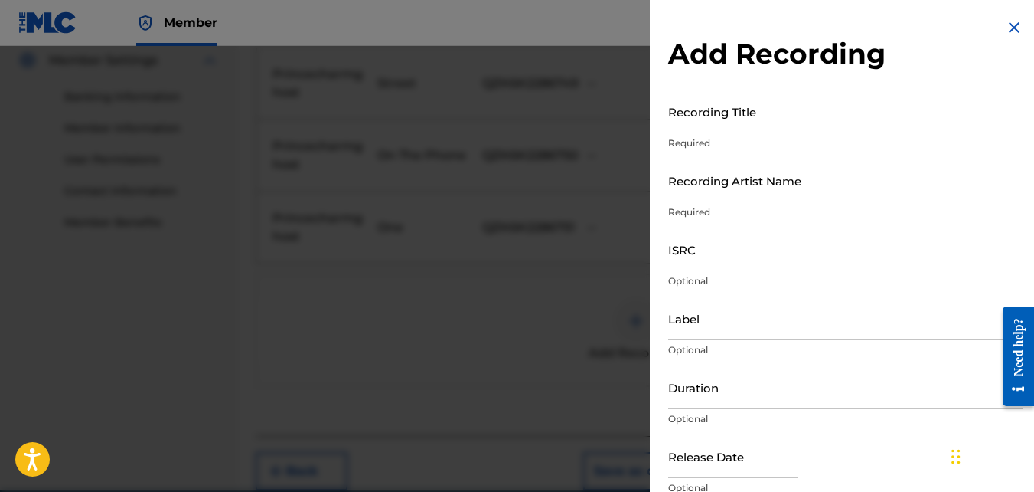
click at [820, 106] on input "Recording Title" at bounding box center [845, 112] width 355 height 44
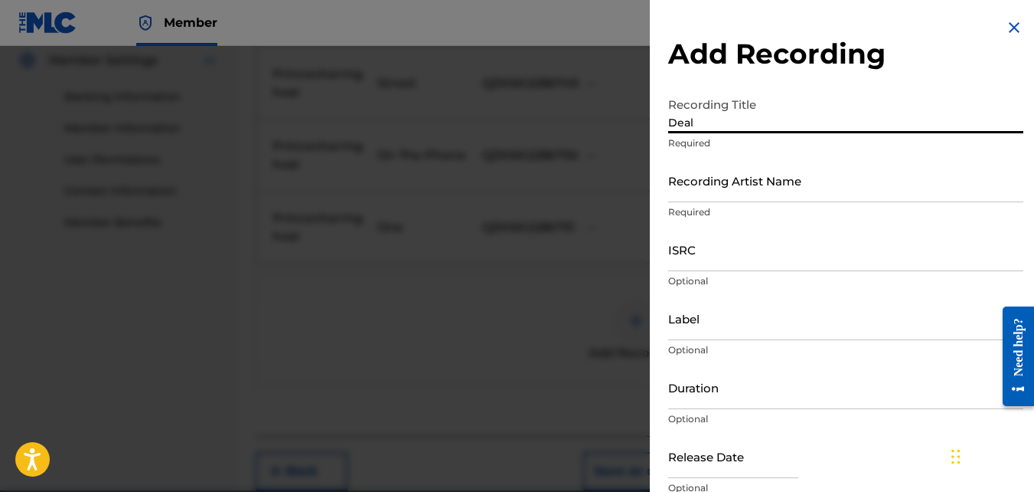
type input "Deal"
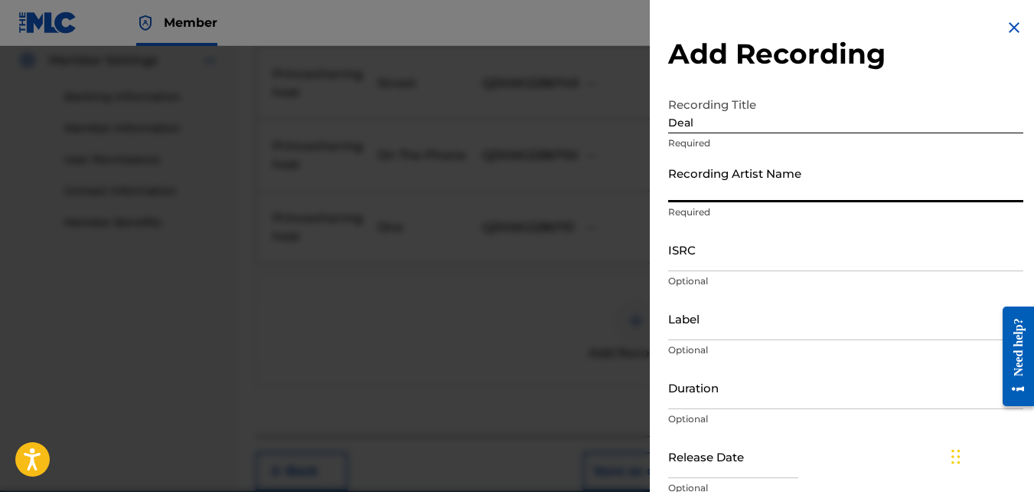
type input "Princecharmghost"
type input "HBT-RECORDS WORLD-WIDE LABELsince.012"
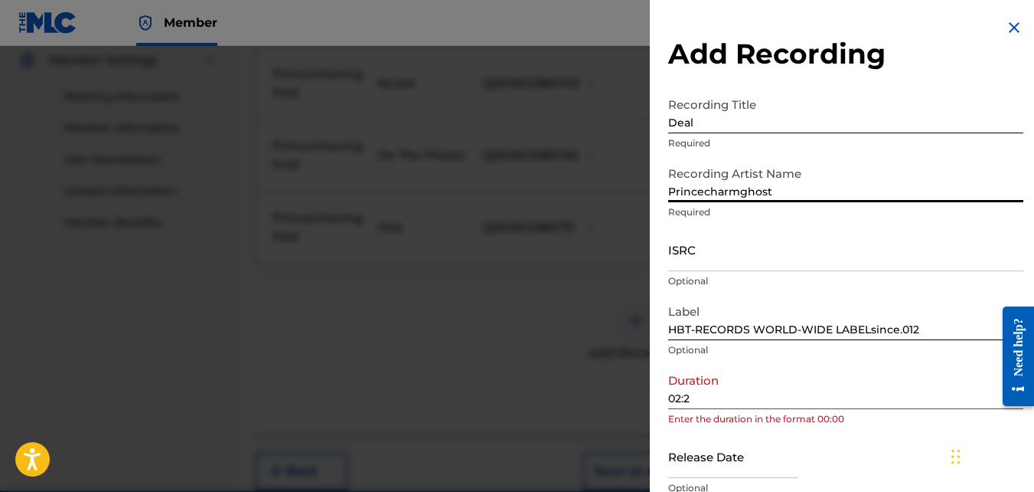
click at [717, 406] on input "02:2" at bounding box center [845, 387] width 355 height 44
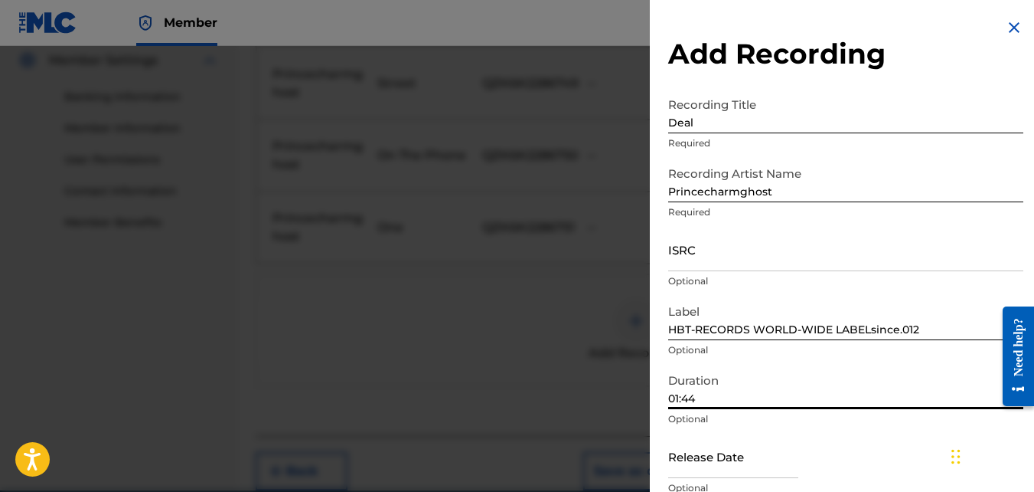
type input "01:44"
click at [926, 420] on p "Optional" at bounding box center [845, 419] width 355 height 14
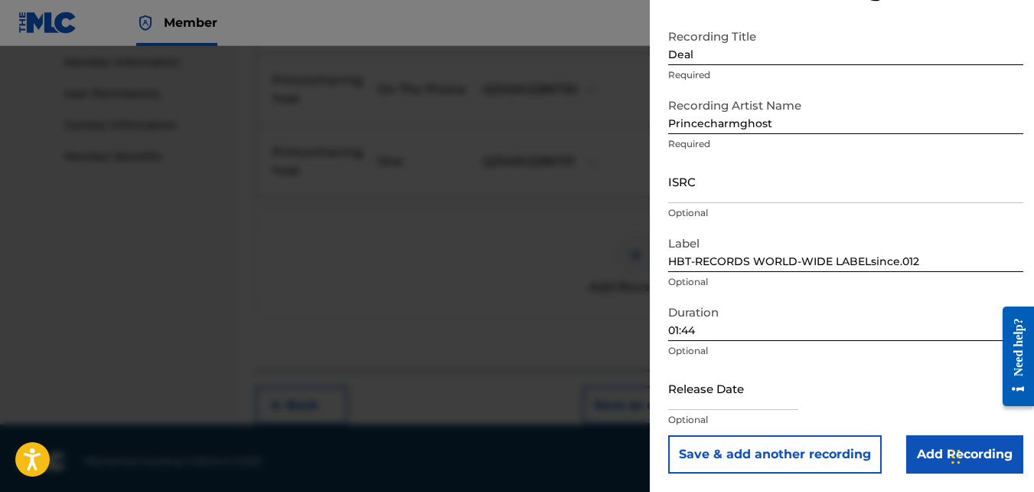
scroll to position [570, 0]
click at [929, 446] on input "Add Recording" at bounding box center [965, 454] width 117 height 38
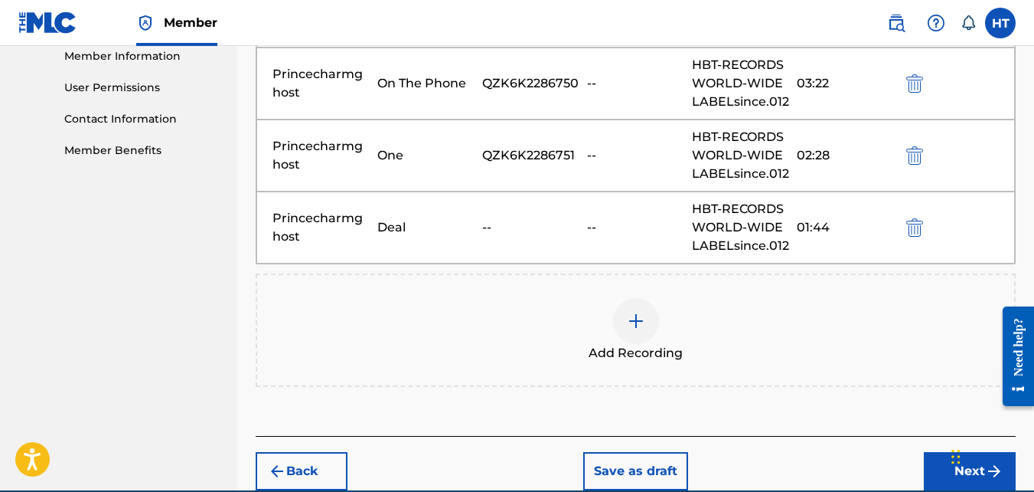
click at [560, 226] on div "--" at bounding box center [530, 227] width 97 height 18
click at [479, 205] on div "Princecharmghost Deal -- -- HBT-RECORDS WORLD-WIDE LABELsince.012 01:44" at bounding box center [635, 227] width 759 height 72
click at [913, 229] on img "submit" at bounding box center [915, 227] width 17 height 18
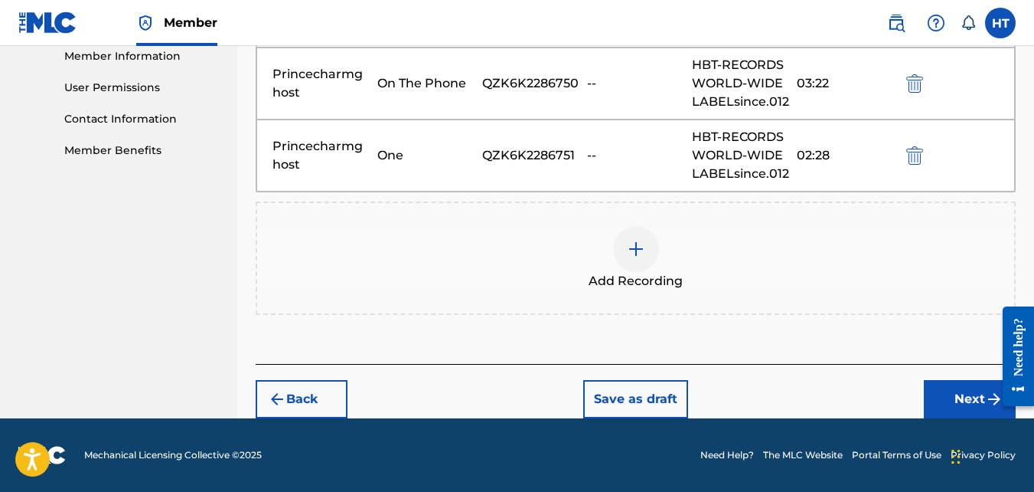
click at [636, 250] on img at bounding box center [636, 249] width 18 height 18
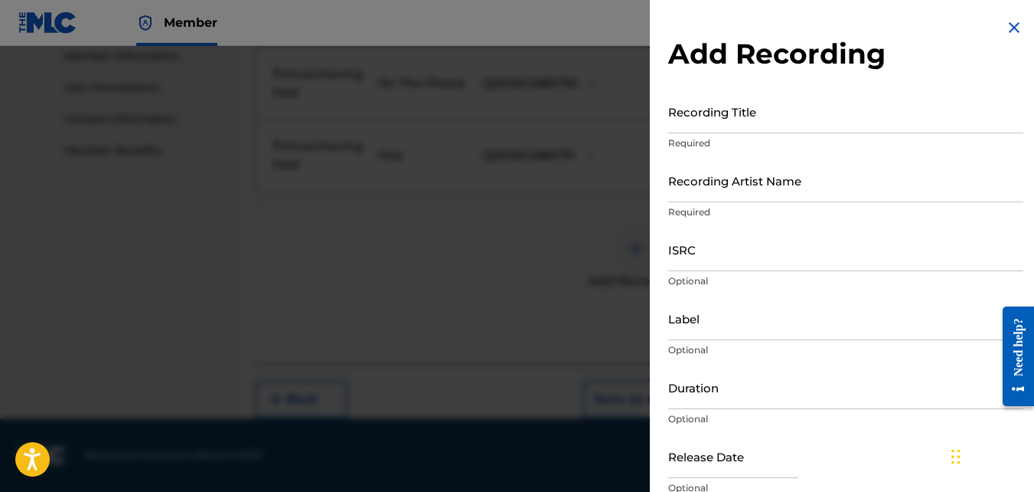
click at [727, 116] on input "Recording Title" at bounding box center [845, 112] width 355 height 44
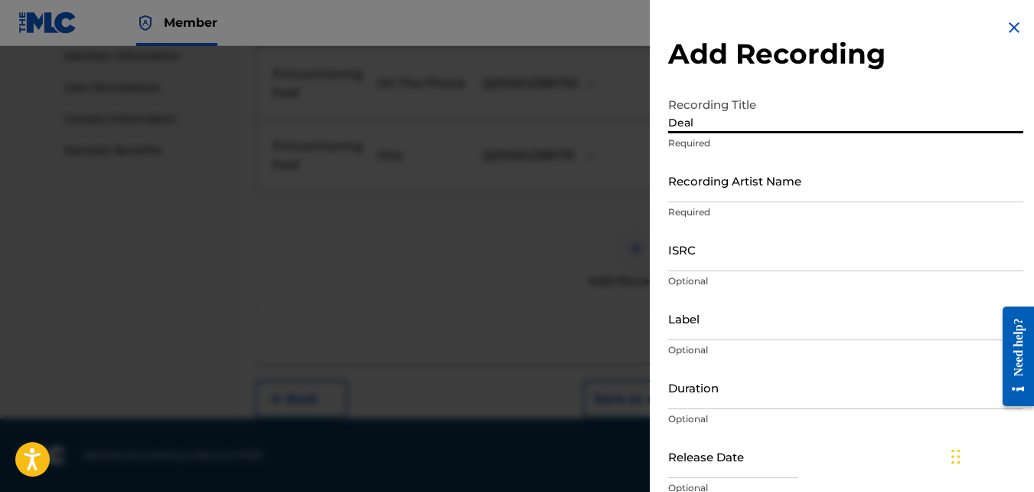
type input "Deal"
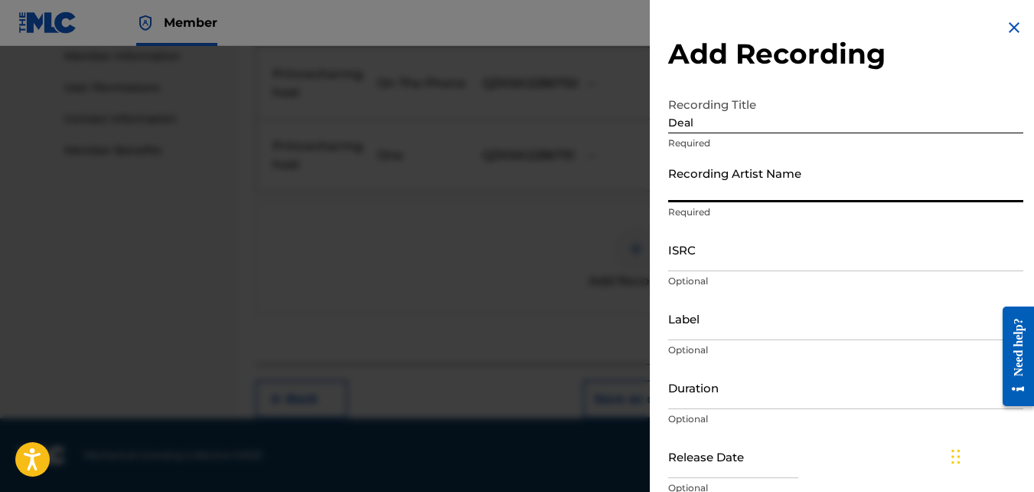
click at [711, 188] on input "Recording Artist Name" at bounding box center [845, 180] width 355 height 44
type input "Princecharmghost"
type input "HBT-RECORDS WORLD-WIDE LABELsince.012"
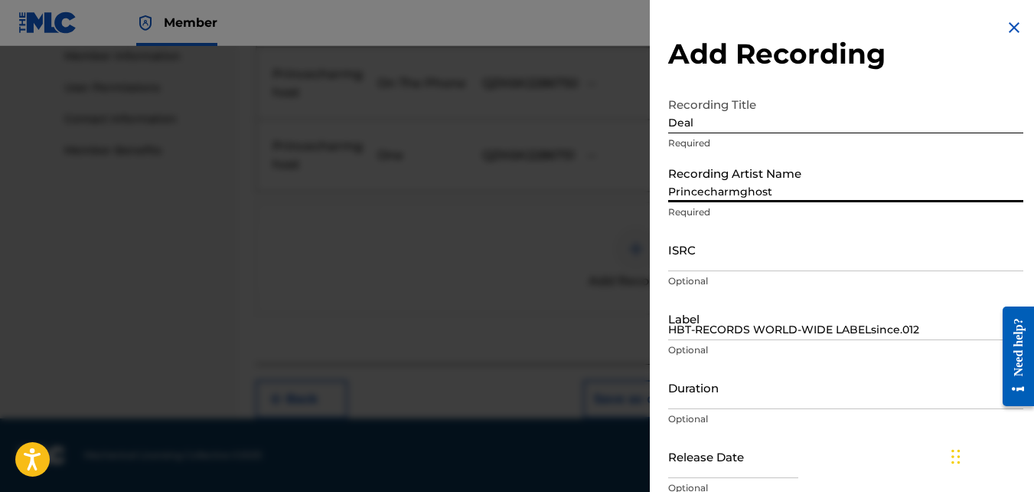
type input "01:44"
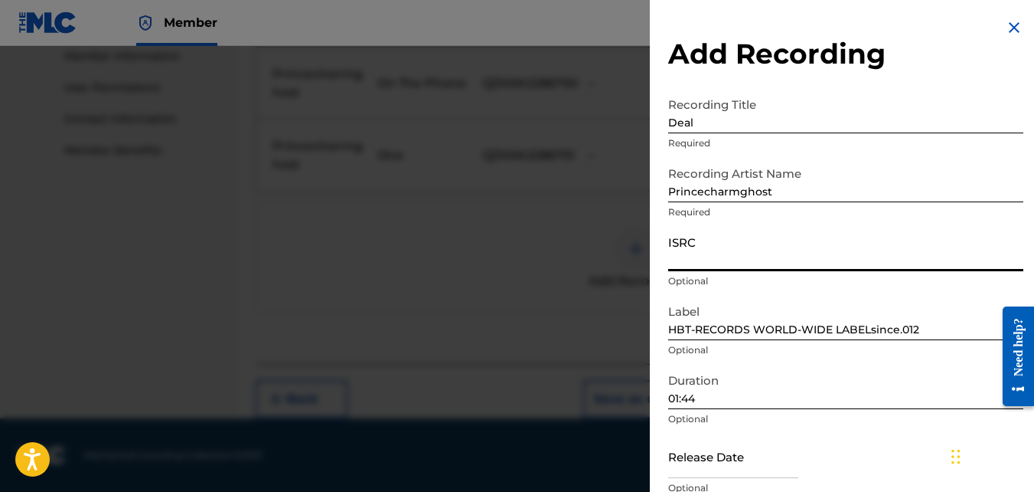
click at [706, 256] on input "ISRC" at bounding box center [845, 249] width 355 height 44
paste input "QZK6K2286752"
type input "QZK6K2286752"
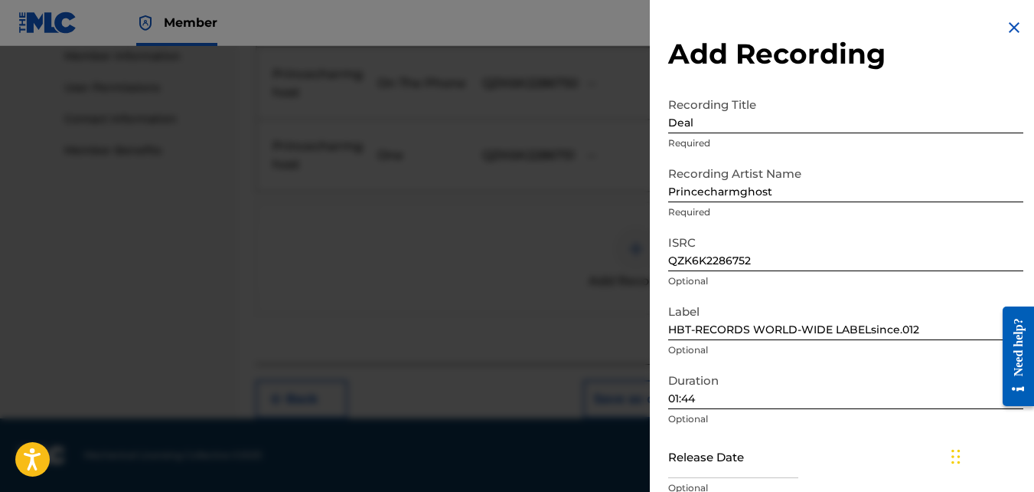
drag, startPoint x: 805, startPoint y: 435, endPoint x: 858, endPoint y: 452, distance: 55.4
click at [855, 454] on div "Release Date Optional" at bounding box center [845, 468] width 355 height 69
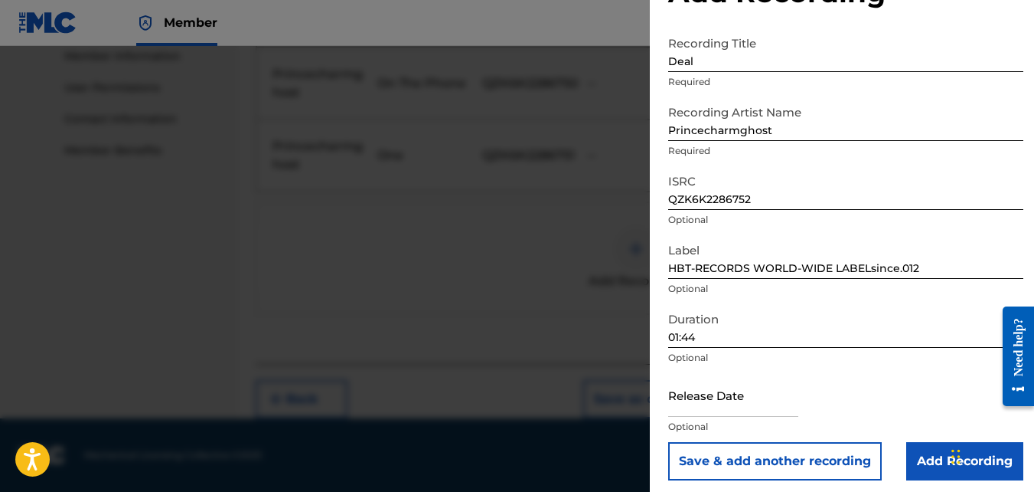
scroll to position [68, 0]
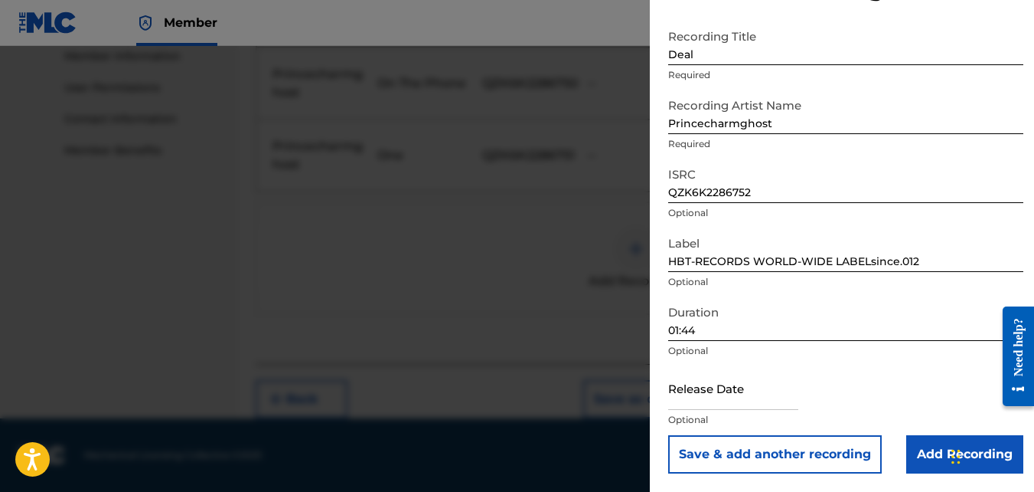
click at [919, 449] on input "Add Recording" at bounding box center [965, 454] width 117 height 38
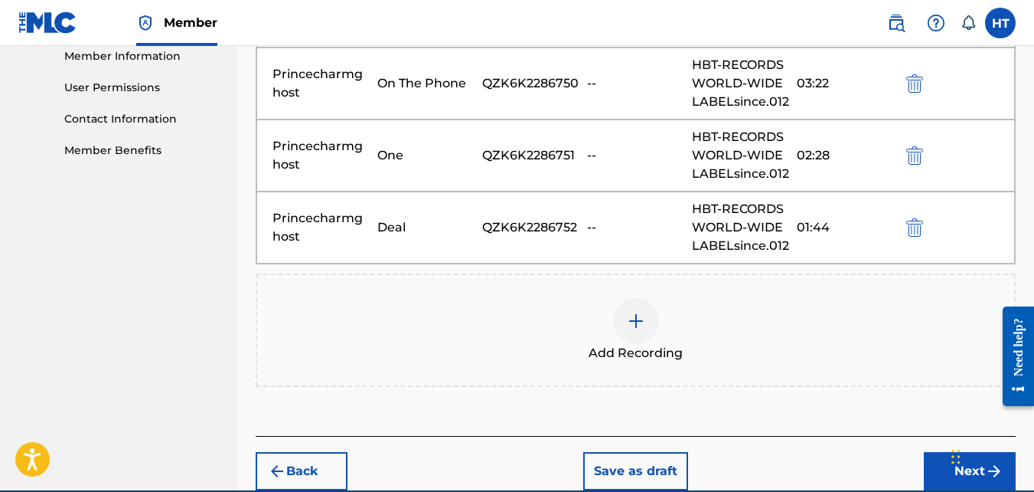
click at [632, 319] on img at bounding box center [636, 321] width 18 height 18
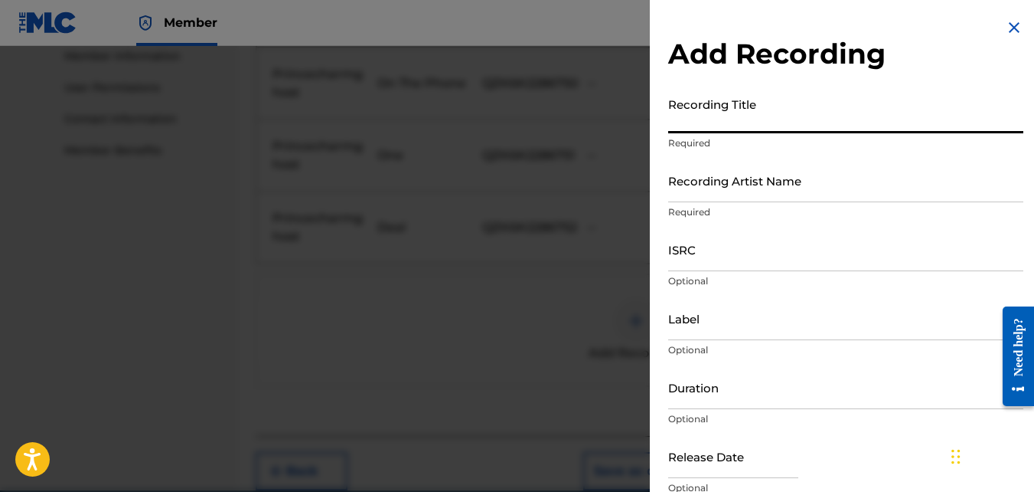
click at [749, 123] on input "Recording Title" at bounding box center [845, 112] width 355 height 44
type input "Act"
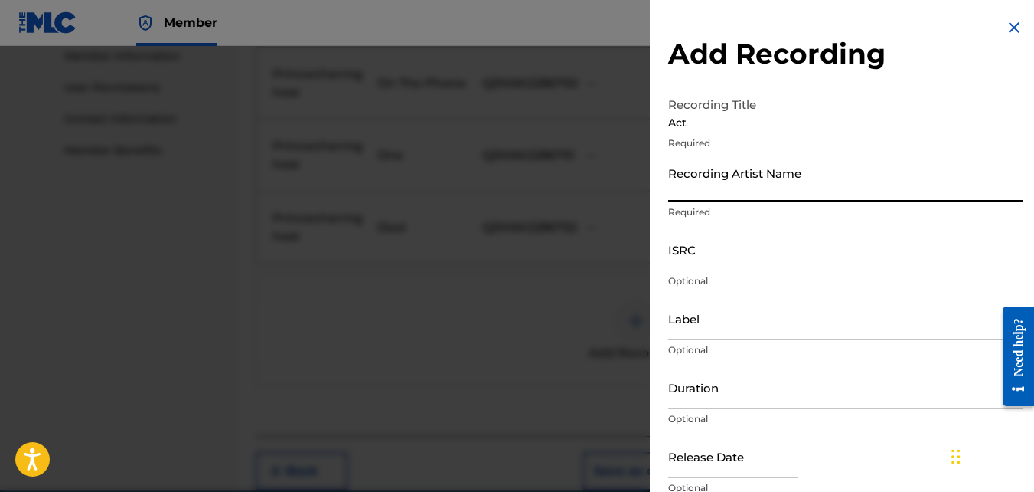
type input "Princecharmghost"
type input "HBT-RECORDS WORLD-WIDE LABELsince.012"
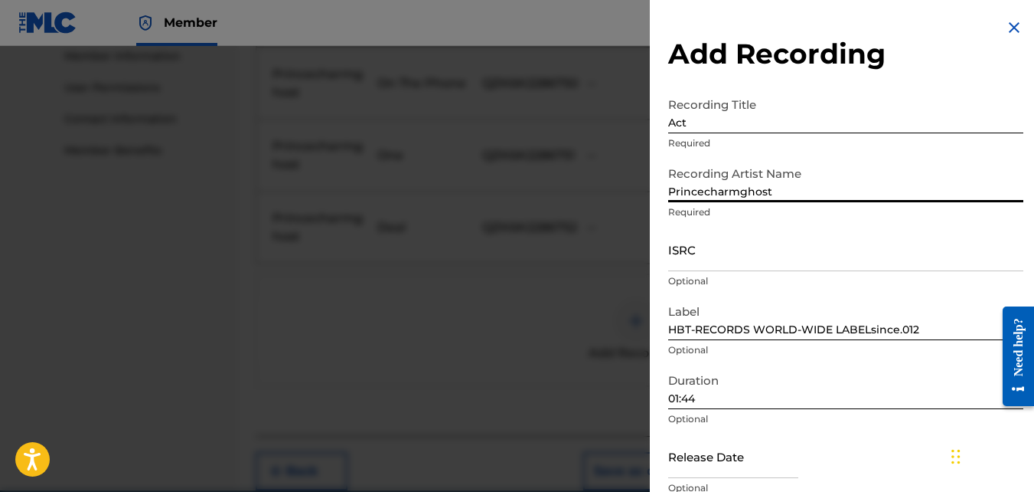
click at [702, 405] on input "01:44" at bounding box center [845, 387] width 355 height 44
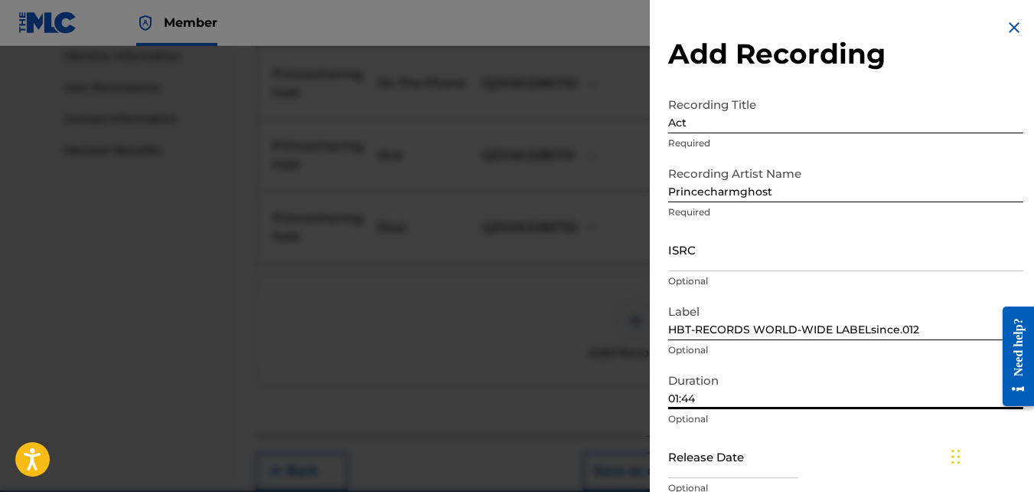
click at [701, 403] on input "01:44" at bounding box center [845, 387] width 355 height 44
type input "03:01"
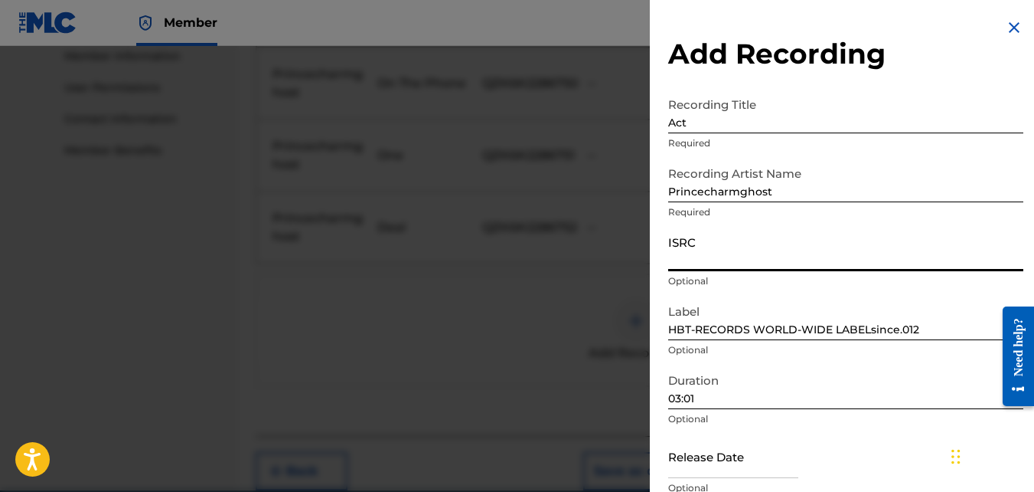
drag, startPoint x: 694, startPoint y: 254, endPoint x: 700, endPoint y: 248, distance: 8.7
click at [695, 254] on input "ISRC" at bounding box center [845, 249] width 355 height 44
paste input "QZK6K2286753"
type input "QZK6K2286753"
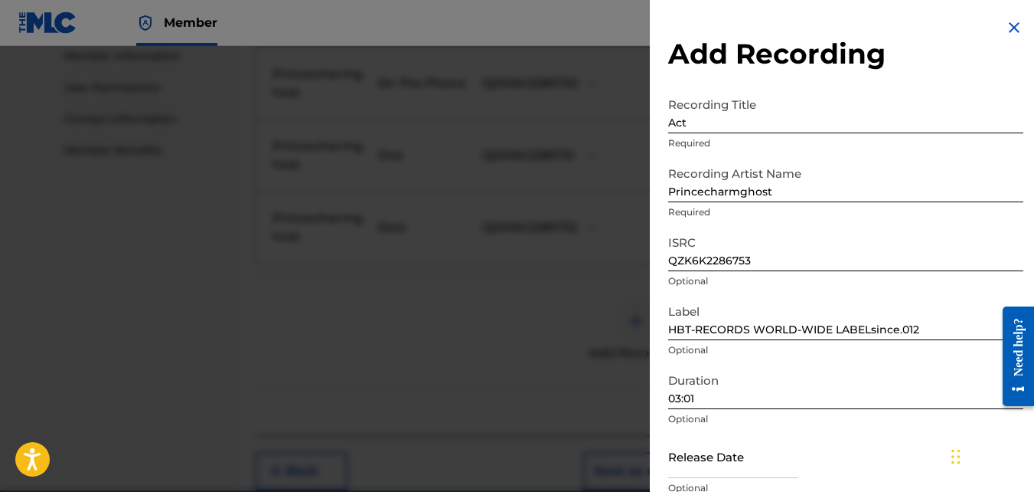
click at [798, 436] on input "text" at bounding box center [733, 456] width 130 height 44
select select "7"
select select "2025"
select select "8"
click at [829, 445] on div "Release Date Optional" at bounding box center [845, 468] width 355 height 69
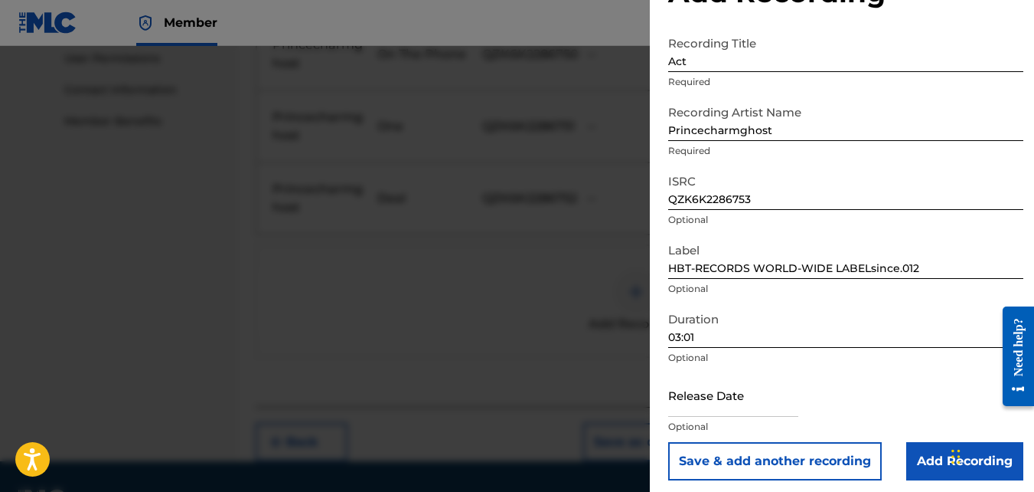
scroll to position [600, 0]
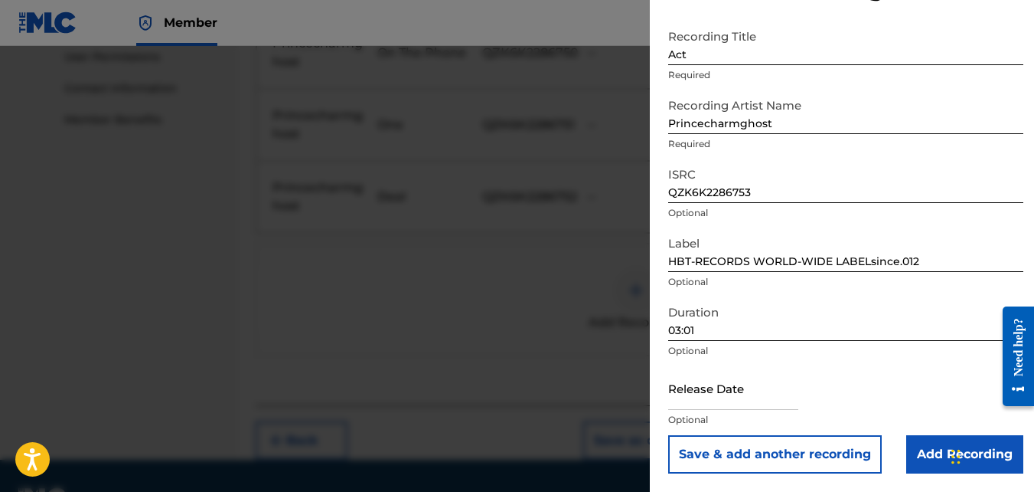
click at [945, 449] on input "Add Recording" at bounding box center [965, 454] width 117 height 38
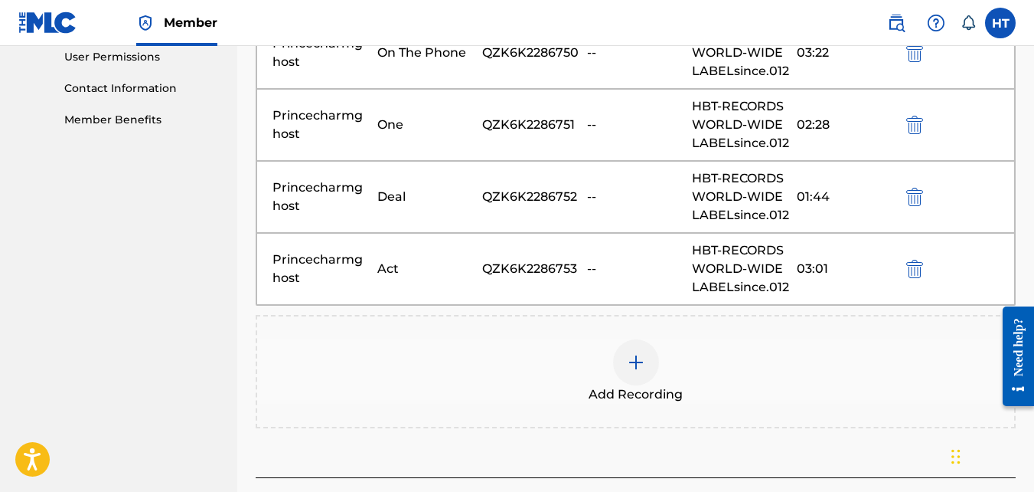
click at [632, 368] on img at bounding box center [636, 362] width 18 height 18
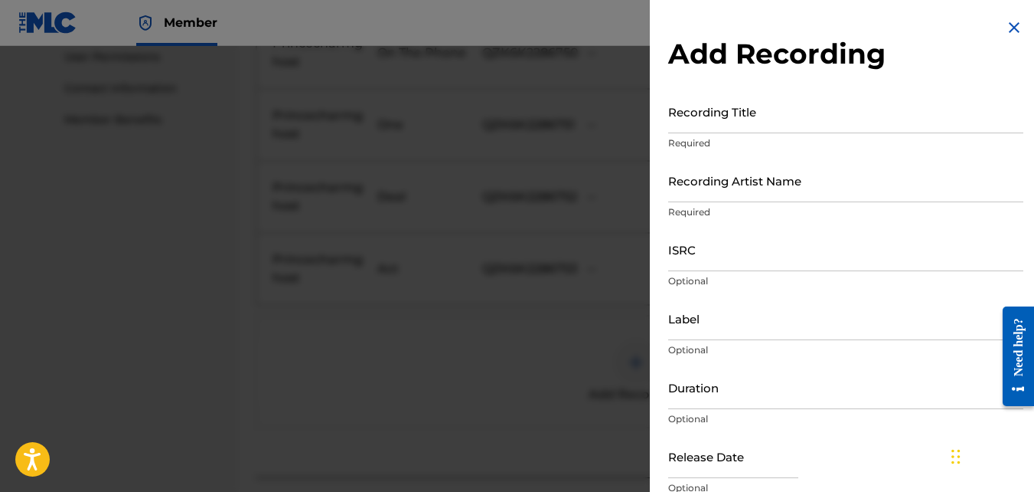
click at [713, 125] on input "Recording Title" at bounding box center [845, 112] width 355 height 44
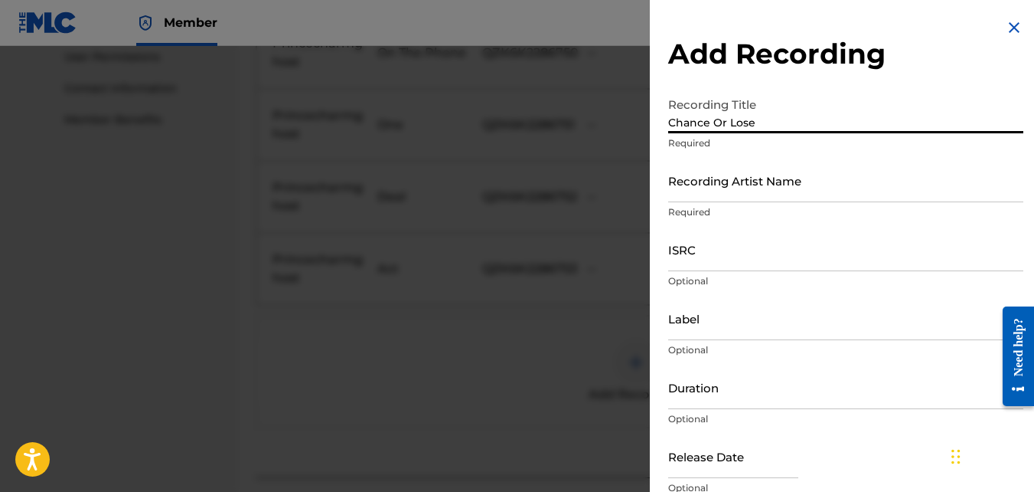
type input "Chance Or Lose"
click at [713, 185] on input "Recording Artist Name" at bounding box center [845, 180] width 355 height 44
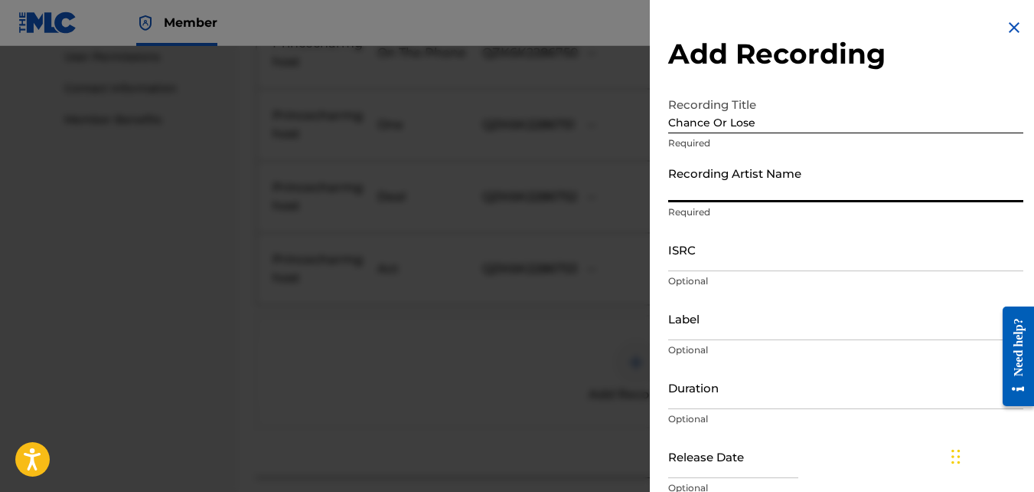
type input "Princecharmghost"
type input "HBT-RECORDS WORLD-WIDE LABELsince.012"
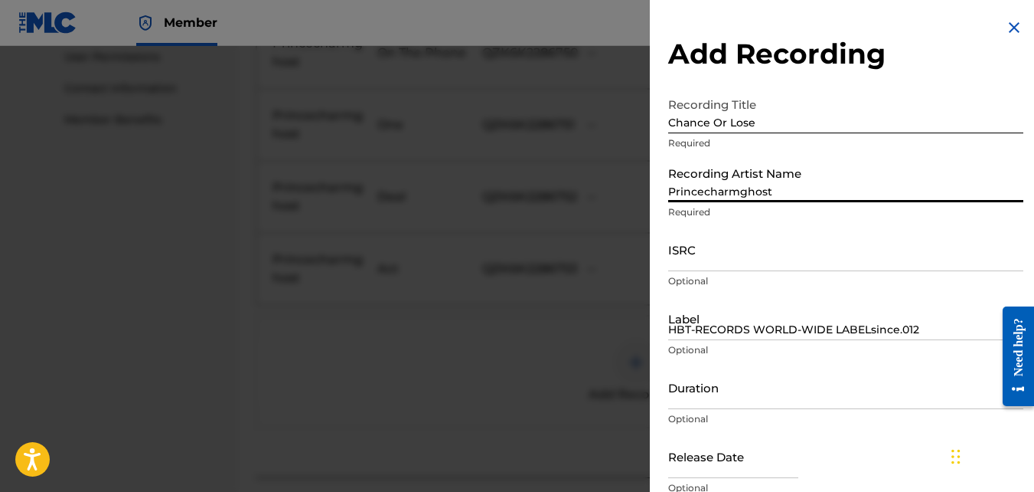
type input "03:01"
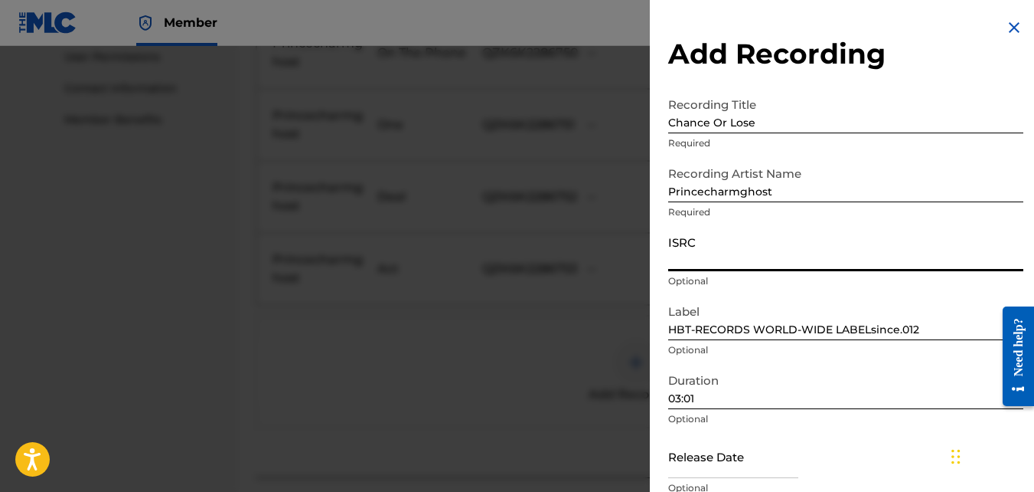
click at [708, 257] on input "ISRC" at bounding box center [845, 249] width 355 height 44
paste input "QZK6K2286754"
type input "QZK6K2286754"
click at [900, 386] on input "03:01" at bounding box center [845, 387] width 355 height 44
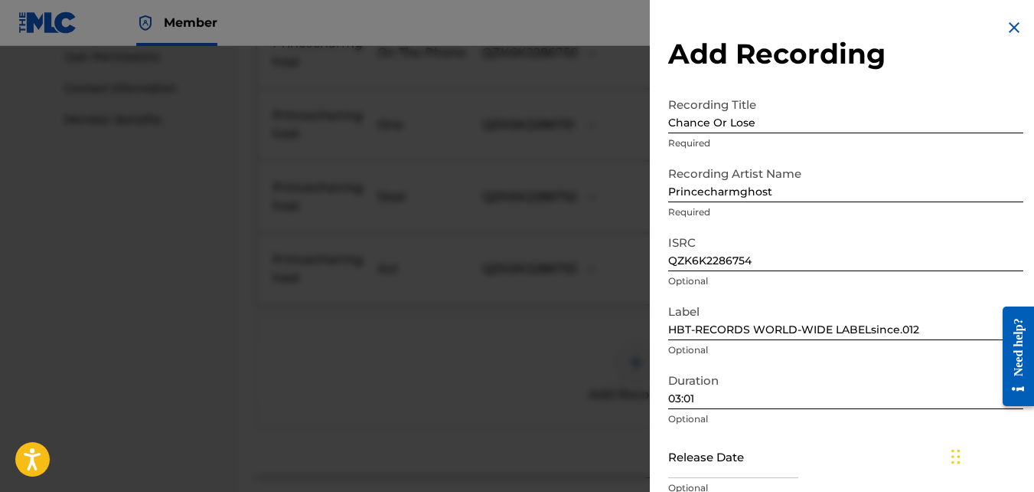
click at [937, 421] on p "Optional" at bounding box center [845, 419] width 355 height 14
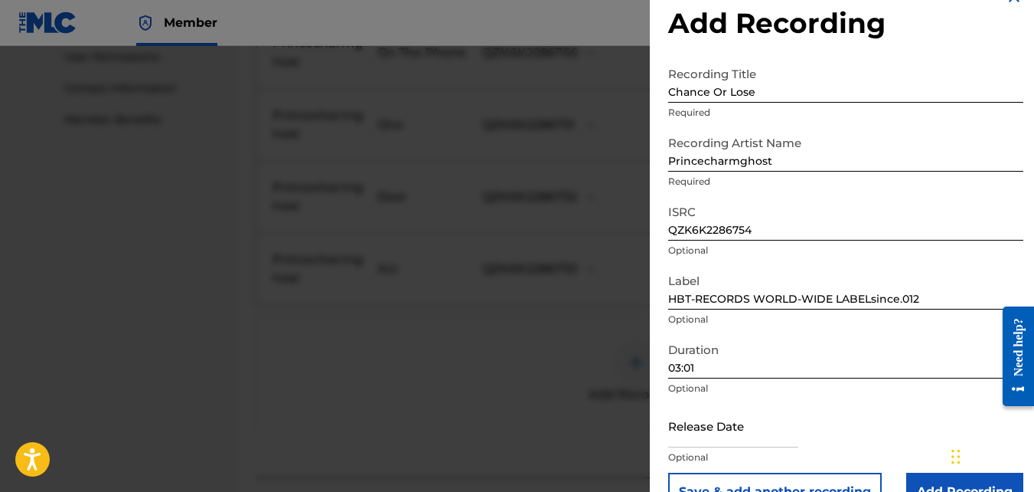
click at [937, 419] on div "Release Date Optional" at bounding box center [845, 437] width 355 height 69
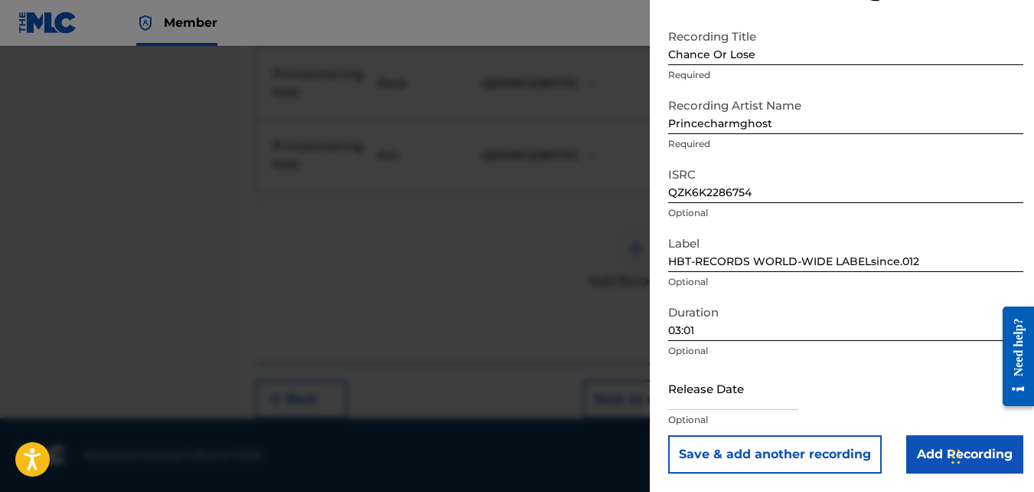
click at [943, 452] on input "Add Recording" at bounding box center [965, 454] width 117 height 38
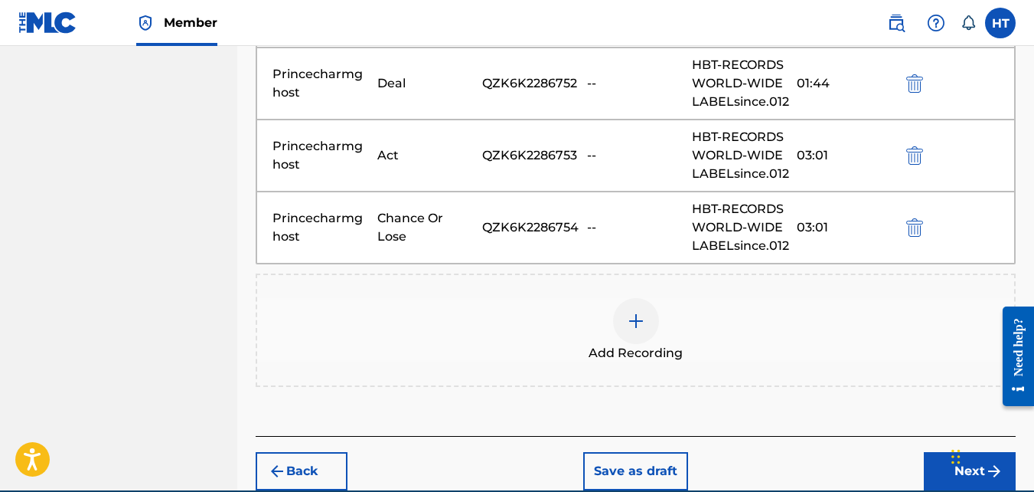
click at [639, 315] on img at bounding box center [636, 321] width 18 height 18
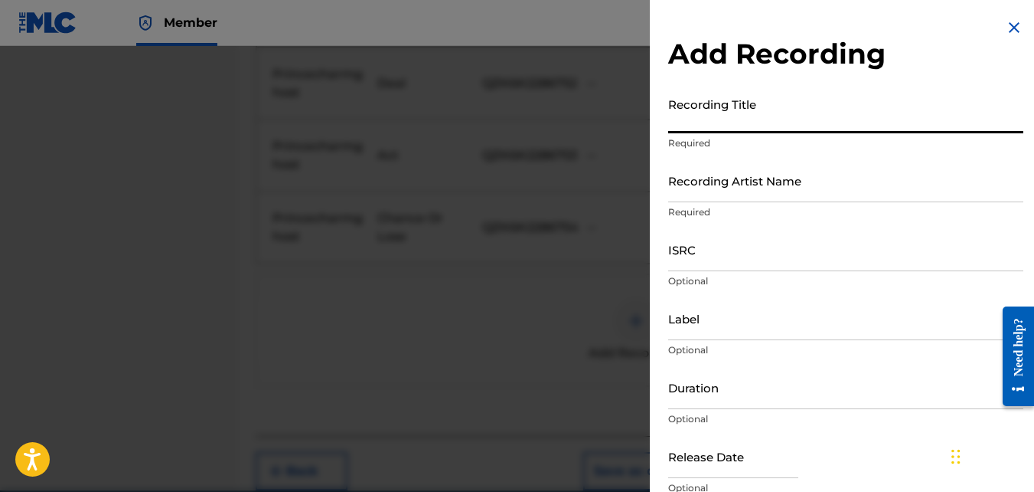
click at [733, 117] on input "Recording Title" at bounding box center [845, 112] width 355 height 44
type input "Drank"
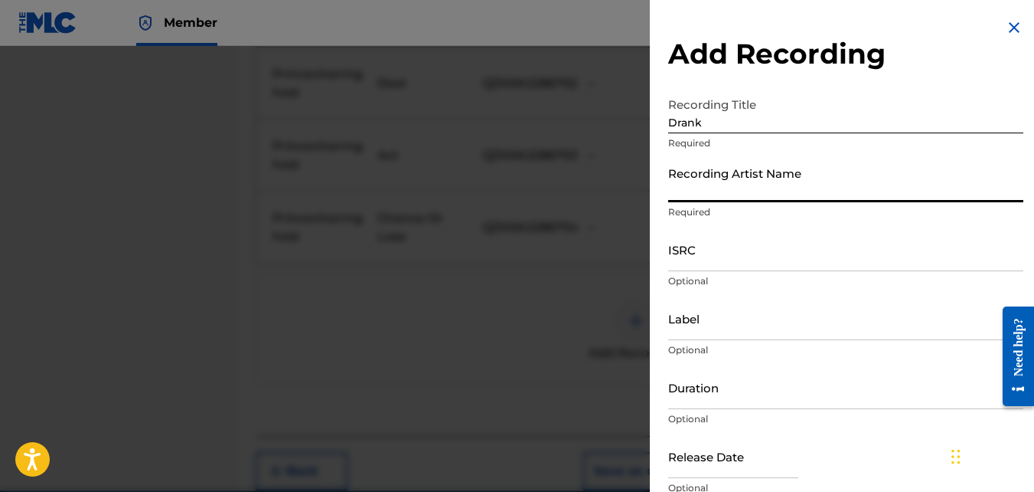
click at [681, 194] on input "Recording Artist Name" at bounding box center [845, 180] width 355 height 44
paste input "QZK6K2286754"
type input "Q"
click at [727, 191] on input "Recording Artist Name" at bounding box center [845, 180] width 355 height 44
type input "Princecharmghost"
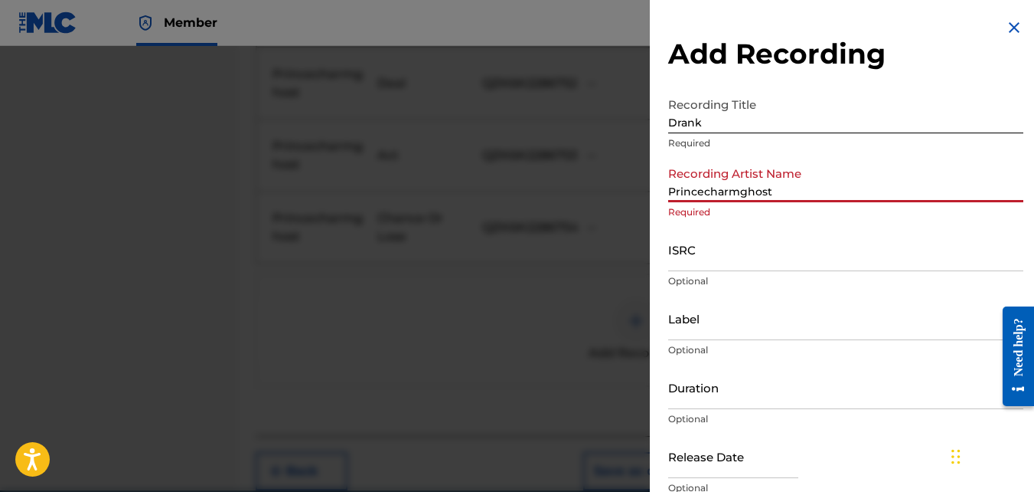
type input "HBT-RECORDS WORLD-WIDE LABELsince.012"
type input "03:01"
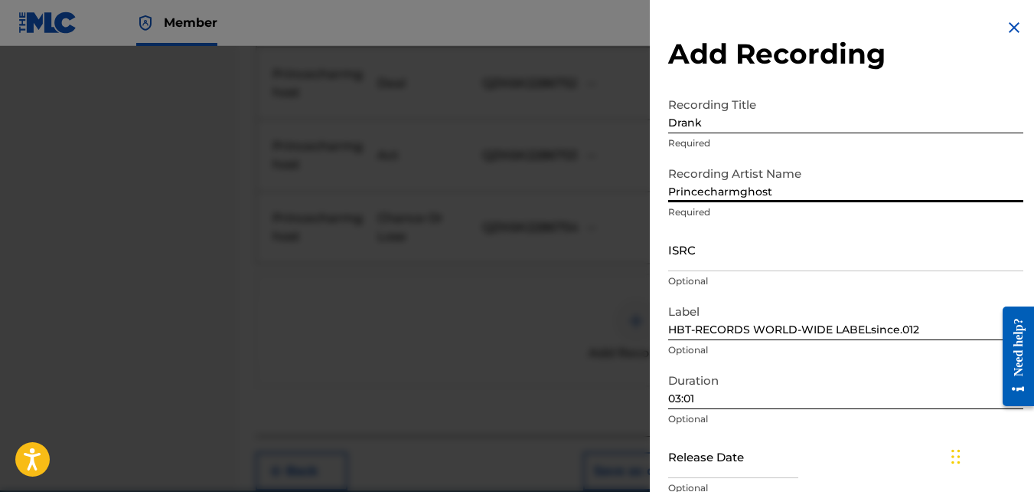
click at [726, 268] on input "ISRC" at bounding box center [845, 249] width 355 height 44
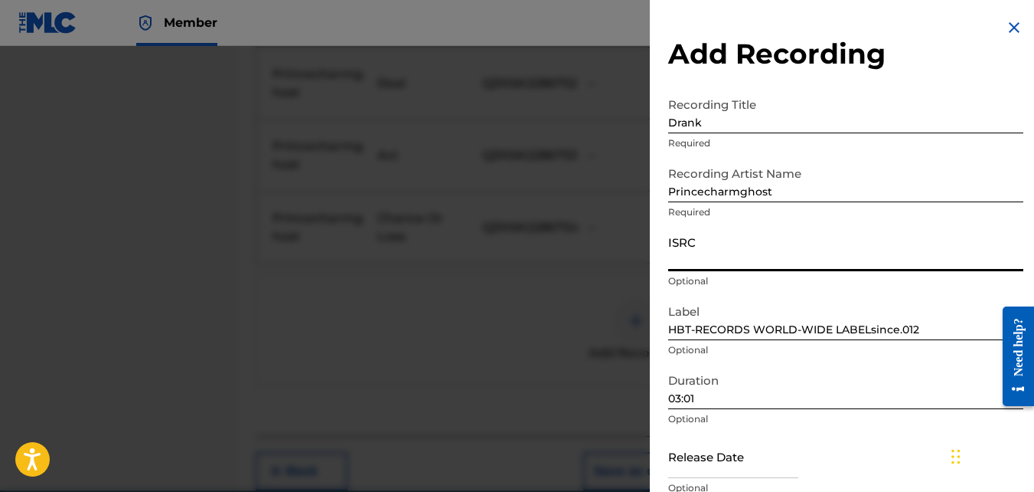
paste input "QZK6K2286755"
type input "QZK6K2286755"
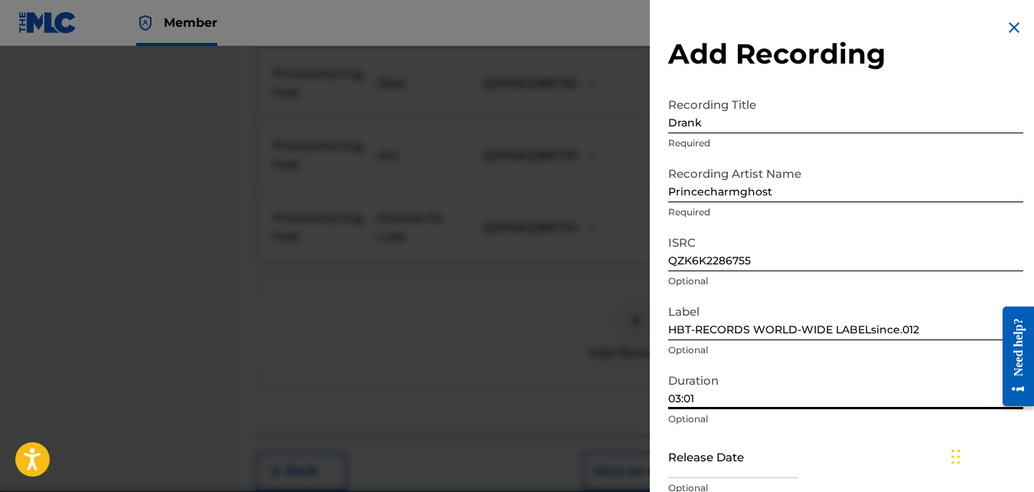
click at [721, 397] on input "03:01" at bounding box center [845, 387] width 355 height 44
type input "02:52"
click at [941, 446] on div "Release Date Optional" at bounding box center [845, 468] width 355 height 69
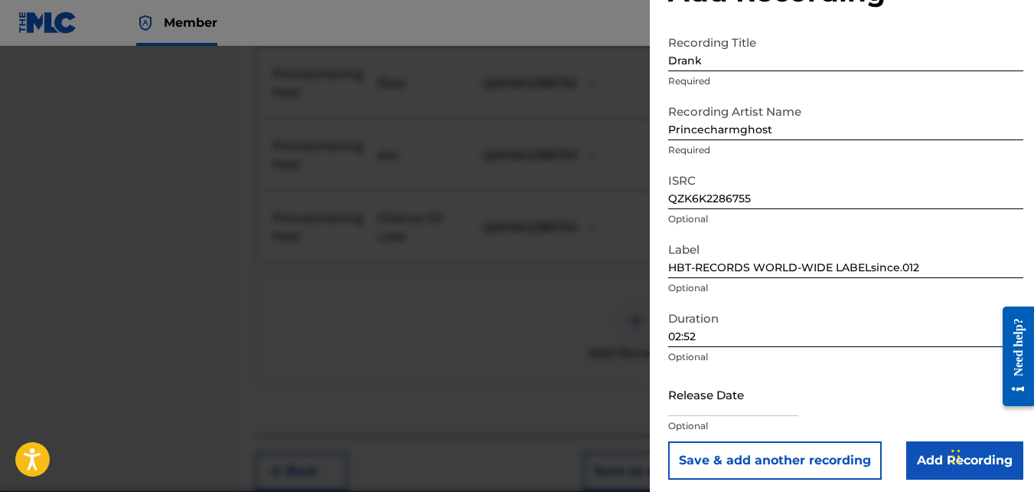
click at [942, 443] on form "Recording Title Drank Required Recording Artist Name Princecharmghost Required …" at bounding box center [845, 254] width 355 height 452
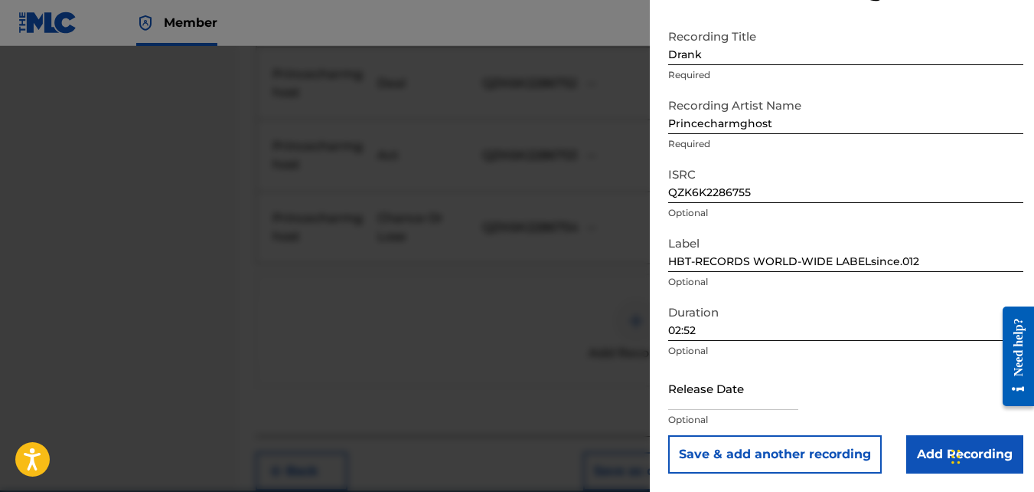
click at [942, 443] on input "Add Recording" at bounding box center [965, 454] width 117 height 38
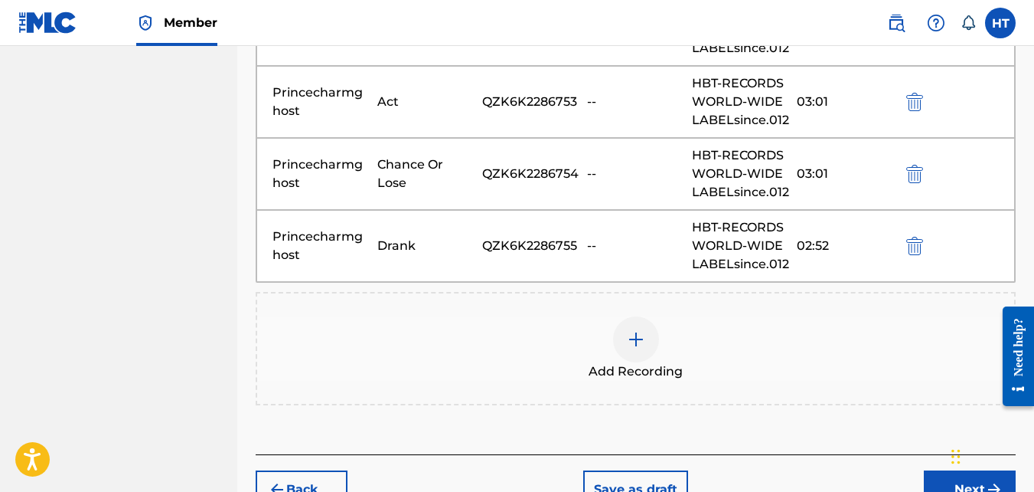
scroll to position [769, 0]
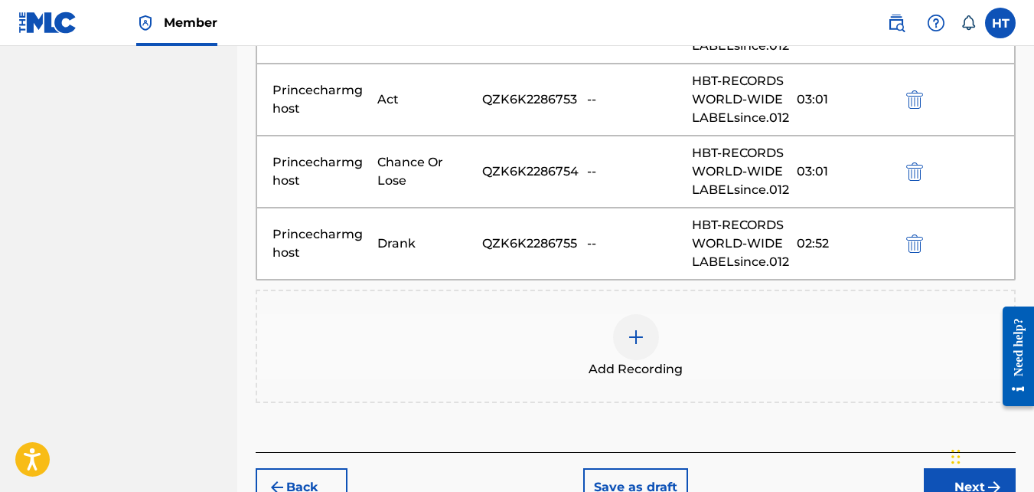
click at [632, 337] on img at bounding box center [636, 337] width 18 height 18
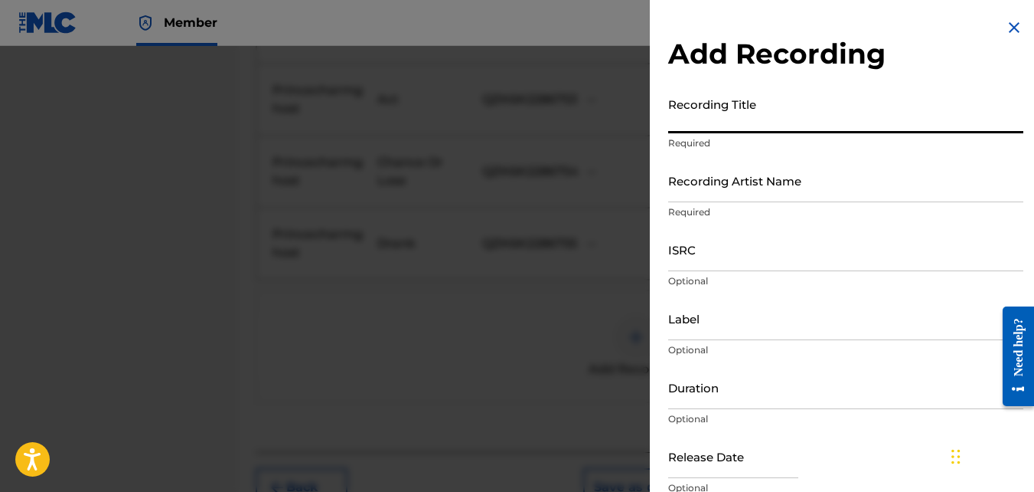
click at [714, 124] on input "Recording Title" at bounding box center [845, 112] width 355 height 44
click at [691, 120] on input "[PERSON_NAME]" at bounding box center [845, 112] width 355 height 44
type input "[PERSON_NAME]"
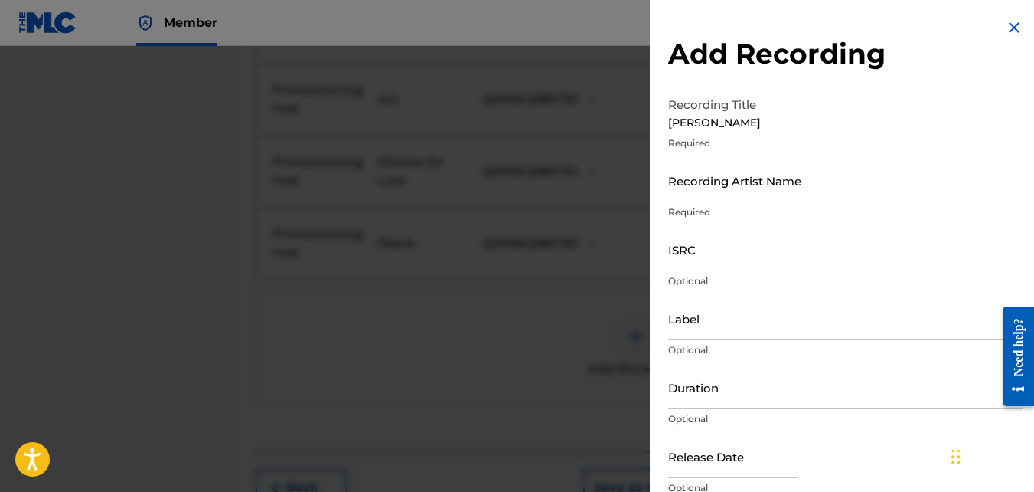
click at [751, 210] on p "Required" at bounding box center [845, 212] width 355 height 14
drag, startPoint x: 724, startPoint y: 196, endPoint x: 730, endPoint y: 171, distance: 26.0
click at [729, 175] on div "Recording Artist Name Required" at bounding box center [845, 192] width 355 height 69
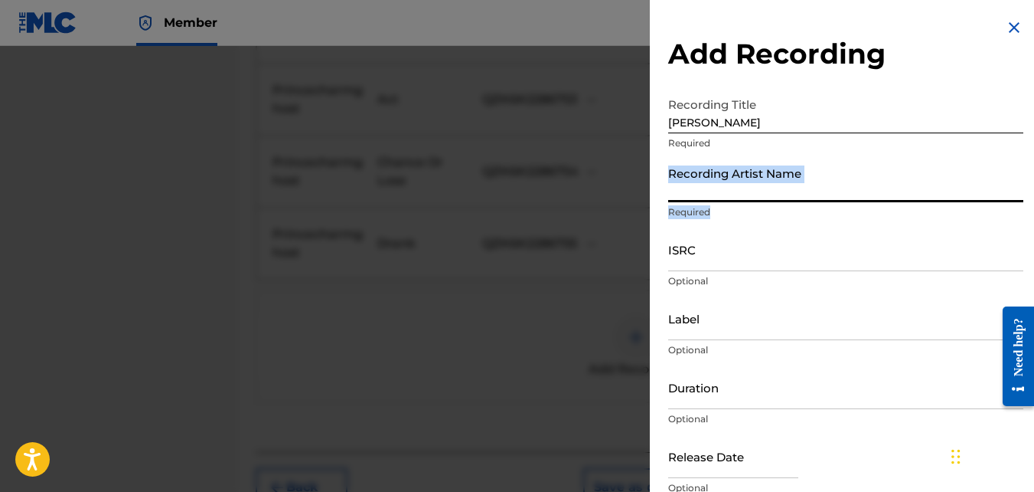
click at [726, 184] on input "Recording Artist Name" at bounding box center [845, 180] width 355 height 44
type input "Princecharmghost"
type input "HBT-RECORDS WORLD-WIDE LABELsince.012"
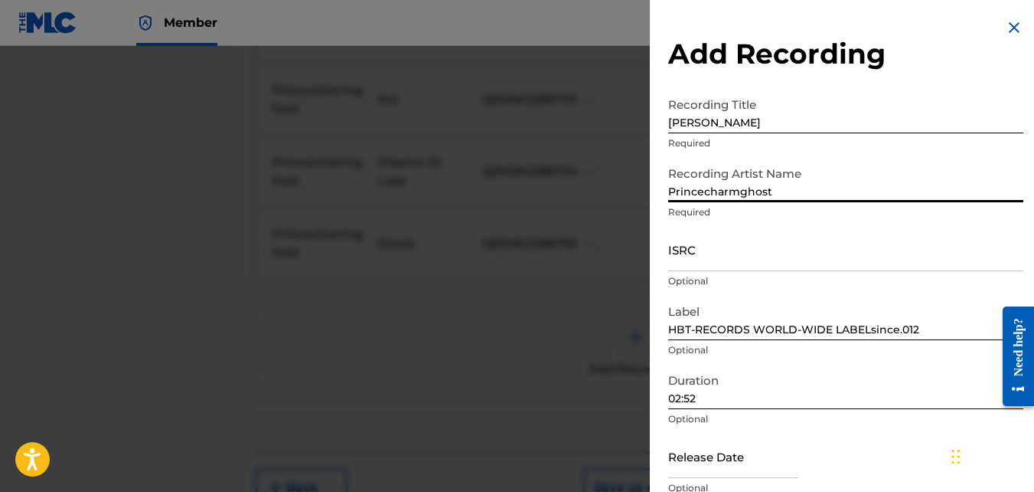
click at [702, 402] on input "02:52" at bounding box center [845, 387] width 355 height 44
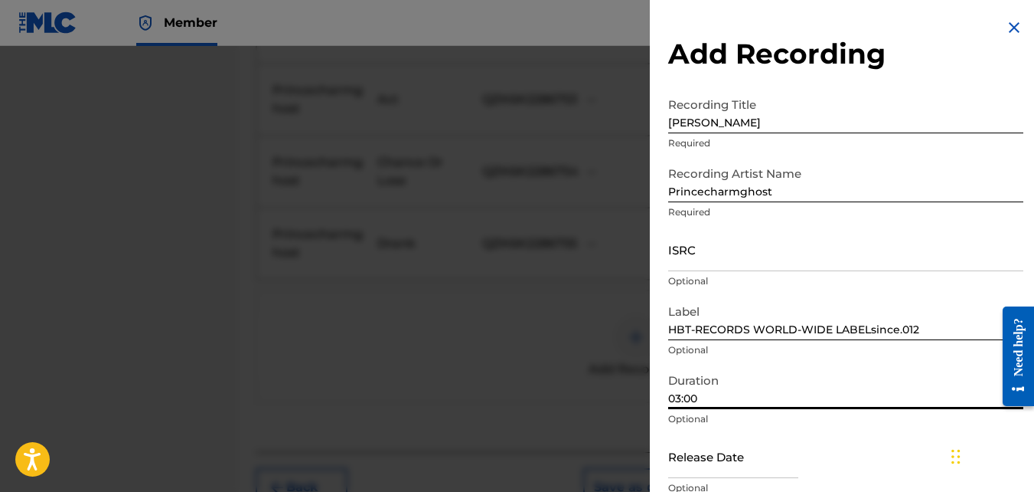
type input "03:00"
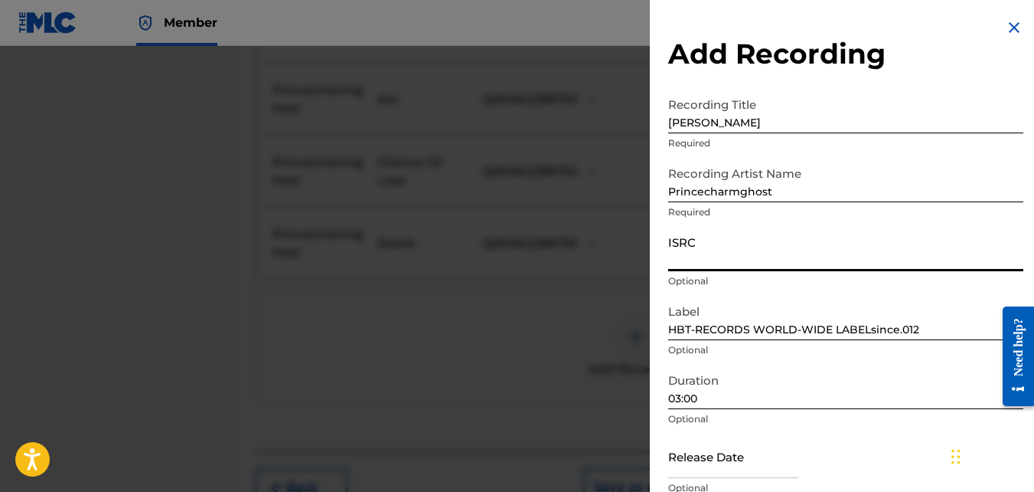
click at [703, 255] on input "ISRC" at bounding box center [845, 249] width 355 height 44
paste input "QZK6K2286756"
type input "QZK6K2286756"
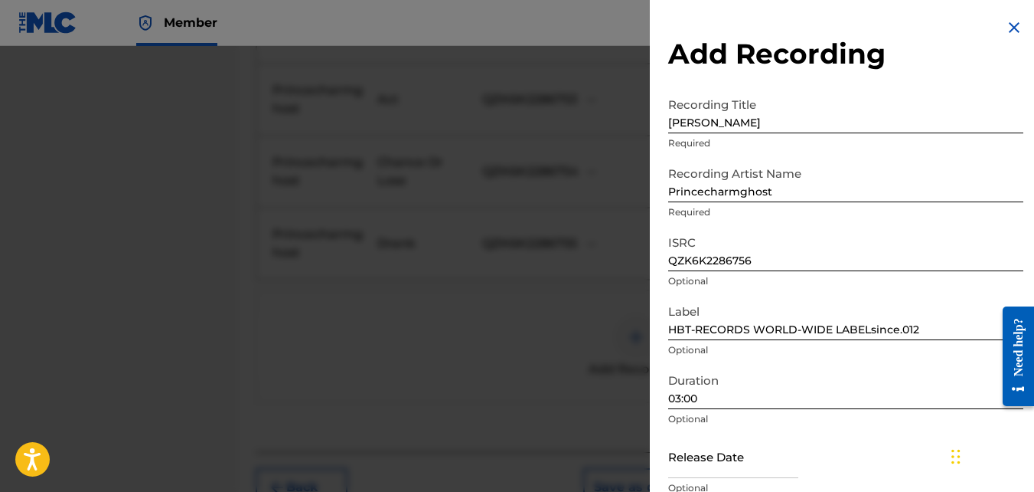
click at [850, 446] on div "Release Date Optional" at bounding box center [845, 468] width 355 height 69
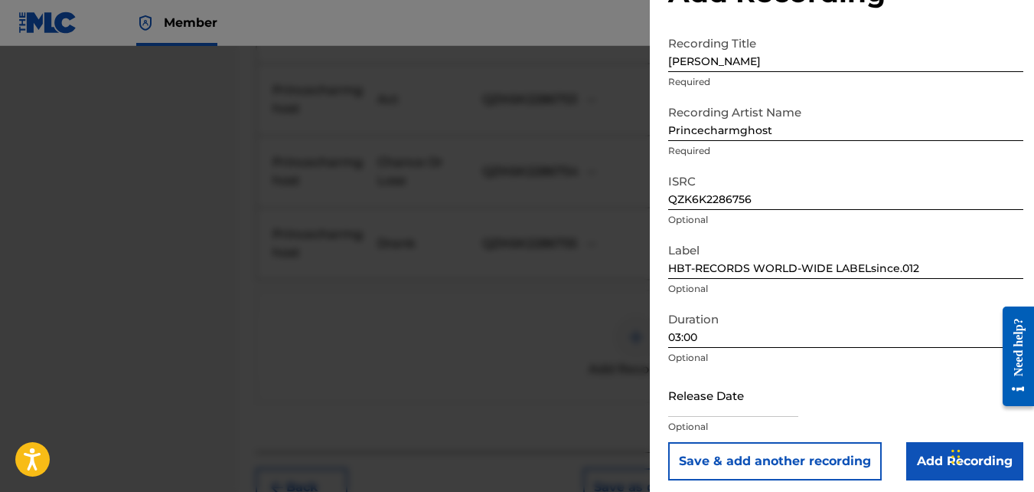
scroll to position [68, 0]
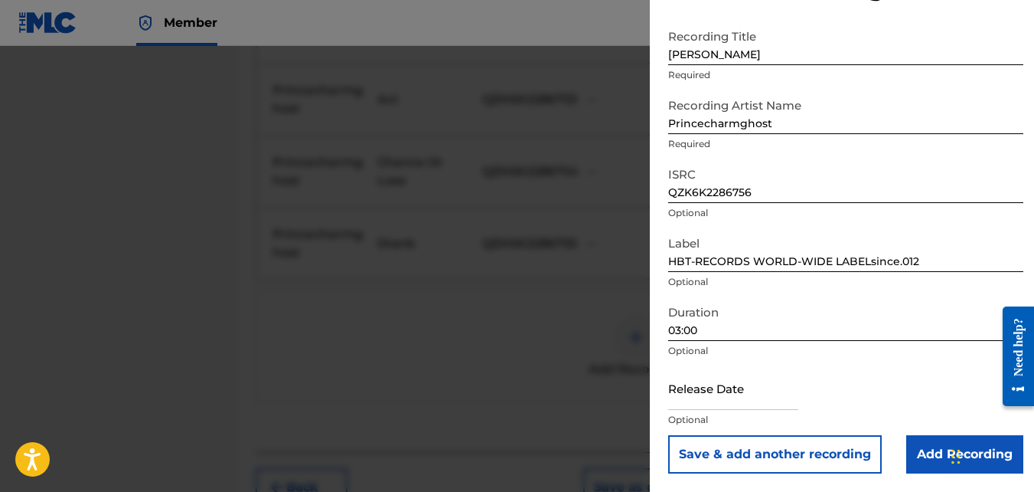
click at [938, 446] on input "Add Recording" at bounding box center [965, 454] width 117 height 38
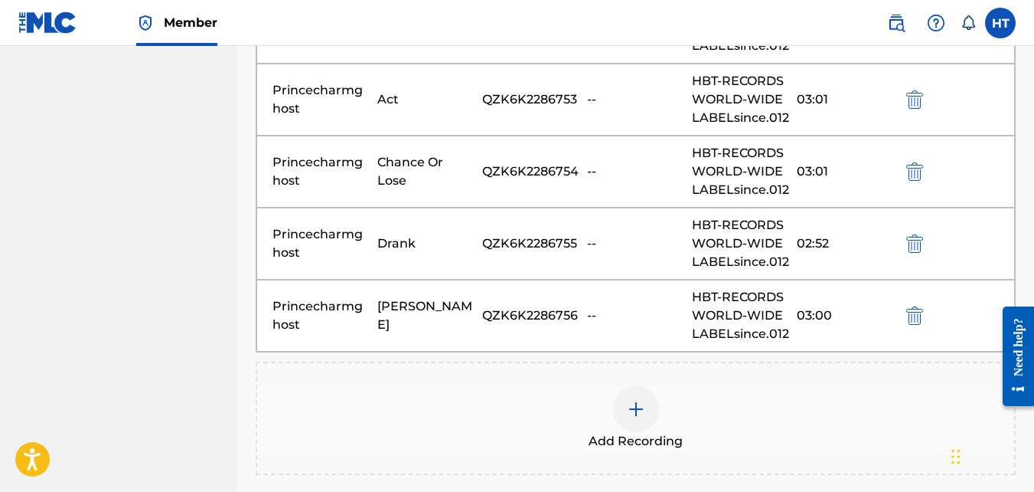
click at [645, 407] on div at bounding box center [636, 409] width 46 height 46
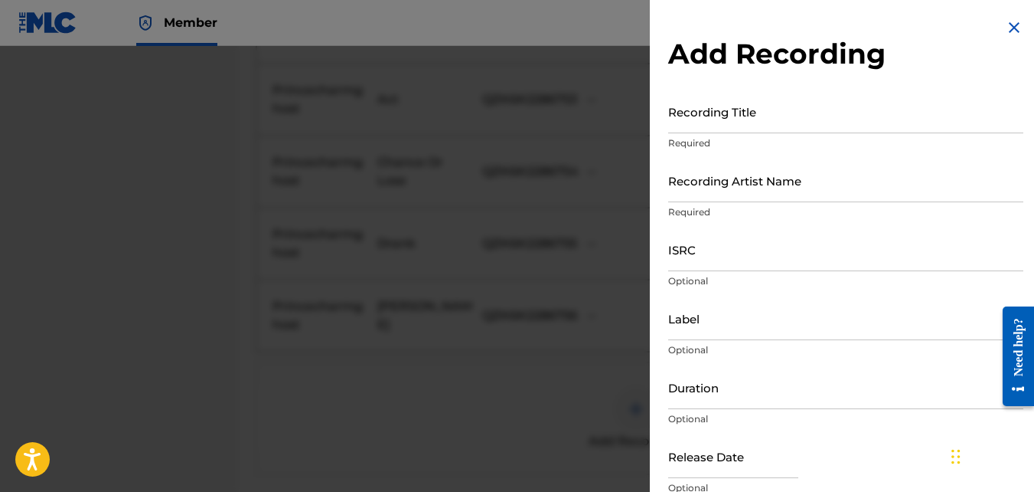
click at [705, 117] on input "Recording Title" at bounding box center [845, 112] width 355 height 44
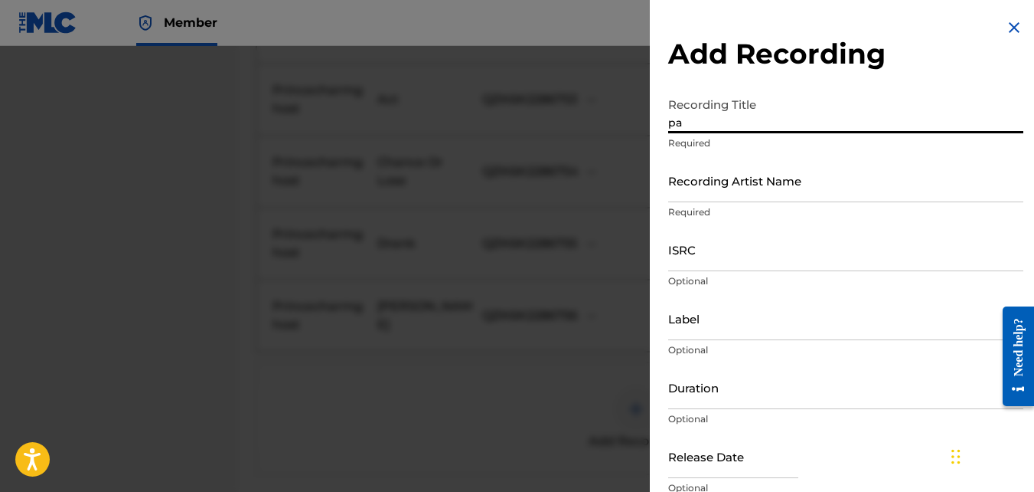
type input "p"
type input "PayDay"
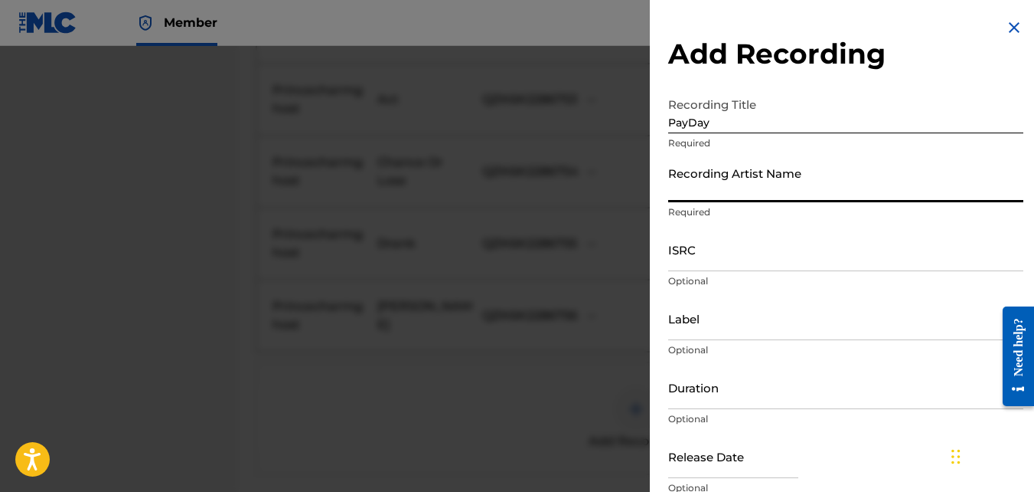
click at [737, 188] on input "Recording Artist Name" at bounding box center [845, 180] width 355 height 44
type input "Princecharmghost"
type input "HBT-RECORDS WORLD-WIDE LABELsince.012"
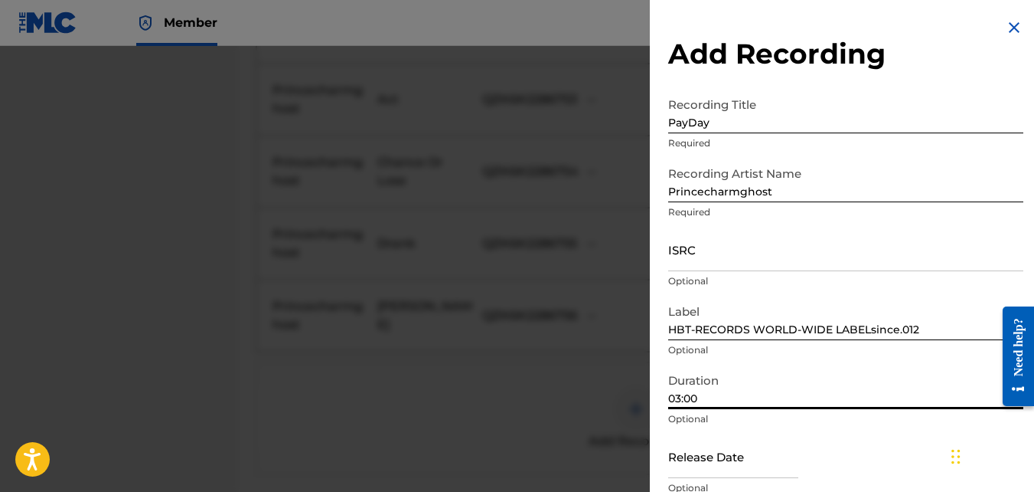
click at [714, 396] on input "03:00" at bounding box center [845, 387] width 355 height 44
type input "03:17"
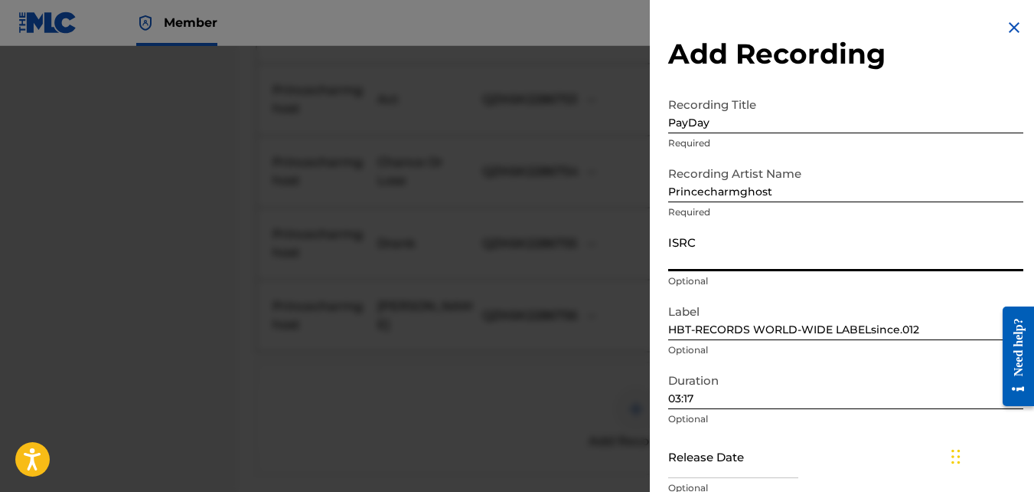
click at [738, 265] on input "ISRC" at bounding box center [845, 249] width 355 height 44
paste input "QZK6K2286757"
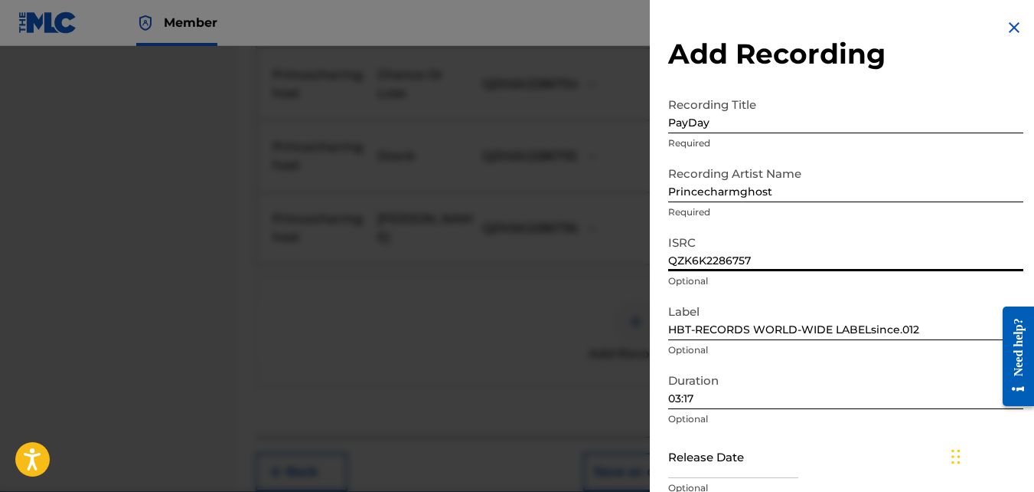
scroll to position [858, 0]
type input "QZK6K2286757"
click at [909, 442] on div "Release Date Optional" at bounding box center [845, 468] width 355 height 69
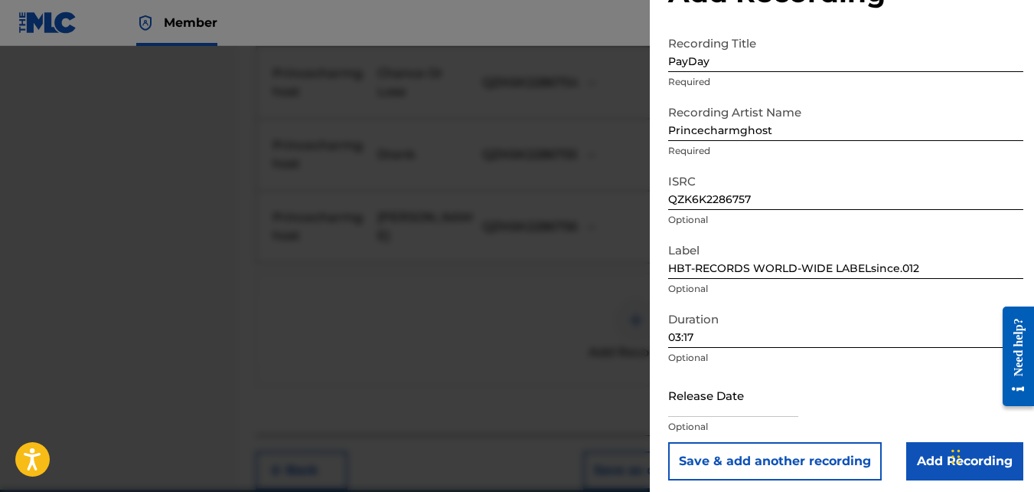
scroll to position [68, 0]
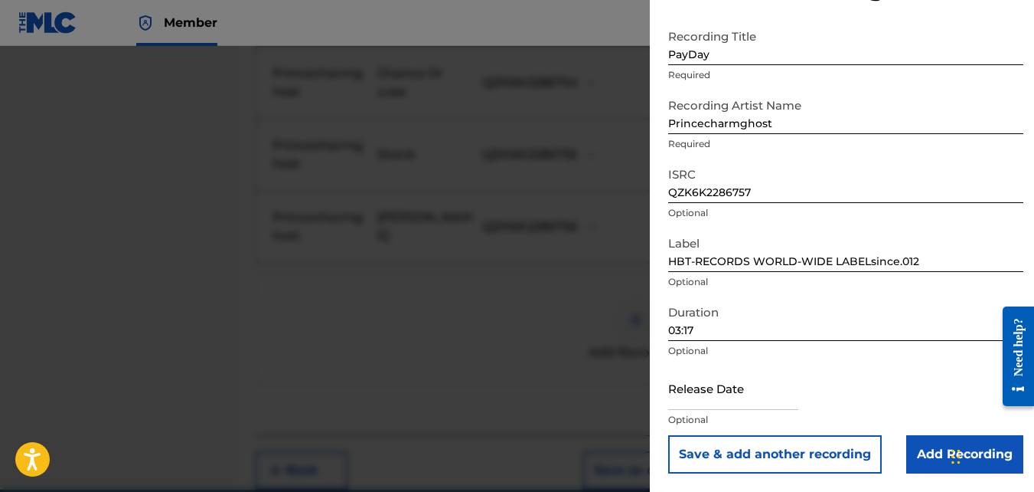
click at [928, 438] on input "Add Recording" at bounding box center [965, 454] width 117 height 38
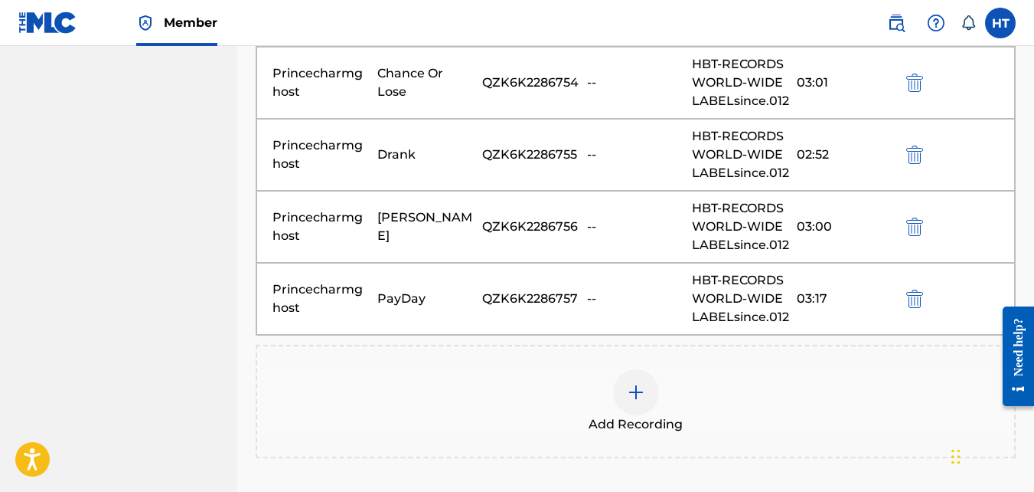
click at [630, 385] on img at bounding box center [636, 392] width 18 height 18
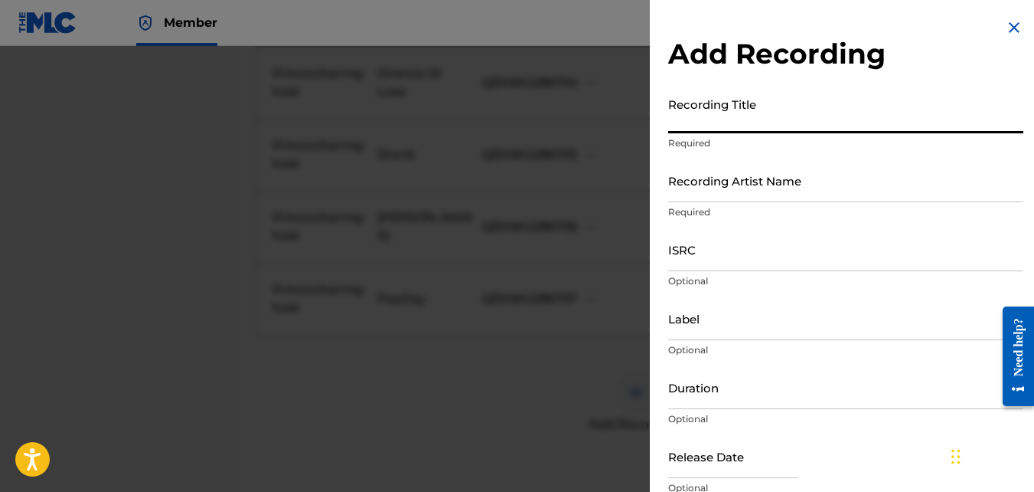
click at [705, 111] on input "Recording Title" at bounding box center [845, 112] width 355 height 44
type input "Screw"
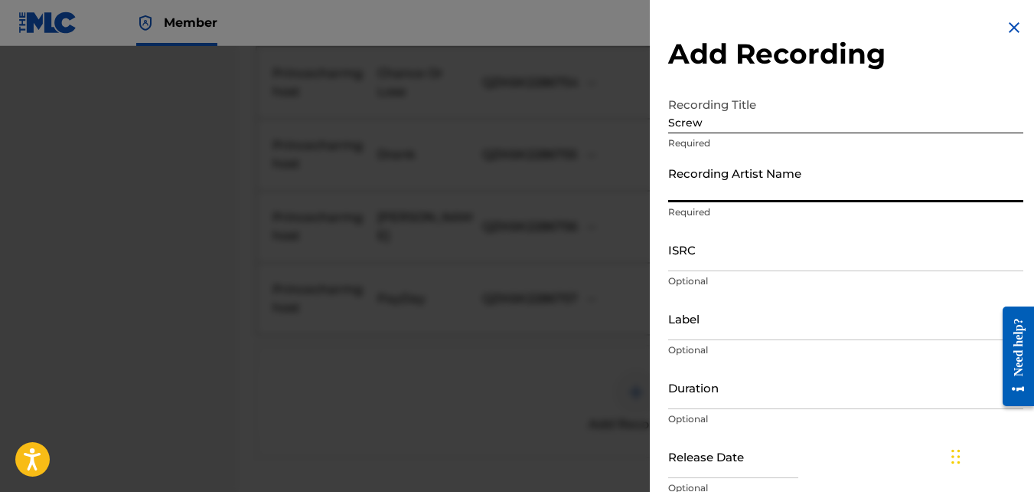
click at [711, 183] on input "Recording Artist Name" at bounding box center [845, 180] width 355 height 44
drag, startPoint x: 711, startPoint y: 179, endPoint x: 678, endPoint y: 175, distance: 32.4
click at [678, 178] on input "Recording Artist Name" at bounding box center [845, 180] width 355 height 44
type input "Princecharmghost"
type input "HBT-RECORDS WORLD-WIDE LABELsince.012"
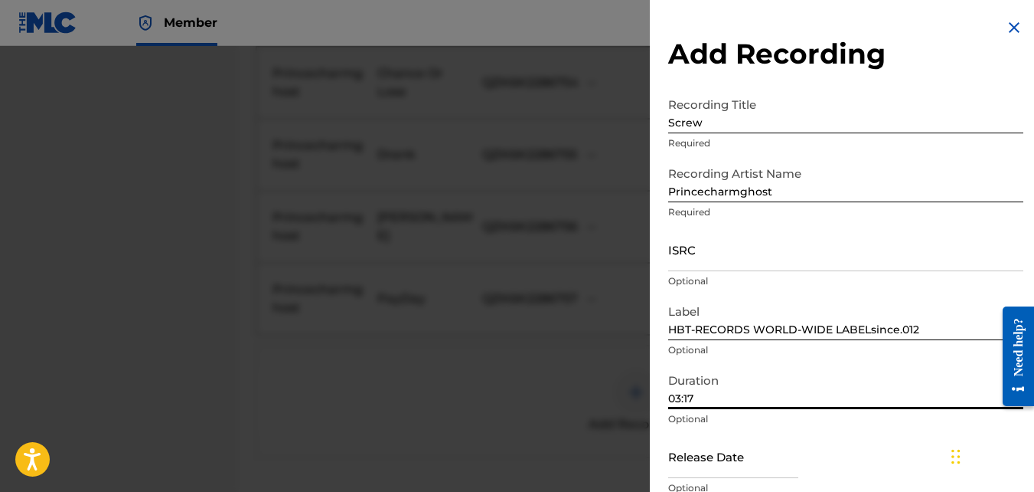
click at [747, 405] on input "03:17" at bounding box center [845, 387] width 355 height 44
type input "02:54"
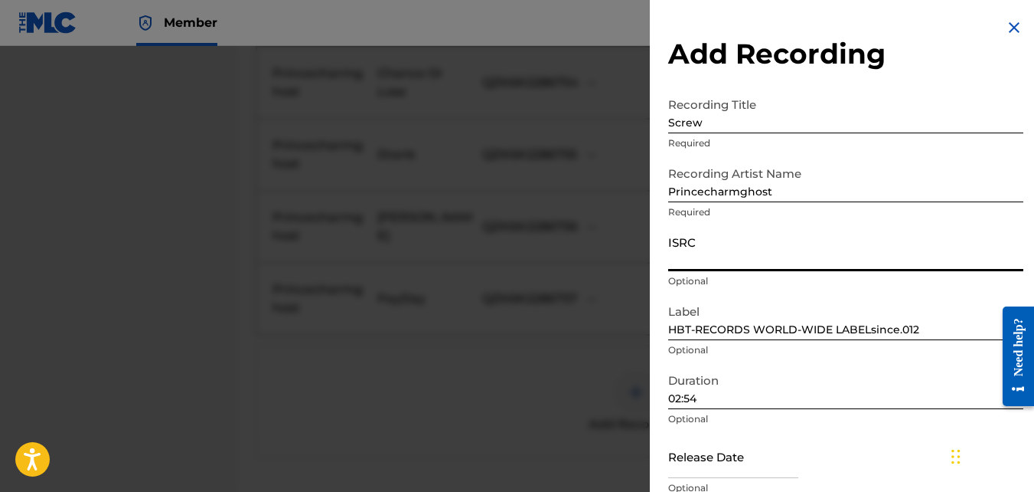
click at [737, 257] on input "ISRC" at bounding box center [845, 249] width 355 height 44
paste input "QZK6K2286758"
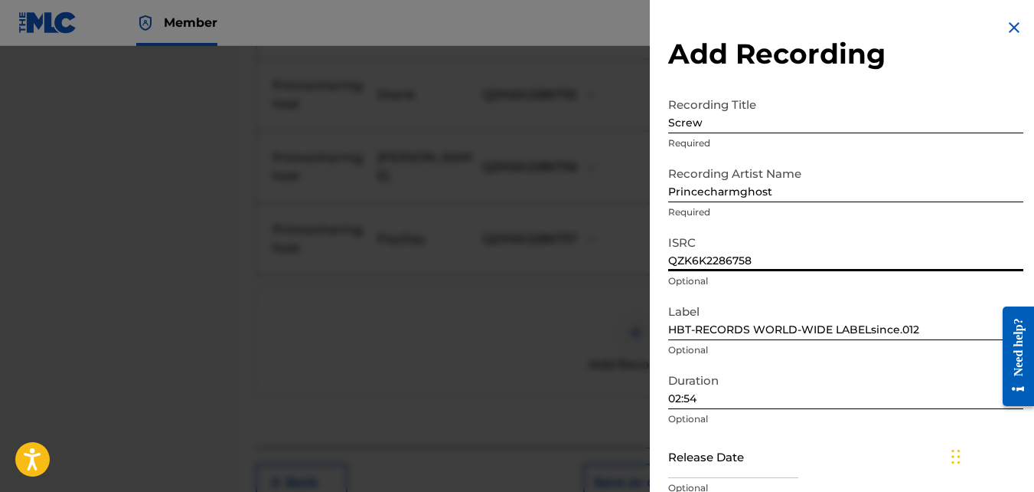
scroll to position [950, 0]
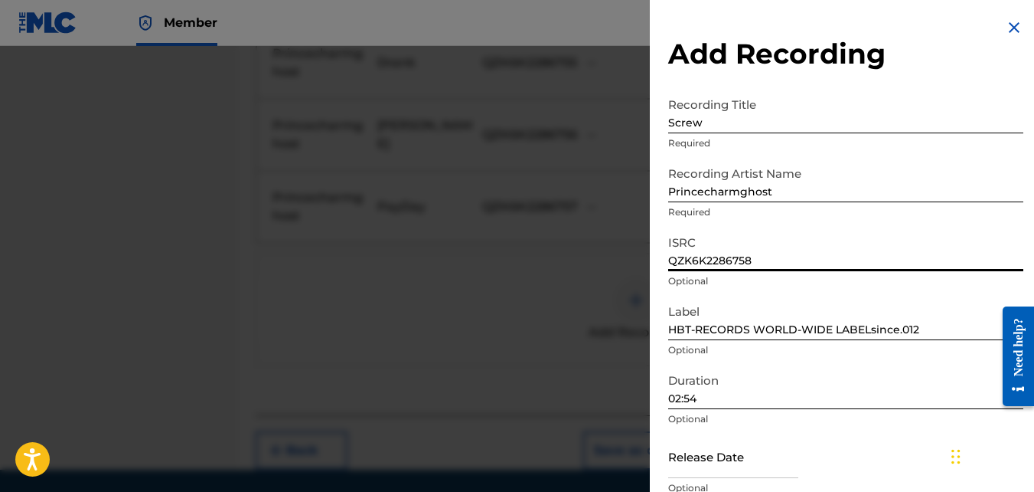
type input "QZK6K2286758"
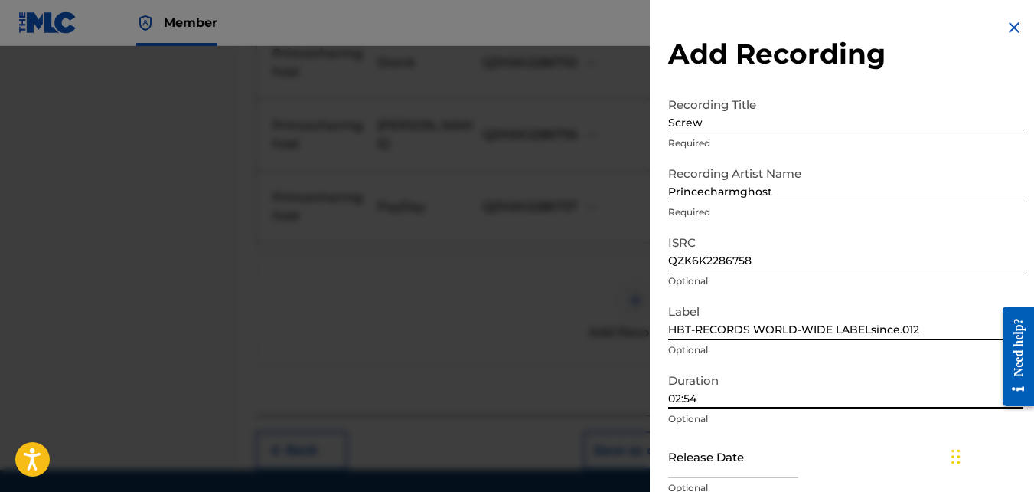
click at [888, 394] on input "02:54" at bounding box center [845, 387] width 355 height 44
click at [894, 424] on p "Optional" at bounding box center [845, 419] width 355 height 14
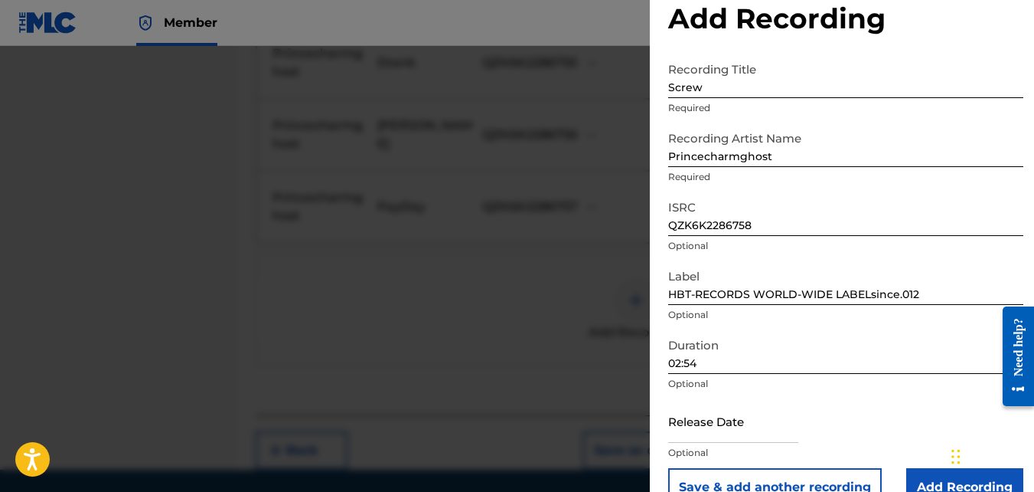
scroll to position [61, 0]
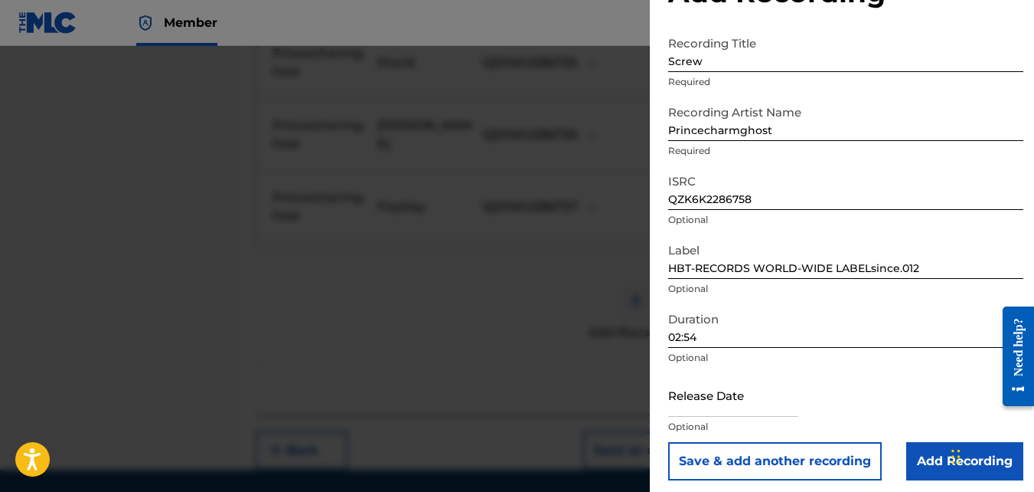
click at [923, 456] on input "Add Recording" at bounding box center [965, 461] width 117 height 38
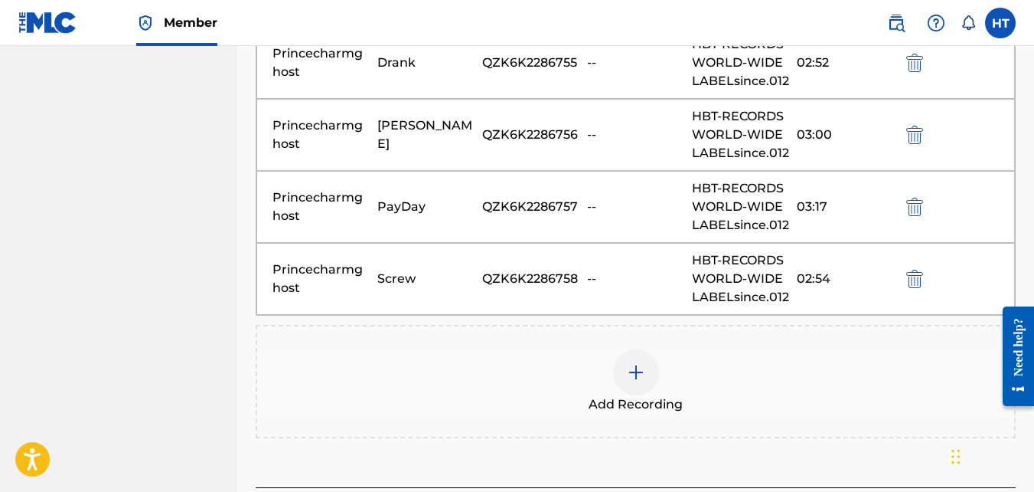
click at [636, 370] on img at bounding box center [636, 372] width 18 height 18
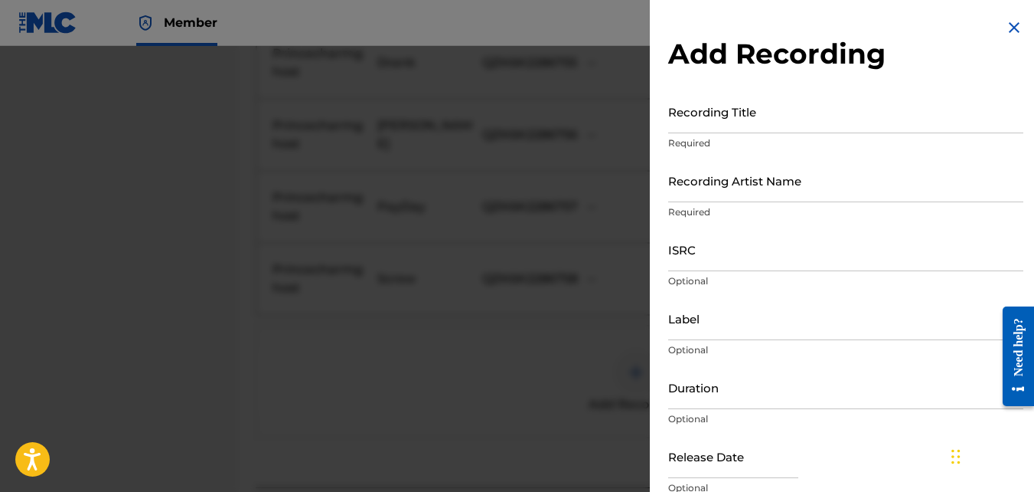
click at [684, 119] on input "Recording Title" at bounding box center [845, 112] width 355 height 44
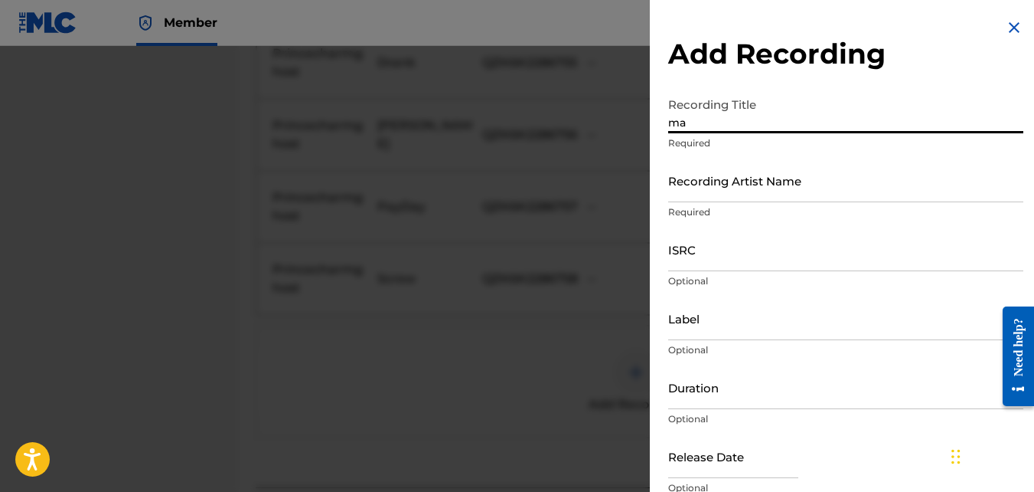
type input "m"
type input "Main"
click at [697, 203] on div "Recording Artist Name Required" at bounding box center [845, 192] width 355 height 69
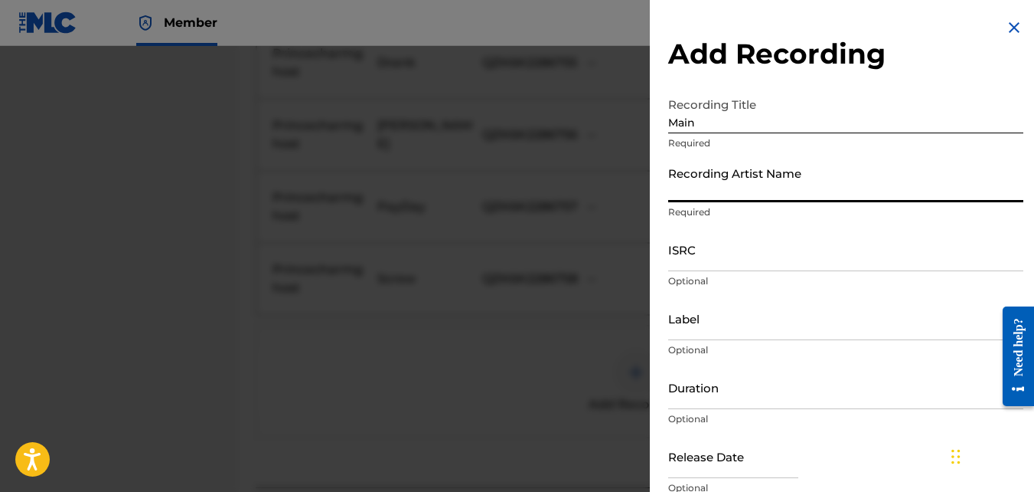
click at [697, 195] on input "Recording Artist Name" at bounding box center [845, 180] width 355 height 44
type input "Princecharmghost"
type input "HBT-RECORDS WORLD-WIDE LABELsince.012"
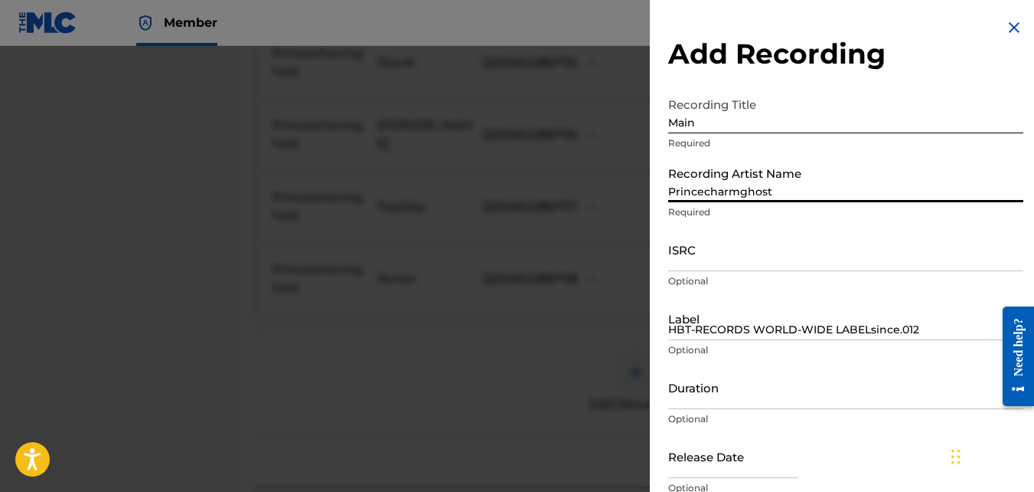
type input "02:54"
click at [711, 261] on input "ISRC" at bounding box center [845, 249] width 355 height 44
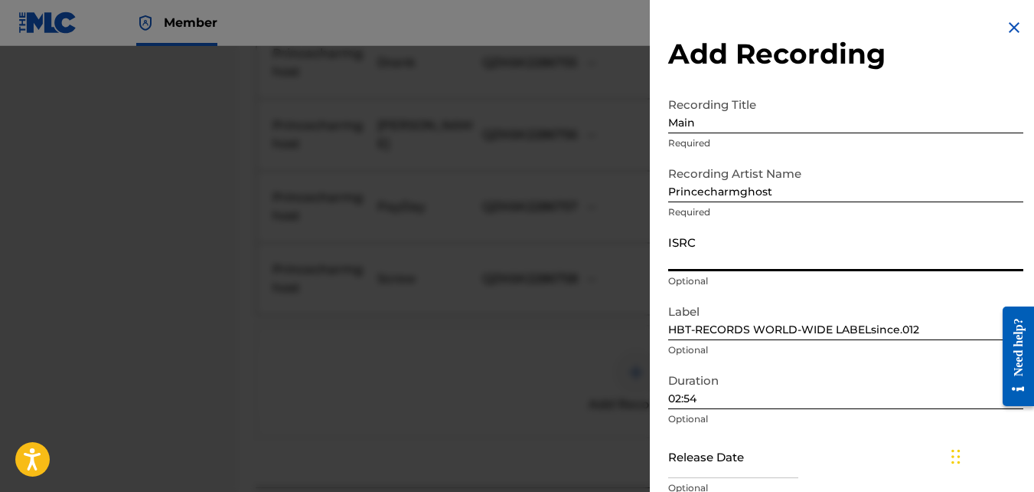
paste input "QZK6K2286759"
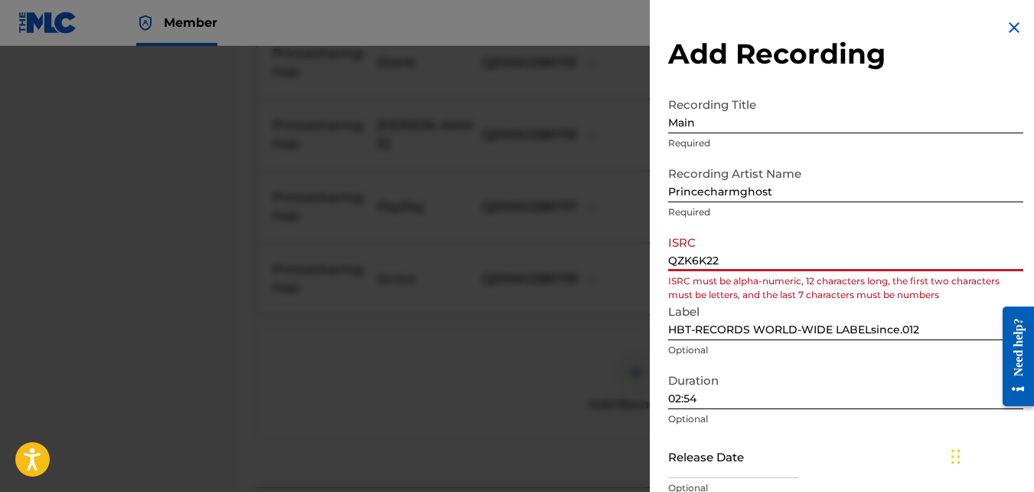
click at [778, 231] on input "QZK6K22" at bounding box center [845, 249] width 355 height 44
type input "Q"
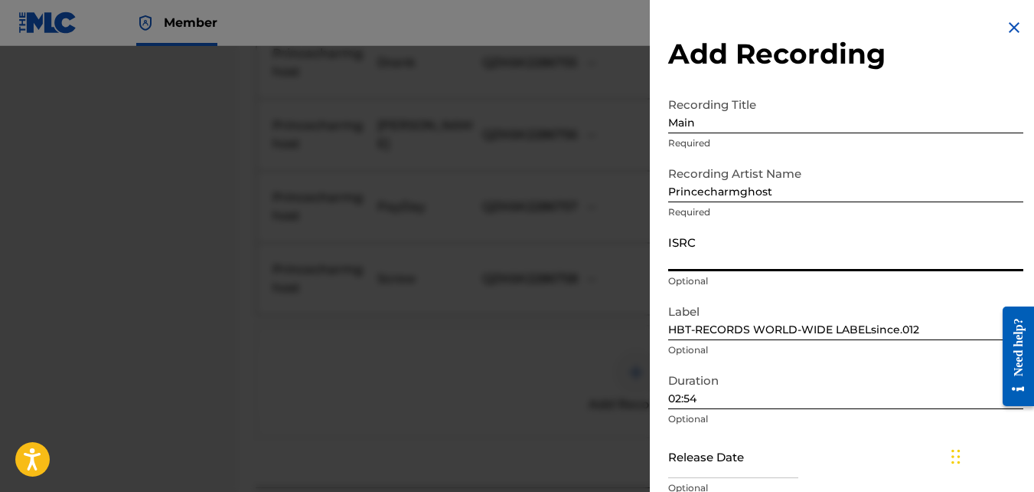
drag, startPoint x: 606, startPoint y: 10, endPoint x: 711, endPoint y: 252, distance: 263.4
paste input "QZK6K2286759"
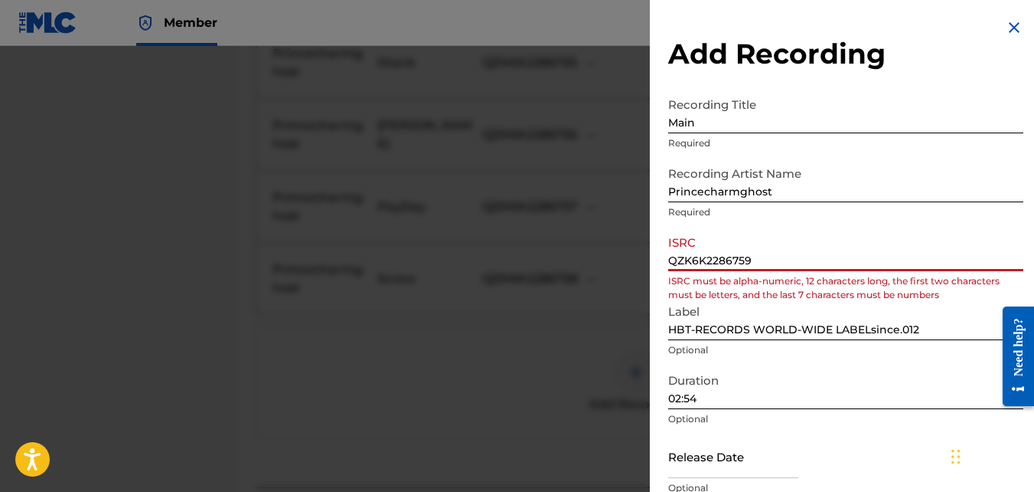
click at [755, 252] on input "QZK6K2286759" at bounding box center [845, 249] width 355 height 44
type input "QZK6K2286759"
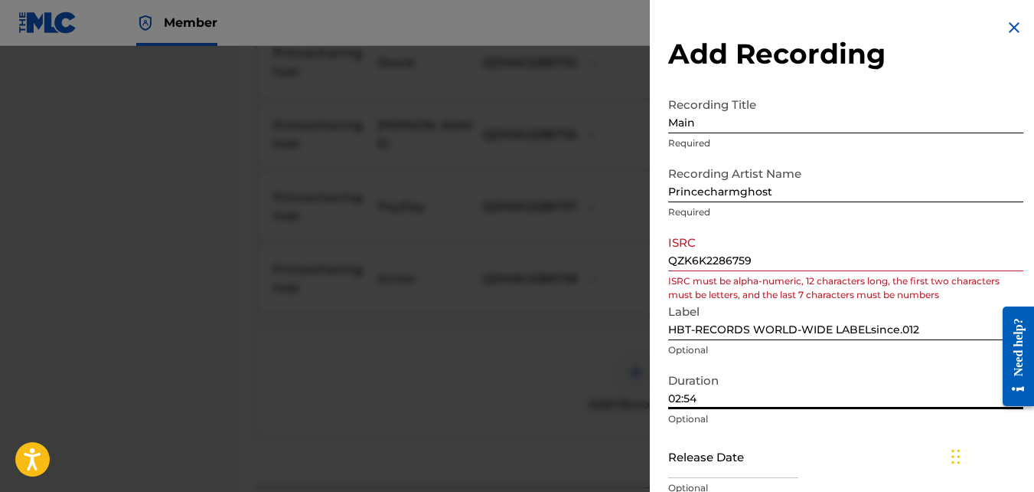
drag, startPoint x: 732, startPoint y: 388, endPoint x: 717, endPoint y: 382, distance: 16.5
click at [717, 382] on input "02:54" at bounding box center [845, 387] width 355 height 44
type input "02:53"
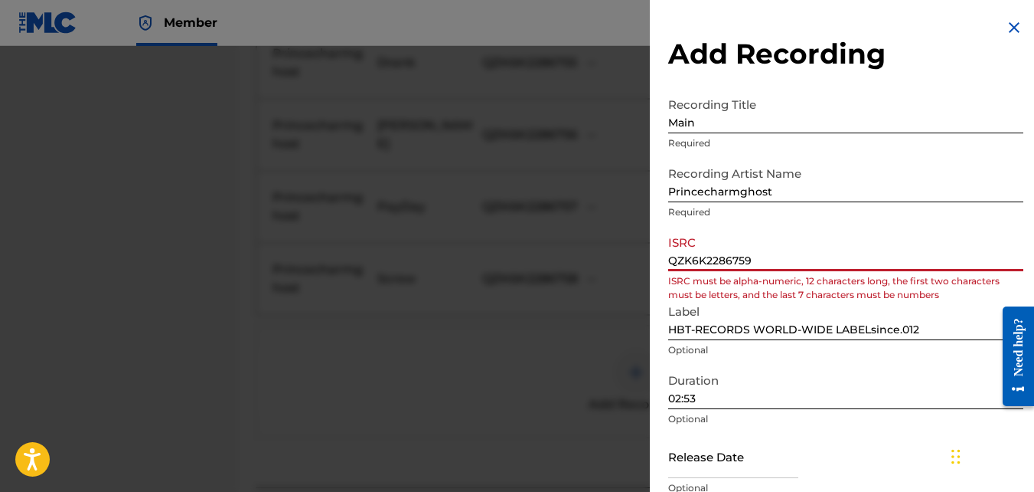
click at [778, 250] on input "QZK6K2286759" at bounding box center [845, 249] width 355 height 44
type input "Q"
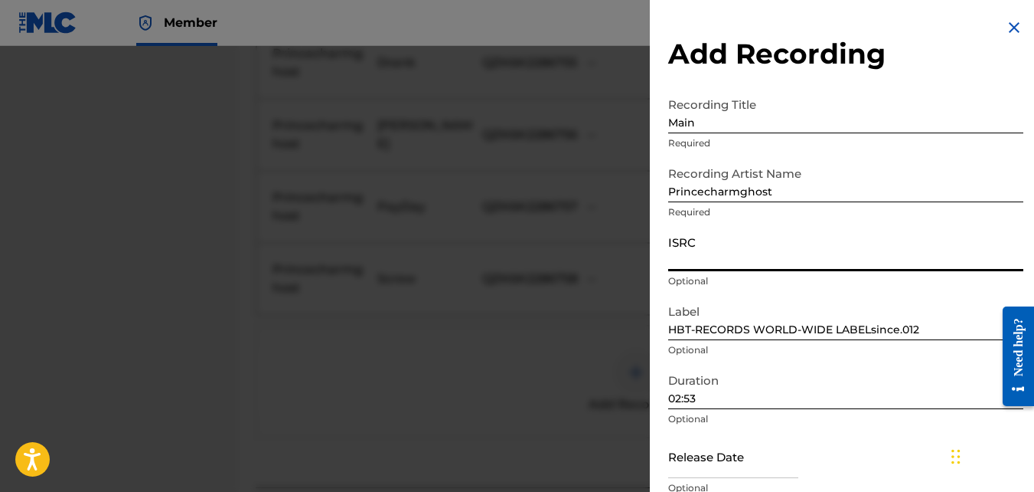
paste input "QZK6K2286759"
type input "QZK6K2286759"
click at [893, 446] on div "Release Date Optional" at bounding box center [845, 468] width 355 height 69
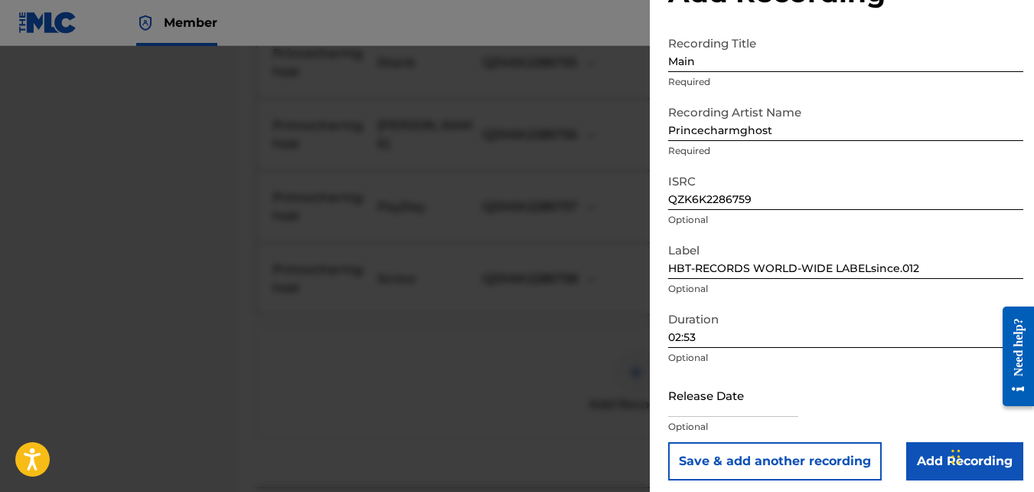
scroll to position [68, 0]
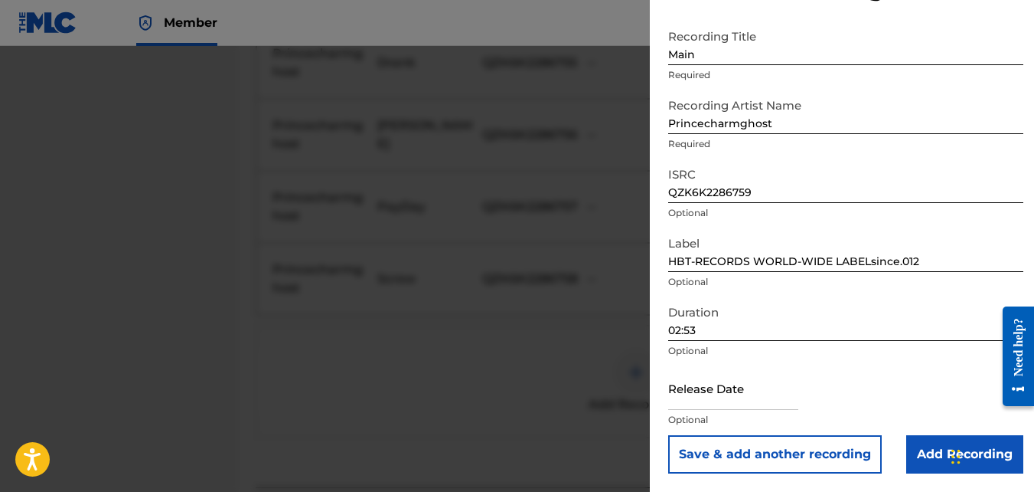
click at [931, 455] on input "Add Recording" at bounding box center [965, 454] width 117 height 38
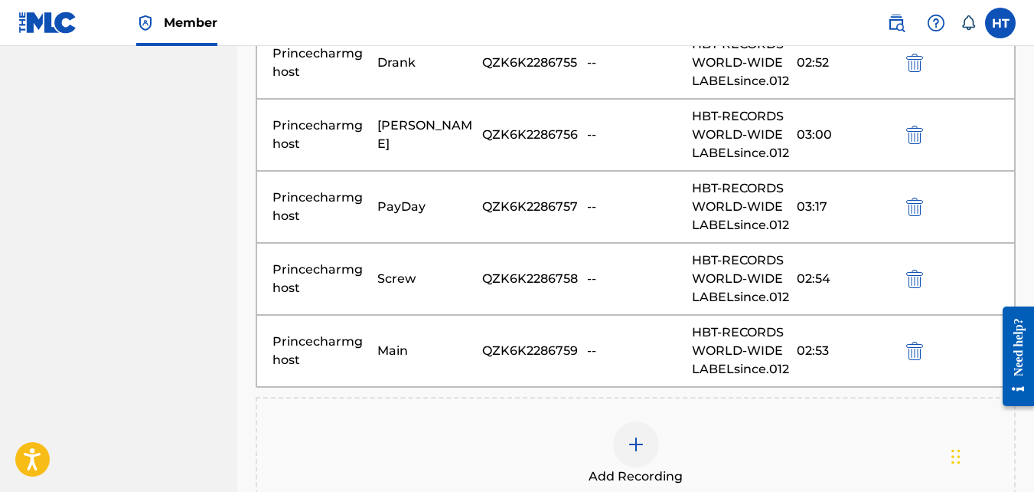
click at [632, 433] on div at bounding box center [636, 444] width 46 height 46
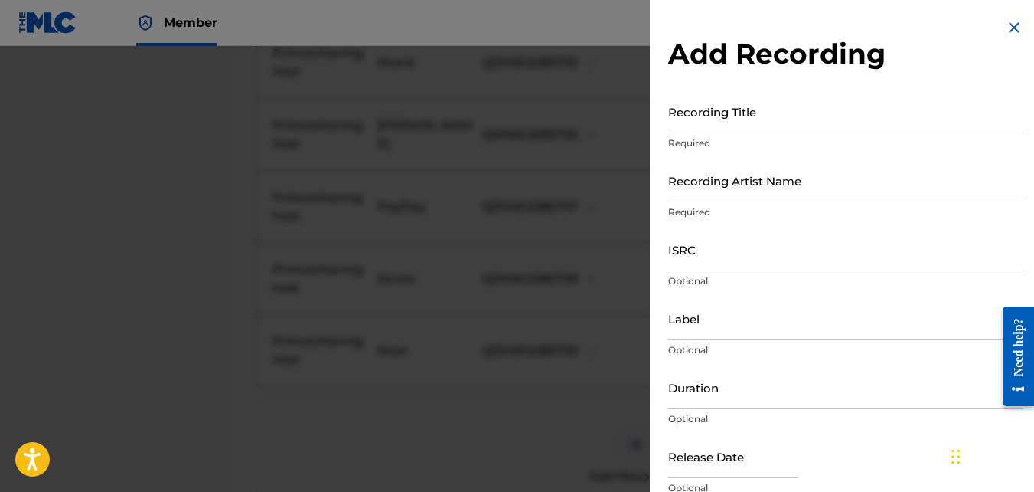
drag, startPoint x: 722, startPoint y: 116, endPoint x: 722, endPoint y: 106, distance: 10.7
click at [720, 118] on input "Recording Title" at bounding box center [845, 112] width 355 height 44
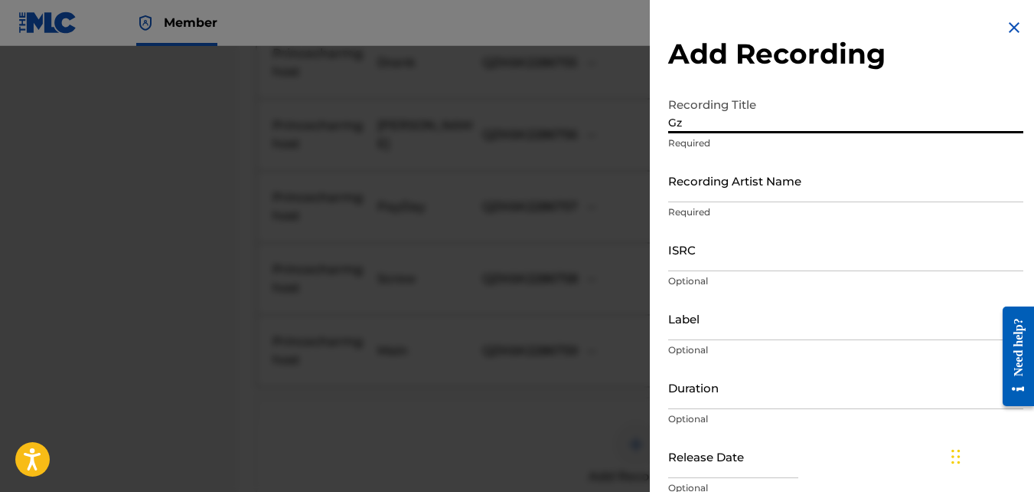
type input "Gz"
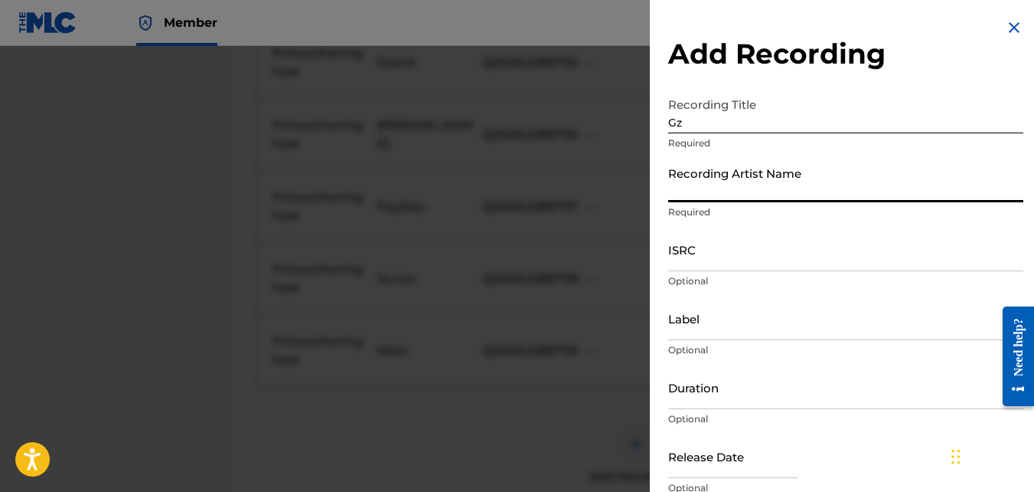
click at [767, 174] on input "Recording Artist Name" at bounding box center [845, 180] width 355 height 44
type input "Princecharmghost"
type input "HBT-RECORDS WORLD-WIDE LABELsince.012"
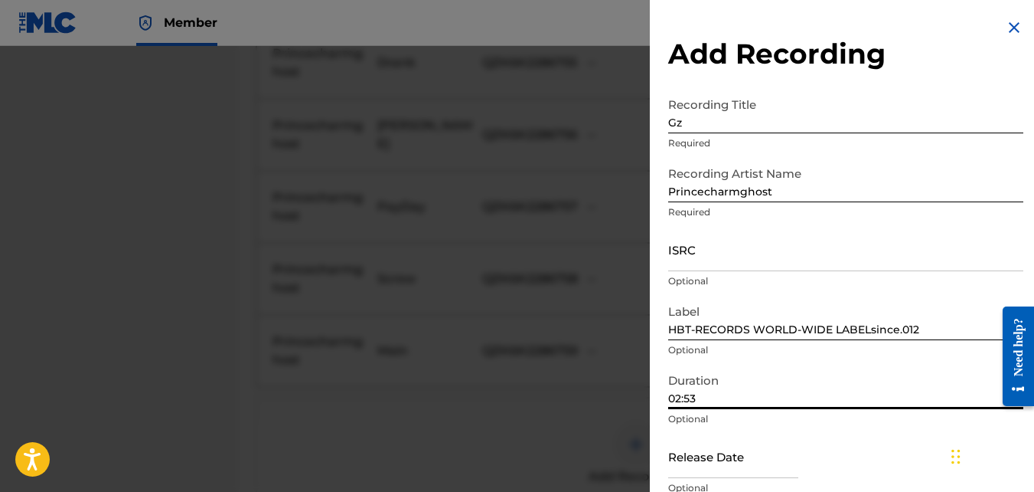
click at [708, 403] on input "02:53" at bounding box center [845, 387] width 355 height 44
type input "02:59"
drag, startPoint x: 691, startPoint y: 264, endPoint x: 692, endPoint y: 255, distance: 9.2
click at [691, 263] on input "ISRC" at bounding box center [845, 249] width 355 height 44
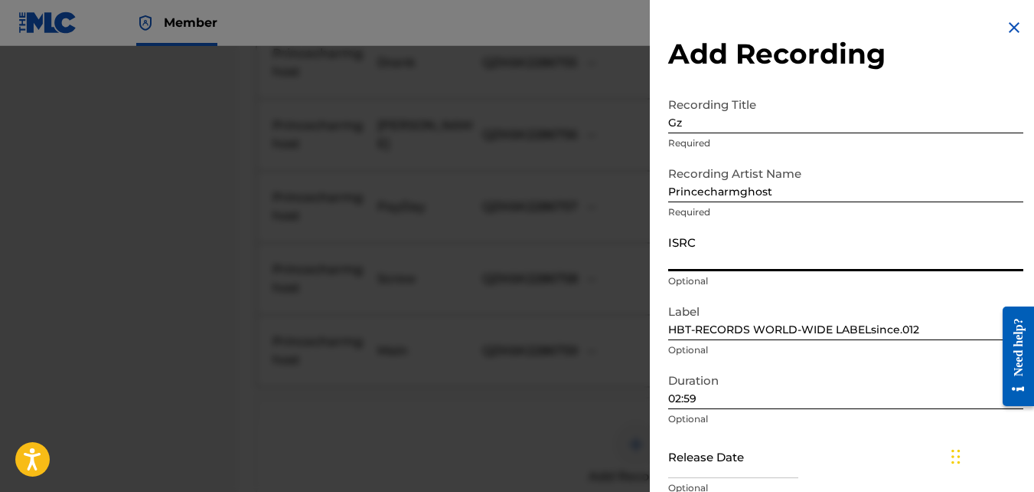
click at [699, 238] on input "ISRC" at bounding box center [845, 249] width 355 height 44
paste input "QZK6K2286760"
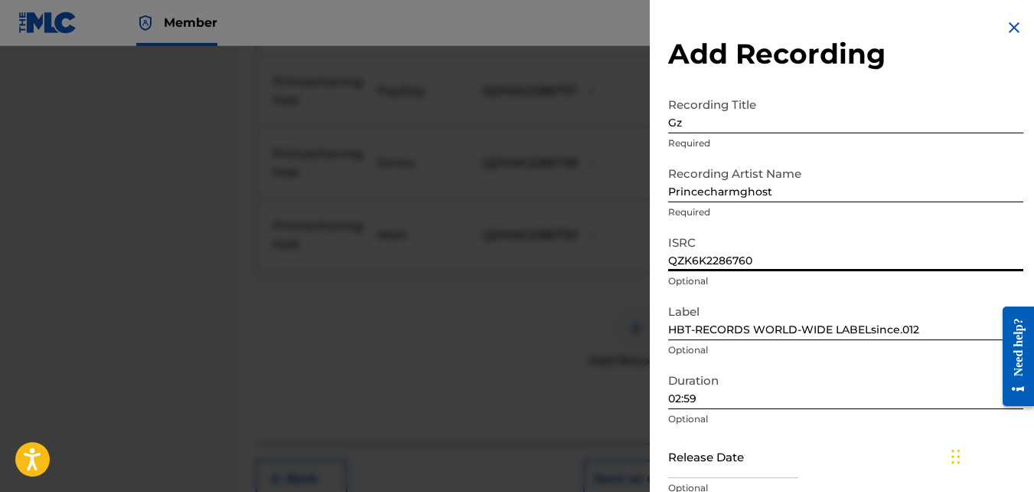
scroll to position [1067, 0]
type input "QZK6K2286760"
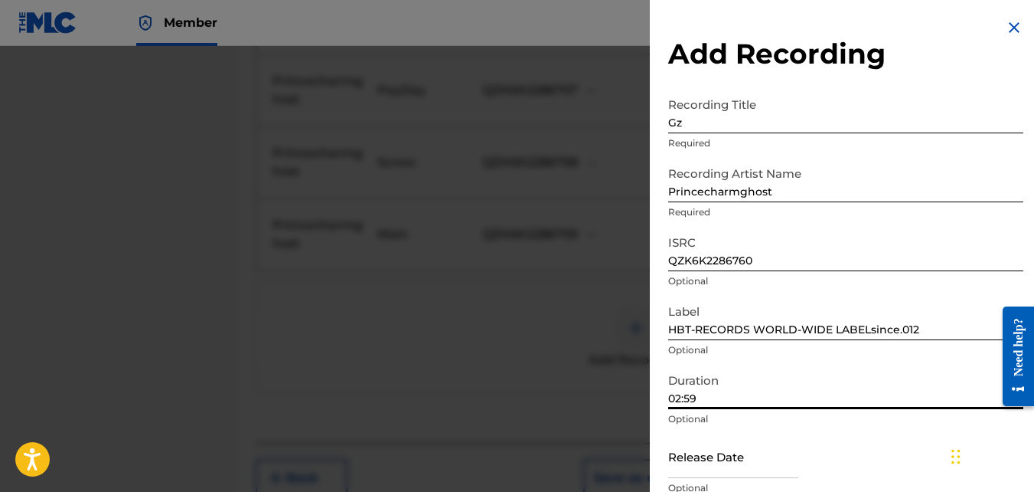
click at [959, 381] on input "02:59" at bounding box center [845, 387] width 355 height 44
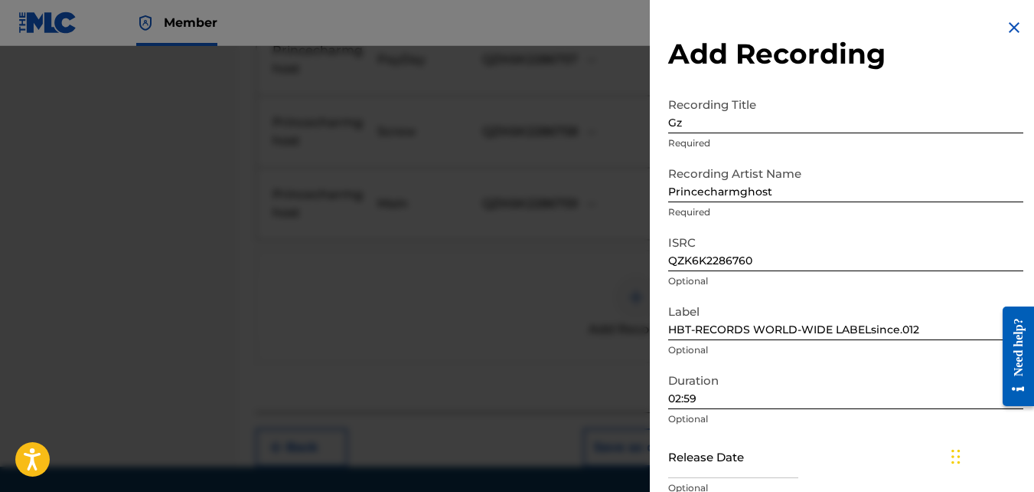
scroll to position [1145, 0]
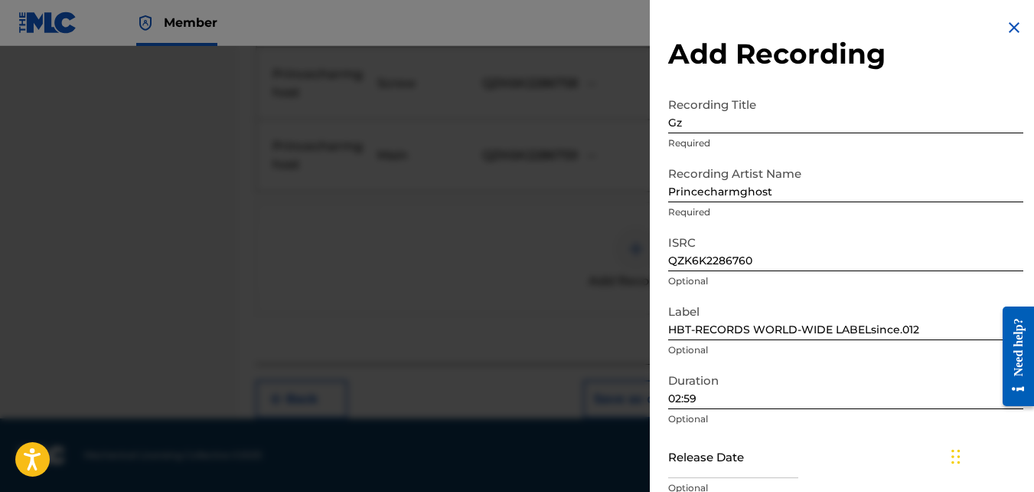
click at [945, 450] on div "Release Date Optional" at bounding box center [845, 468] width 355 height 69
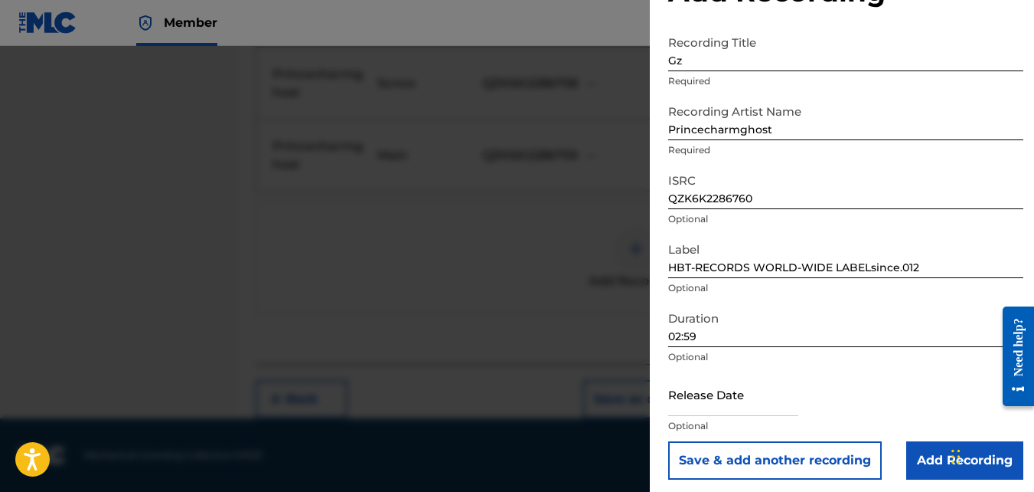
scroll to position [68, 0]
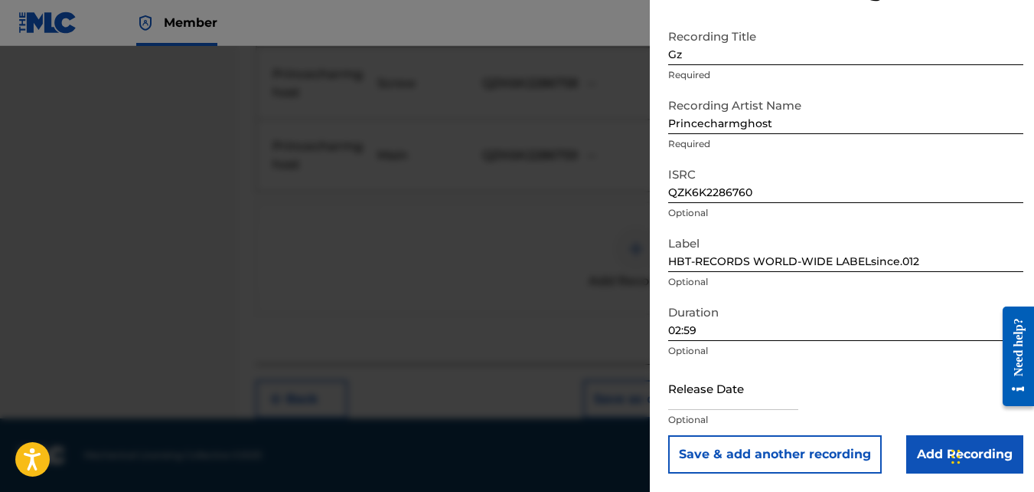
click at [945, 448] on input "Add Recording" at bounding box center [965, 454] width 117 height 38
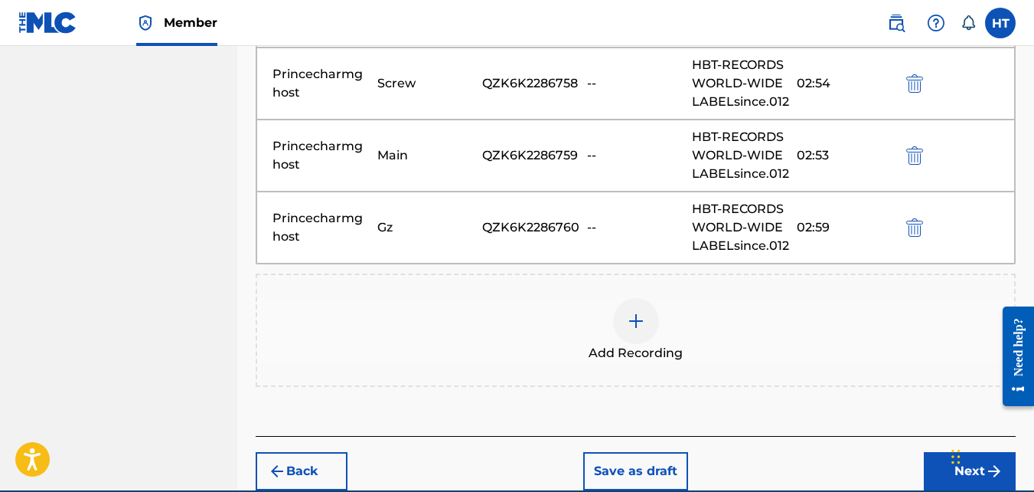
click at [952, 475] on div "Chat Widget" at bounding box center [985, 455] width 77 height 74
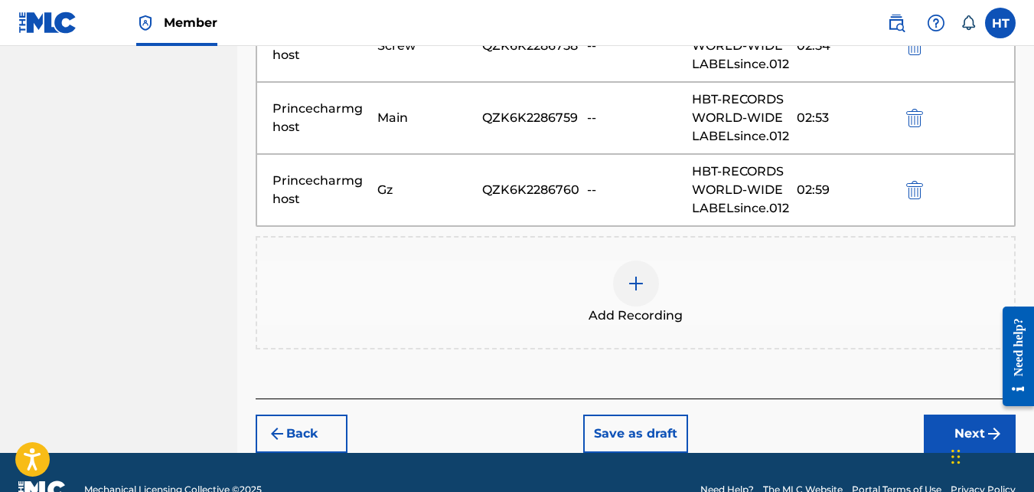
scroll to position [1217, 0]
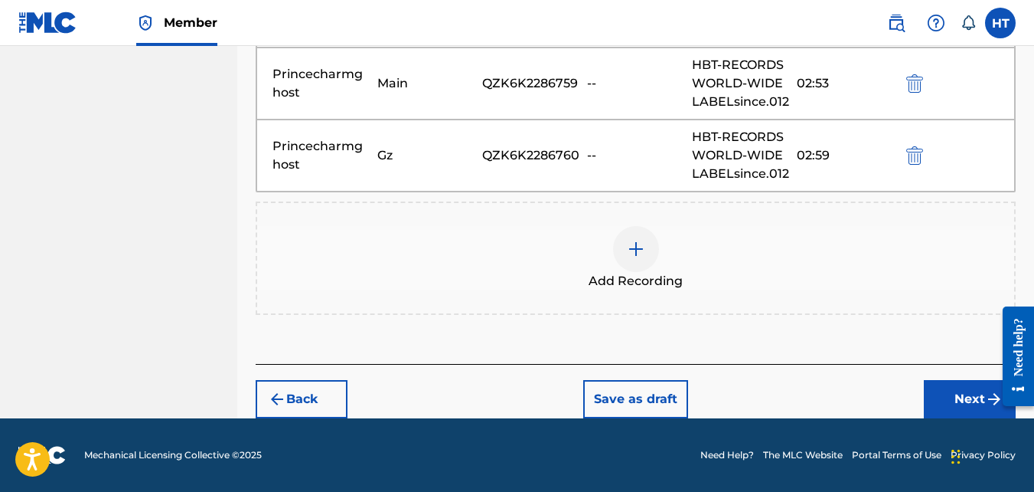
click at [977, 397] on button "Next" at bounding box center [970, 399] width 92 height 38
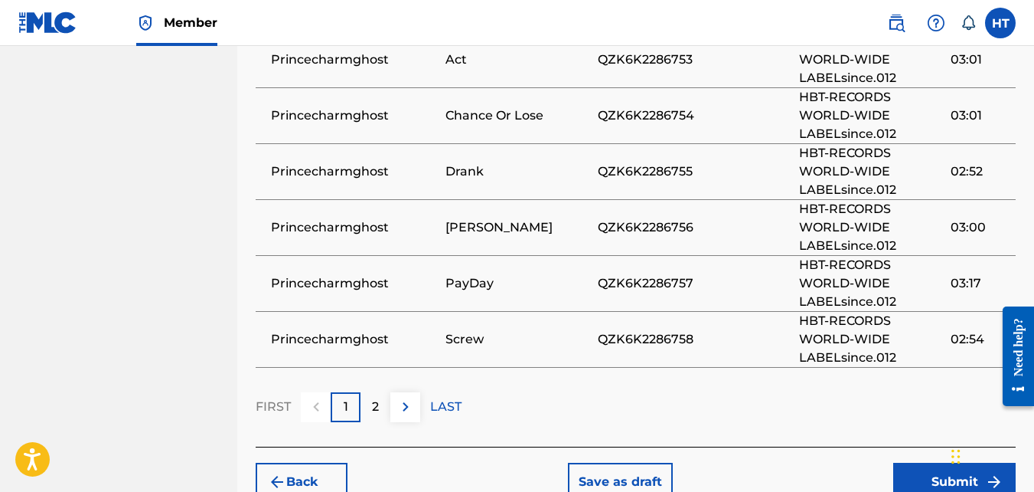
scroll to position [1380, 0]
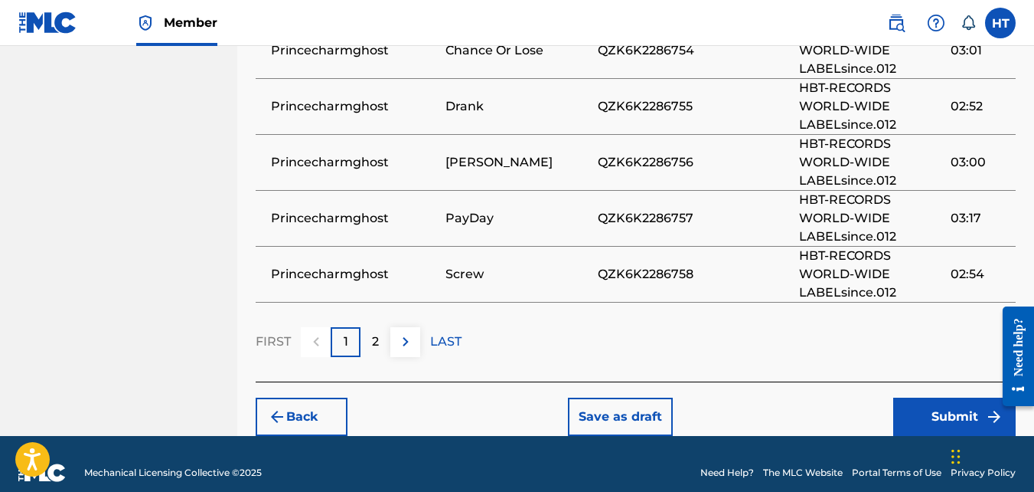
click at [956, 411] on button "Submit" at bounding box center [954, 416] width 123 height 38
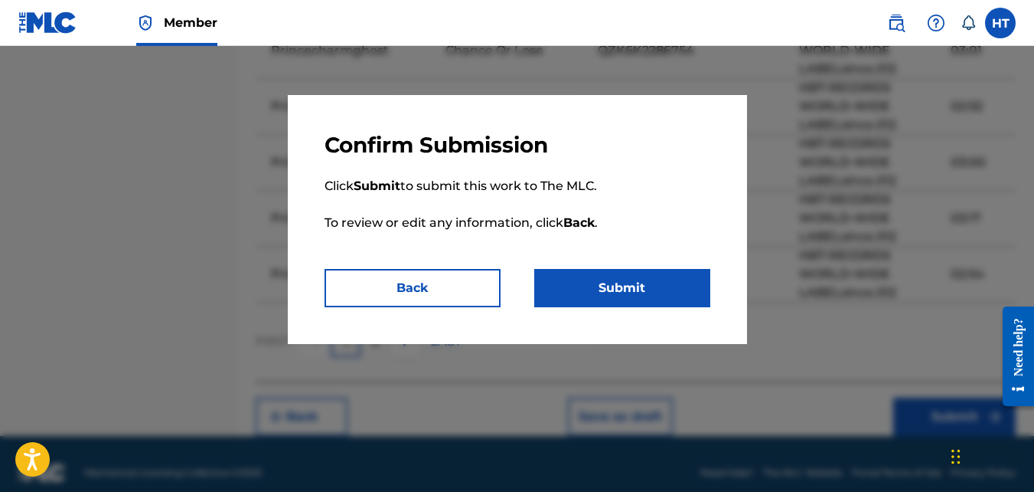
click at [697, 288] on button "Submit" at bounding box center [622, 288] width 176 height 38
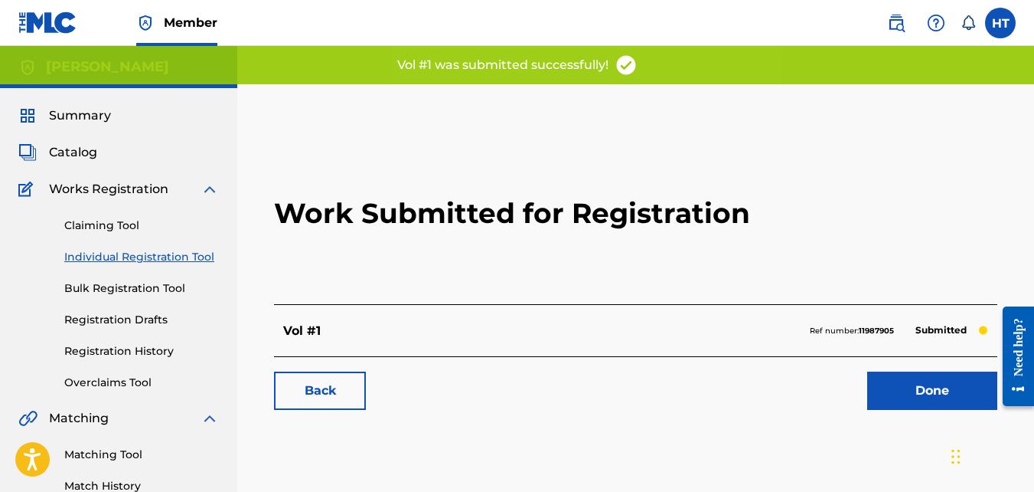
click at [913, 384] on link "Done" at bounding box center [932, 390] width 130 height 38
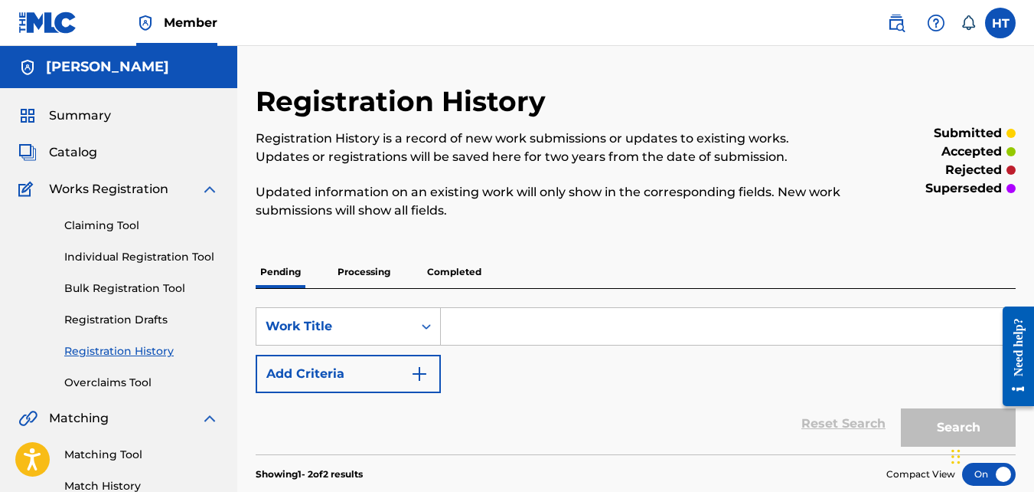
click at [119, 118] on div "Summary" at bounding box center [118, 115] width 201 height 18
click at [95, 115] on span "Summary" at bounding box center [80, 115] width 62 height 18
